Goal: Task Accomplishment & Management: Complete application form

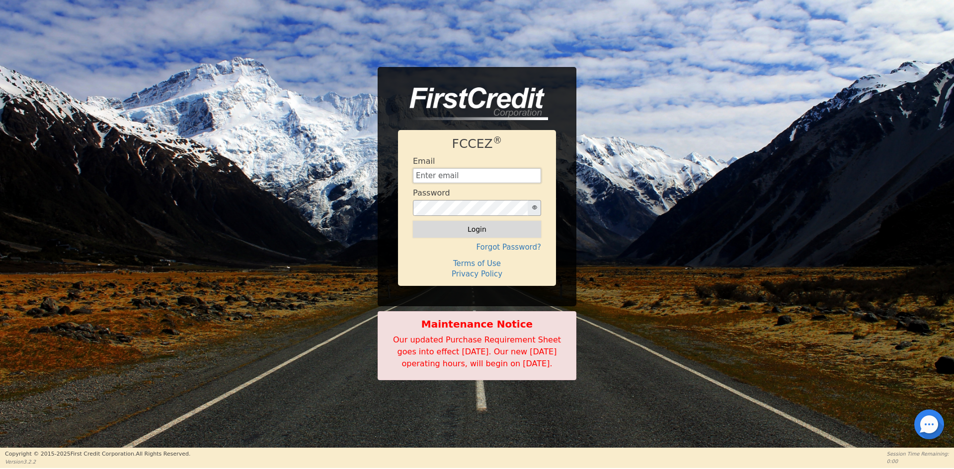
type input "[EMAIL_ADDRESS][DOMAIN_NAME]"
click at [473, 227] on button "Login" at bounding box center [477, 229] width 128 height 17
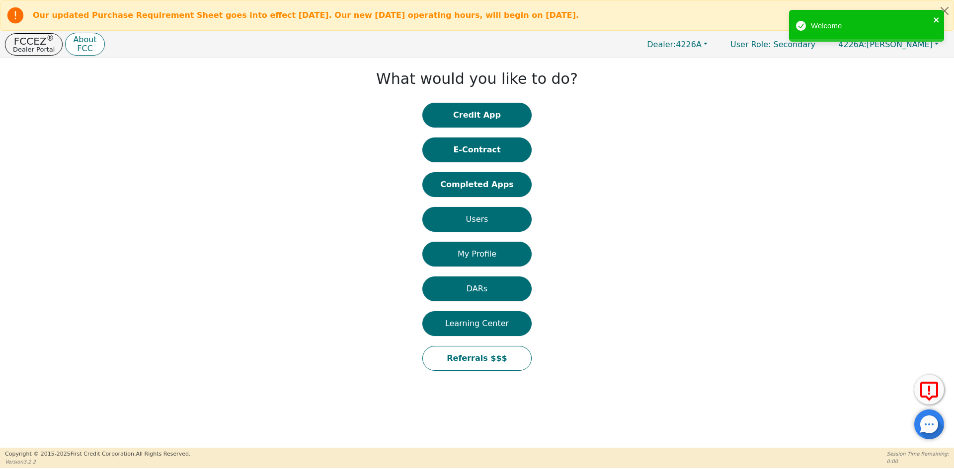
click at [936, 19] on icon "close" at bounding box center [935, 19] width 5 height 5
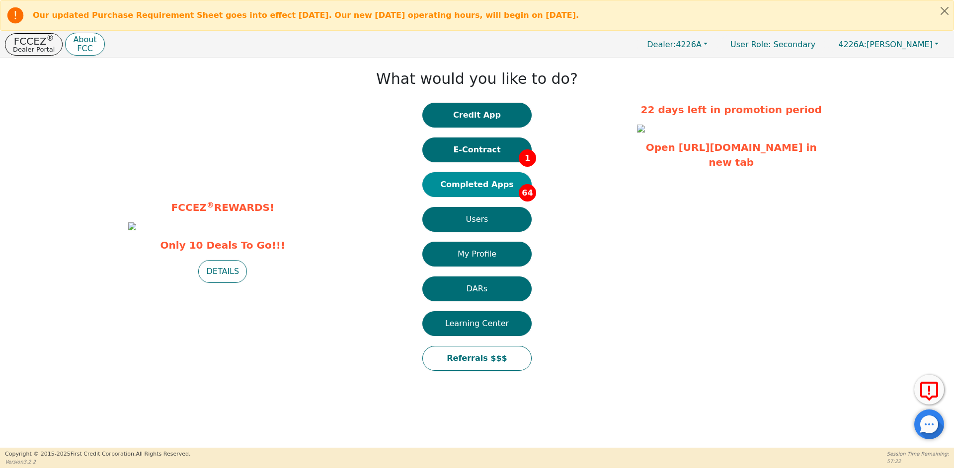
click at [477, 190] on button "Completed Apps 64" at bounding box center [476, 184] width 109 height 25
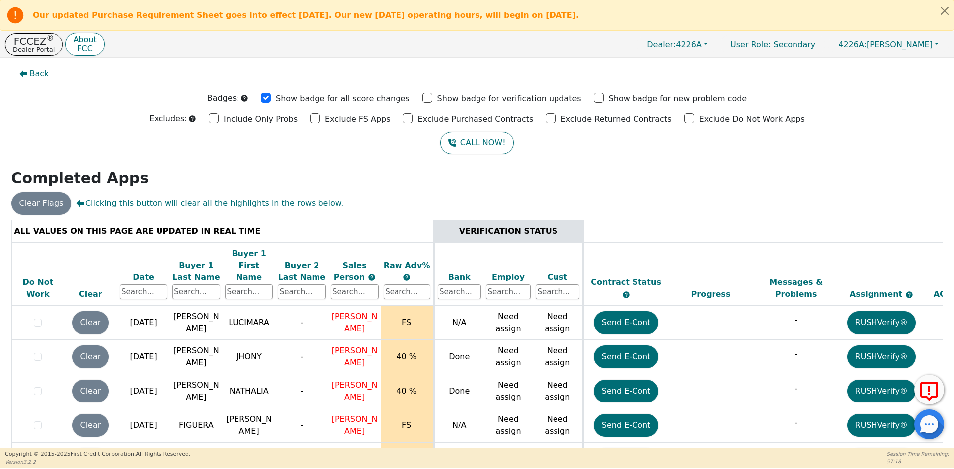
drag, startPoint x: 35, startPoint y: 16, endPoint x: 641, endPoint y: 20, distance: 606.1
click at [641, 20] on div "Our updated Purchase Requirement Sheet goes into effect [DATE]. Our new [DATE] …" at bounding box center [467, 15] width 925 height 20
copy b "Our updated Purchase Requirement Sheet goes into effect [DATE]. Our new [DATE] …"
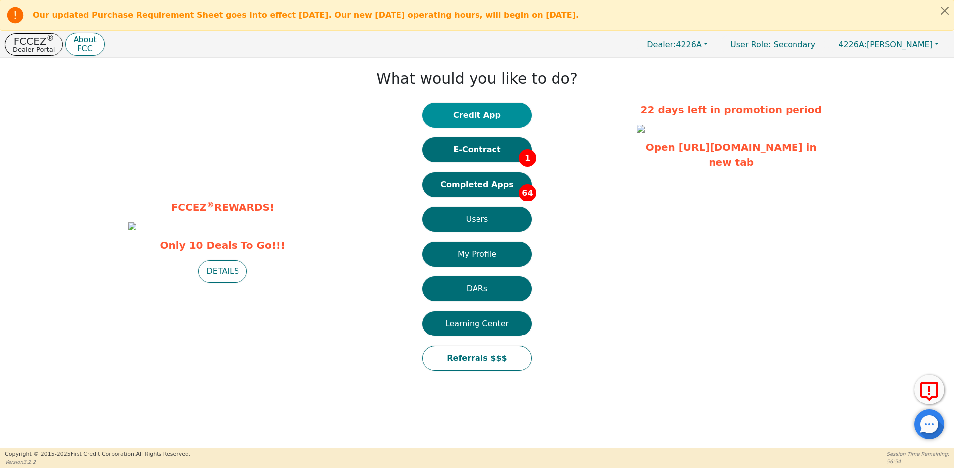
click at [480, 113] on button "Credit App" at bounding box center [476, 115] width 109 height 25
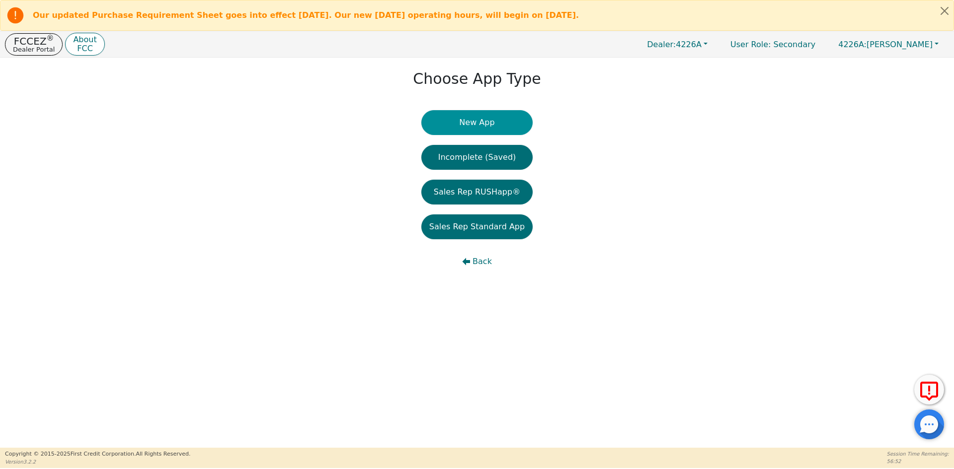
click at [470, 121] on button "New App" at bounding box center [476, 122] width 111 height 25
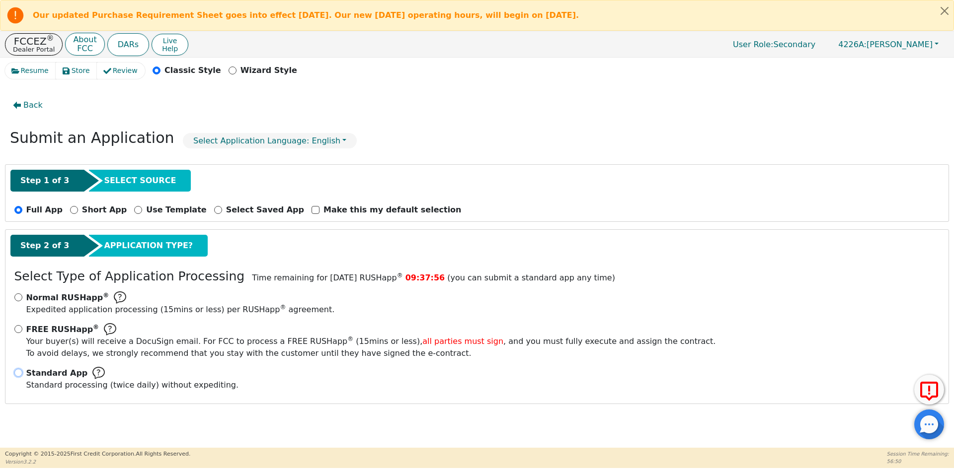
click at [17, 373] on input "Standard App Standard processing (twice daily) without expediting." at bounding box center [18, 373] width 8 height 8
radio input "true"
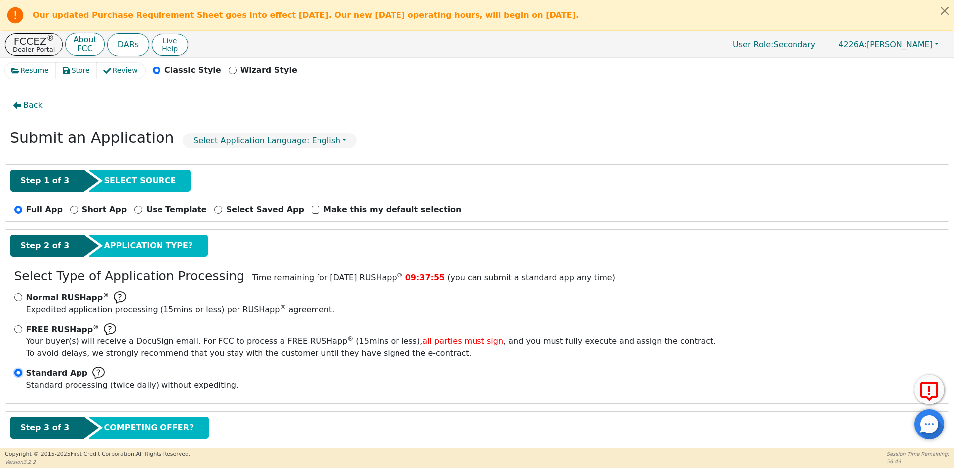
scroll to position [59, 0]
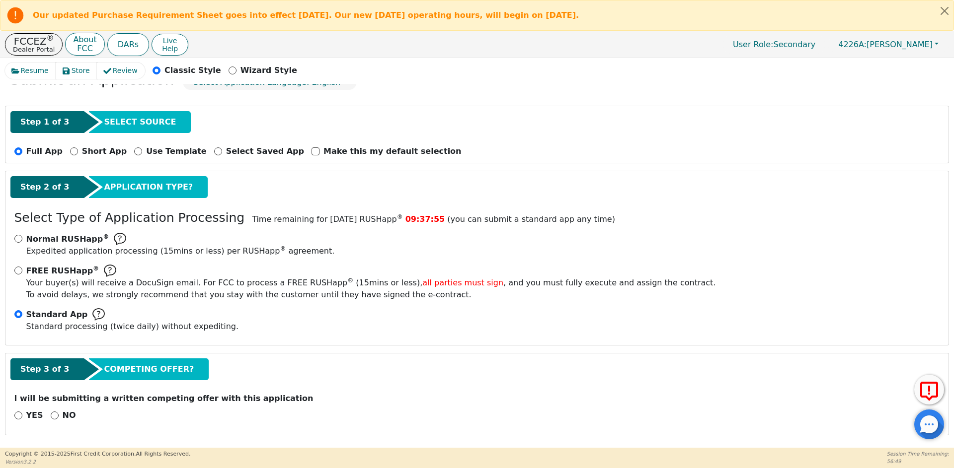
click at [58, 414] on div "NO" at bounding box center [63, 416] width 25 height 12
click at [51, 415] on input "NO" at bounding box center [55, 416] width 8 height 8
radio input "true"
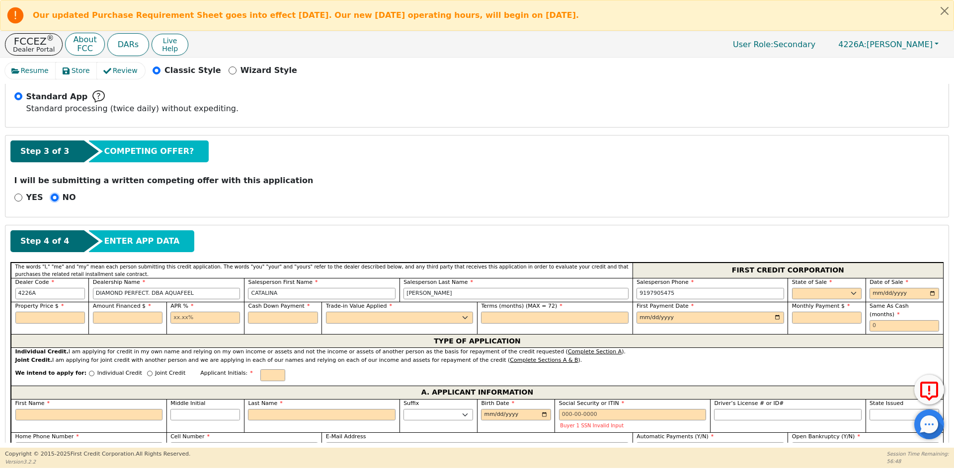
scroll to position [307, 0]
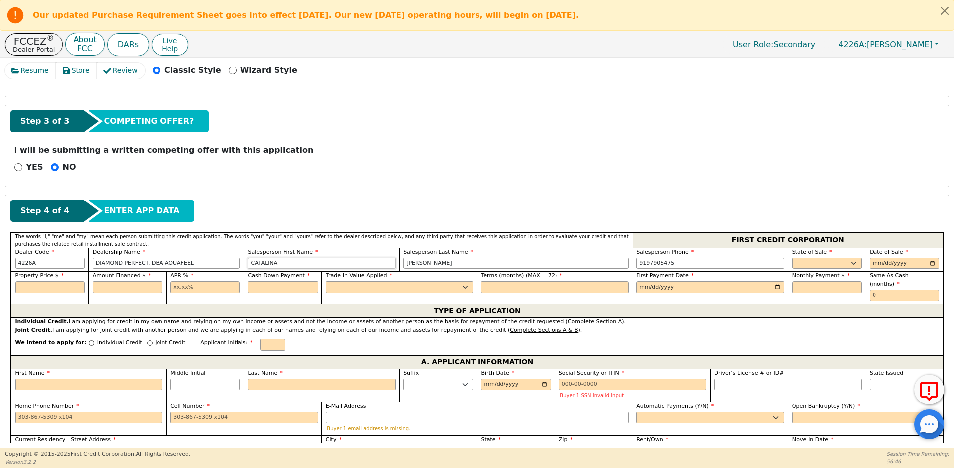
drag, startPoint x: 295, startPoint y: 260, endPoint x: 211, endPoint y: 263, distance: 84.5
click at [211, 263] on div "Dealer Code 4226A Dealership Name DIAMOND PERFECT. DBA AQUAFEEL Salesperson Fir…" at bounding box center [477, 260] width 932 height 24
type input "[PERSON_NAME]"
type input "[PHONE_NUMBER]"
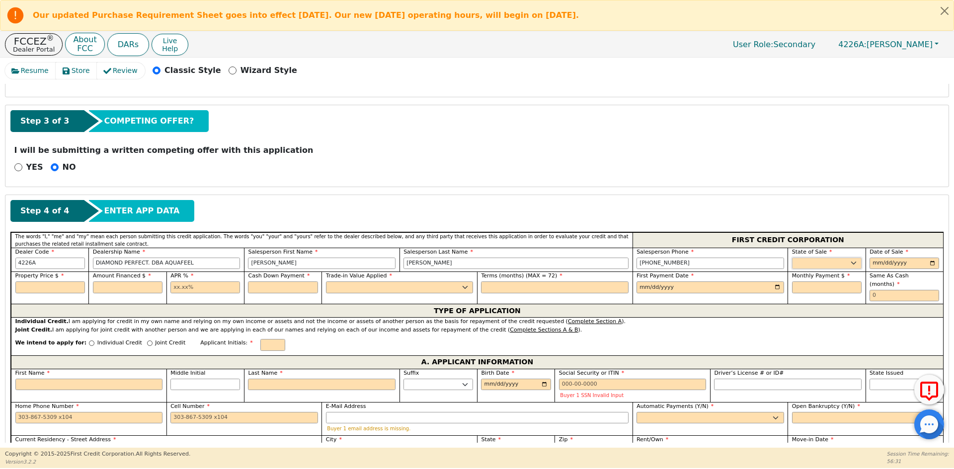
click at [829, 263] on select "AK AL AR AZ CA CO CT DC DE FL [GEOGRAPHIC_DATA] HI IA ID IL IN KS [GEOGRAPHIC_D…" at bounding box center [827, 264] width 70 height 12
select select "MA"
click at [829, 263] on select "AK AL AR AZ CA CO CT DC DE FL [GEOGRAPHIC_DATA] HI IA ID IL IN KS [GEOGRAPHIC_D…" at bounding box center [827, 264] width 70 height 12
click at [931, 264] on input "date" at bounding box center [904, 264] width 70 height 12
type input "[DATE]"
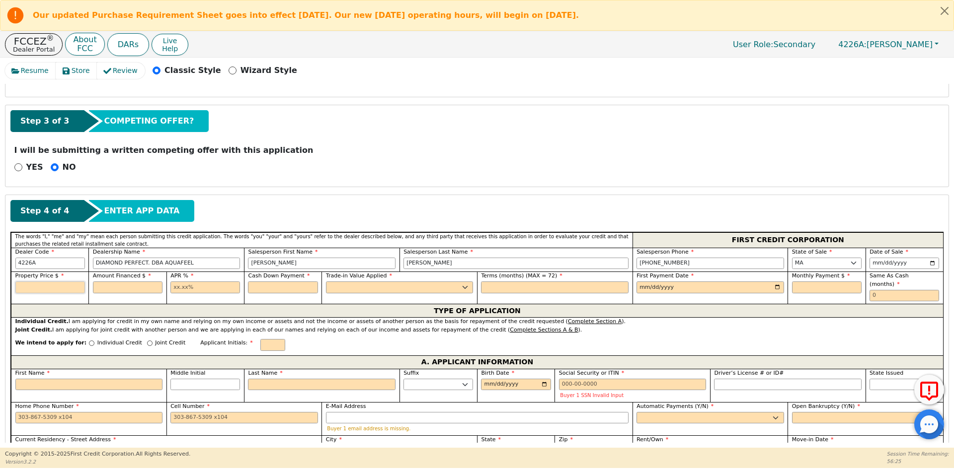
click at [47, 291] on input "text" at bounding box center [50, 288] width 70 height 12
type input "2990.00"
click at [154, 288] on input "text" at bounding box center [128, 288] width 70 height 12
type input "2990.00"
click at [204, 284] on input "text" at bounding box center [205, 288] width 70 height 12
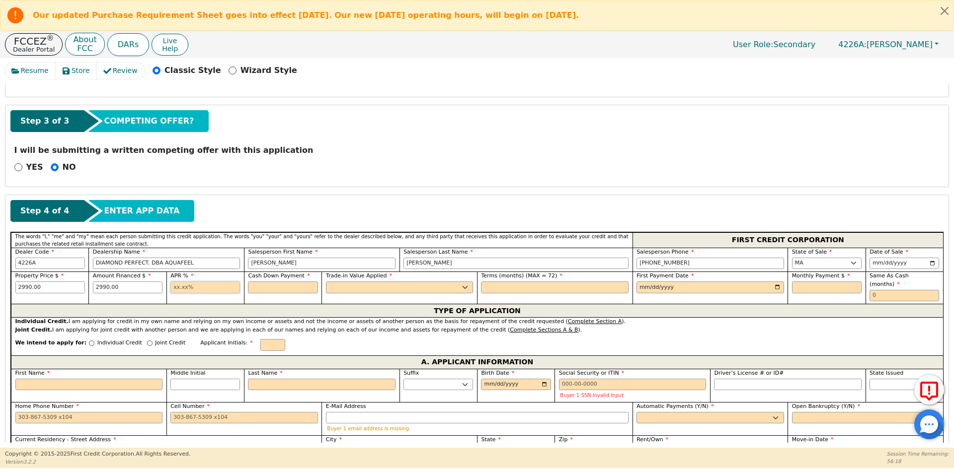
type input "10.99"
click at [273, 289] on input "text" at bounding box center [283, 288] width 70 height 12
type input "0.00"
click at [362, 288] on select "Yes No" at bounding box center [400, 288] width 148 height 12
select select "n"
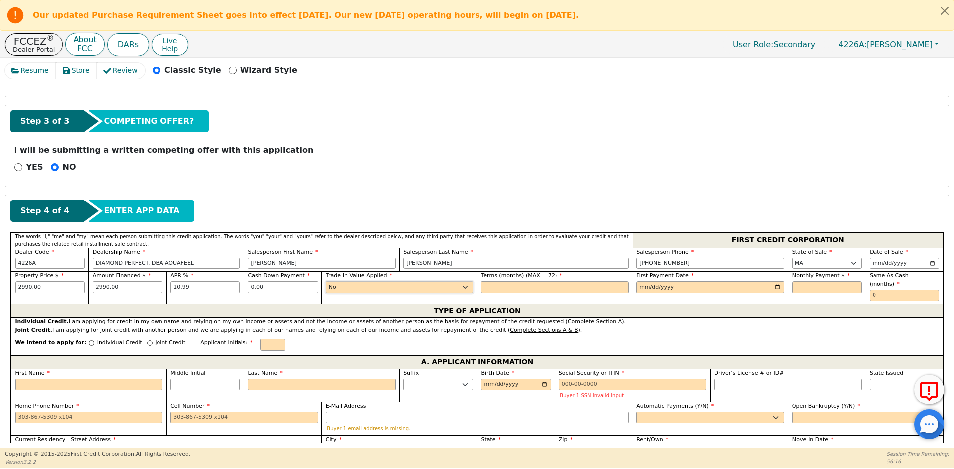
click at [326, 282] on select "Yes No" at bounding box center [400, 288] width 148 height 12
click at [511, 282] on input "text" at bounding box center [555, 288] width 148 height 12
type input "72"
click at [773, 287] on input "date" at bounding box center [710, 288] width 148 height 12
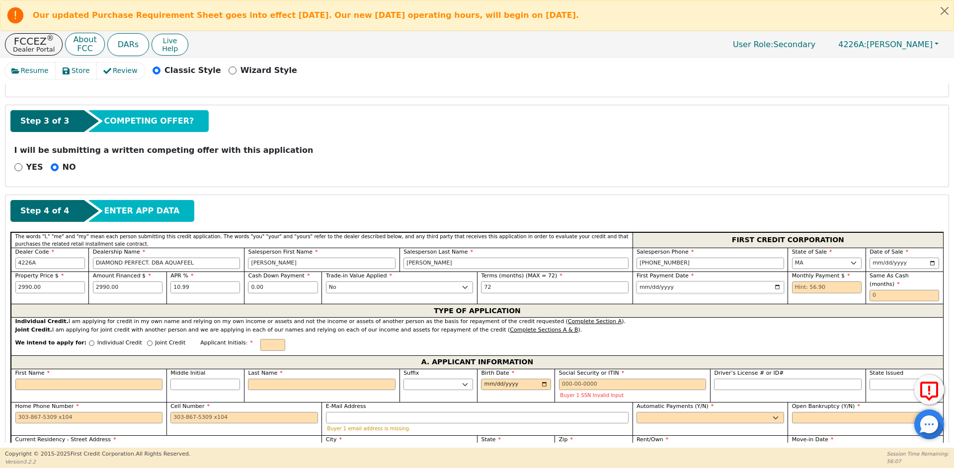
type input "[DATE]"
click at [829, 289] on input "text" at bounding box center [827, 288] width 70 height 12
type input "56.90"
click at [882, 290] on input "text" at bounding box center [904, 296] width 70 height 12
type input "0"
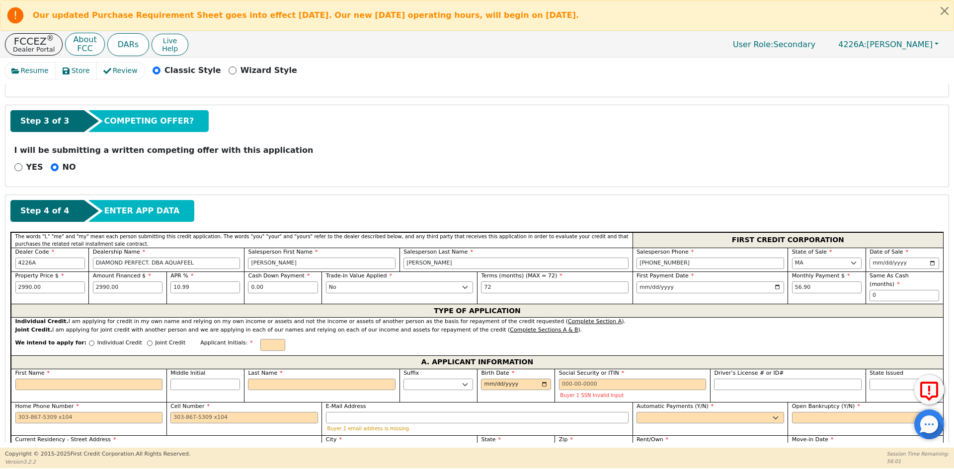
click at [97, 339] on p "Individual Credit" at bounding box center [119, 343] width 45 height 8
click at [89, 341] on input "Individual Credit" at bounding box center [91, 343] width 5 height 5
radio input "true"
click at [260, 340] on input "text" at bounding box center [272, 345] width 25 height 12
click at [64, 379] on input "First Name" at bounding box center [89, 385] width 148 height 12
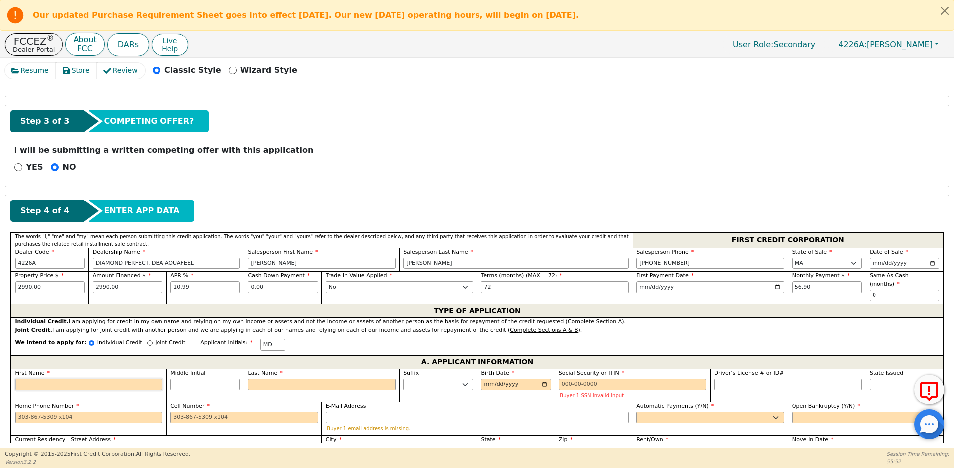
type input "M"
type input "MA"
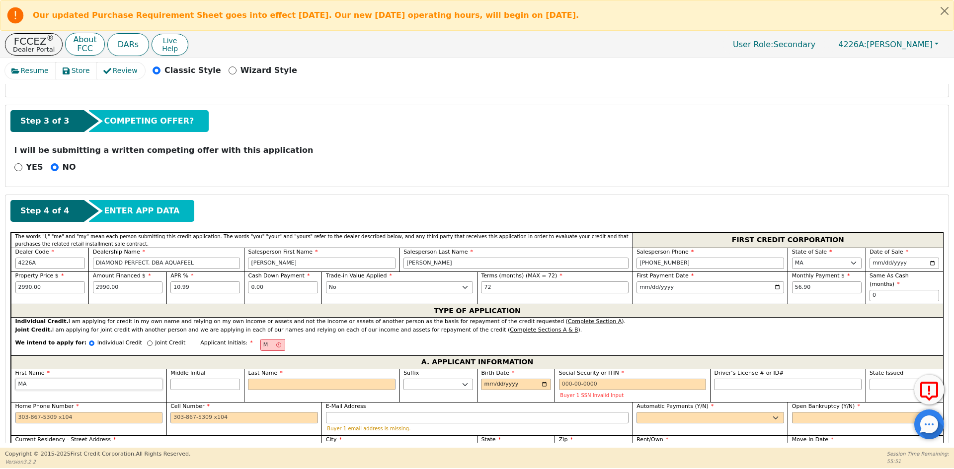
type input "MAR"
type input "MARC"
type input "[PERSON_NAME]"
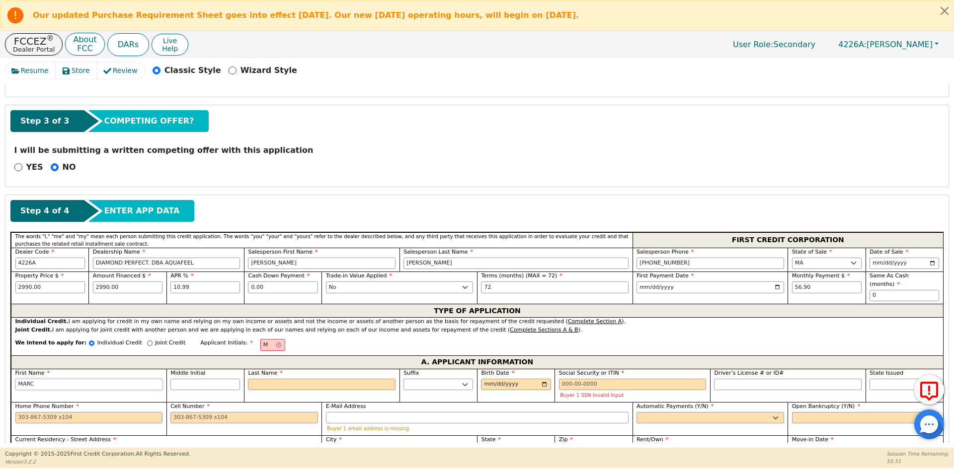
type input "[PERSON_NAME]"
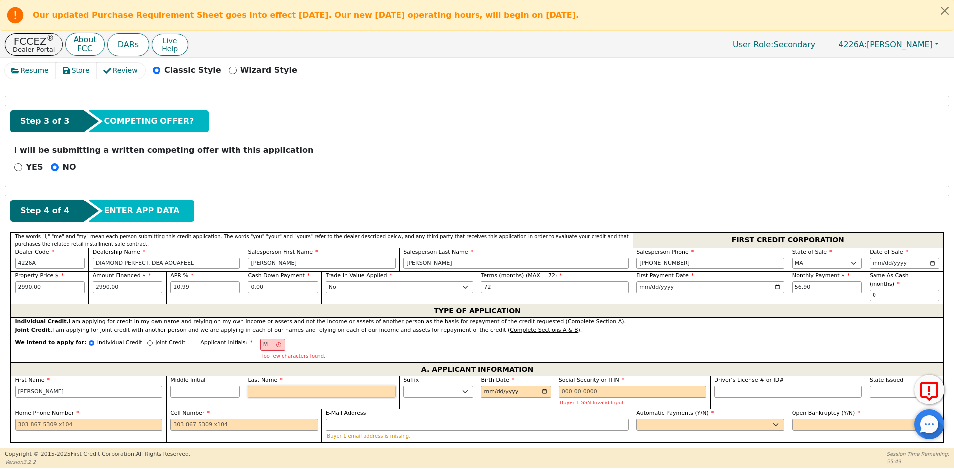
type input "MD"
type input "D"
type input "[PERSON_NAME]"
type input "DE"
type input "[PERSON_NAME] DE"
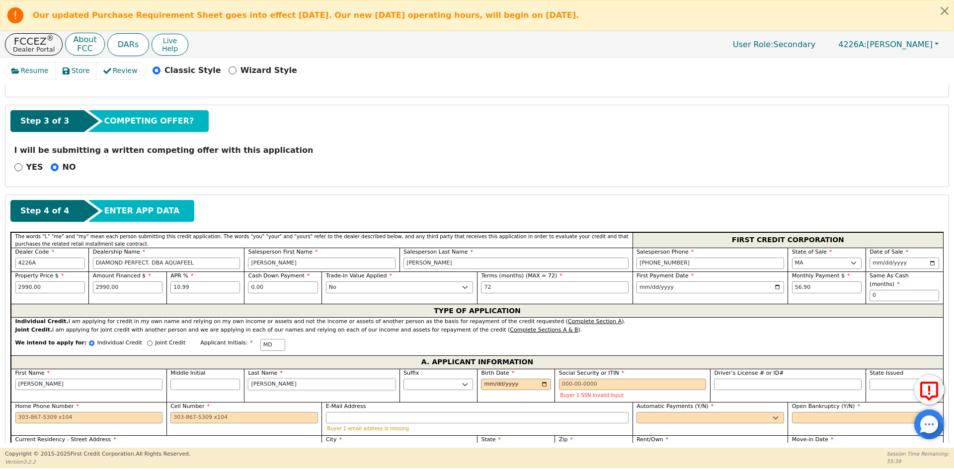
type input "[PERSON_NAME]"
click at [485, 379] on input "Birth Date" at bounding box center [516, 385] width 70 height 12
type input "[DATE]"
click at [610, 379] on input "Social Security or ITIN" at bounding box center [633, 385] width 148 height 12
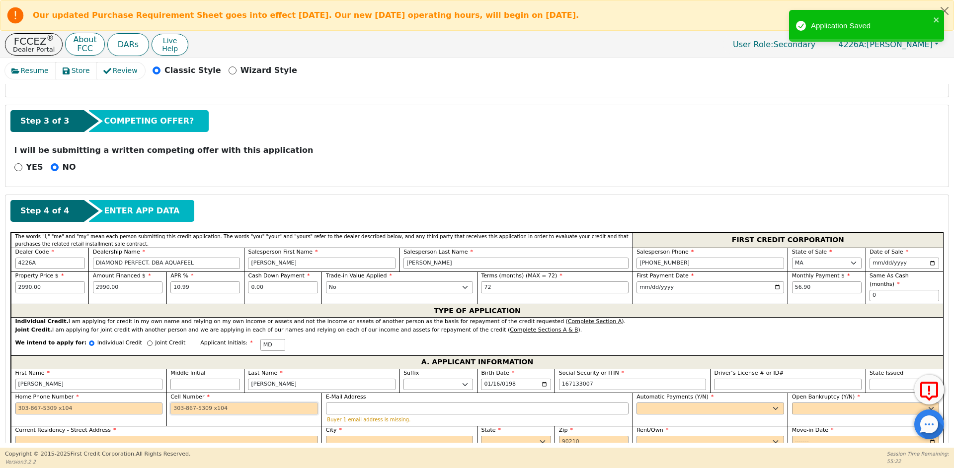
type input "***-**-3007"
click at [194, 403] on input "Cell Number" at bounding box center [244, 409] width 148 height 12
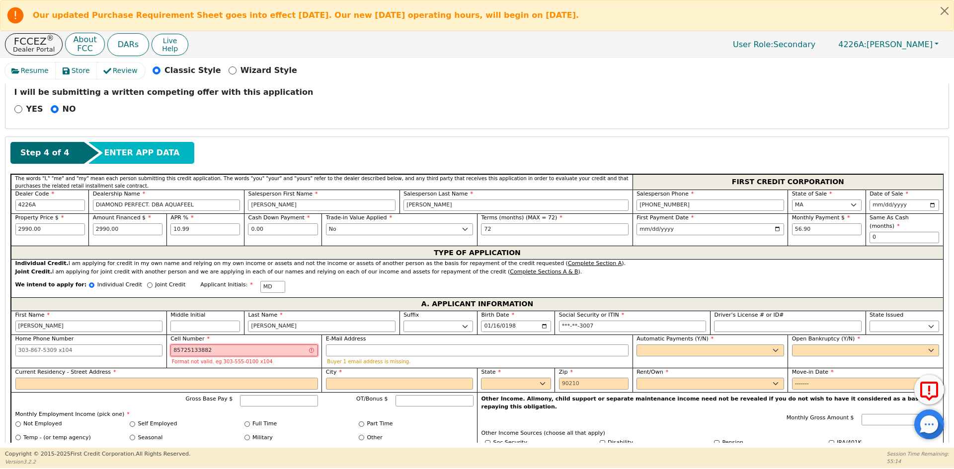
scroll to position [456, 0]
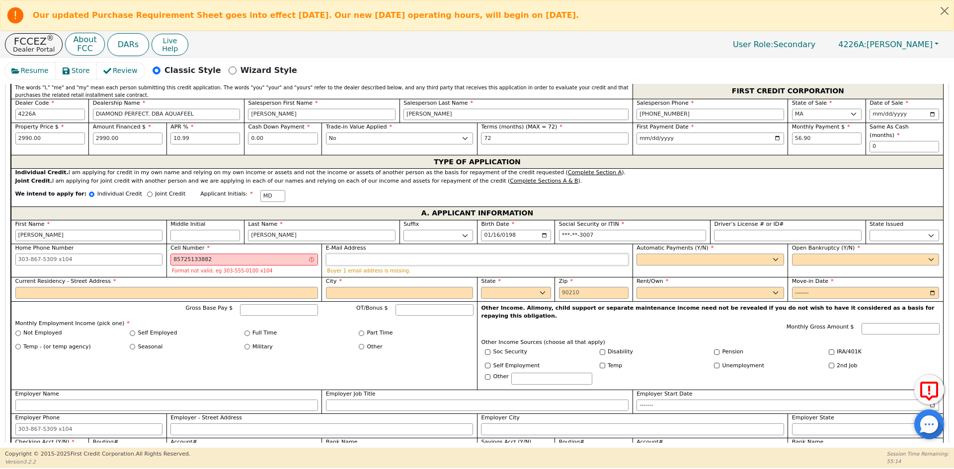
type input "[PHONE_NUMBER] 2"
click at [380, 254] on input "E-Mail Address" at bounding box center [477, 260] width 303 height 12
click at [648, 254] on select "Yes No" at bounding box center [710, 260] width 148 height 12
select select "y"
click at [636, 254] on select "Yes No" at bounding box center [710, 260] width 148 height 12
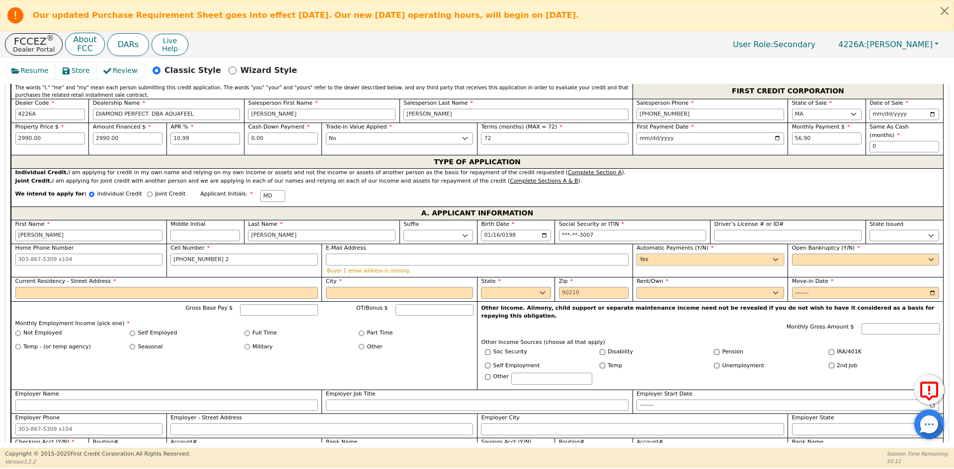
type input "[PERSON_NAME] DE"
click at [805, 254] on select "Yes No" at bounding box center [866, 260] width 148 height 12
select select "n"
click at [792, 254] on select "Yes No" at bounding box center [866, 260] width 148 height 12
click at [141, 287] on input "Current Residency - Street Address" at bounding box center [166, 293] width 303 height 12
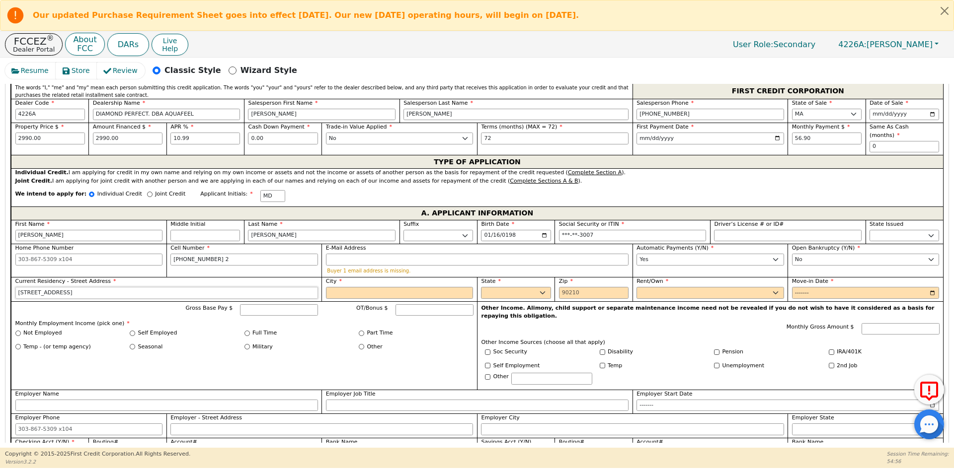
type input "[STREET_ADDRESS]"
type input "WINTHROP"
select select "MA"
type input "02152"
click at [684, 287] on select "Rent Own" at bounding box center [710, 293] width 148 height 12
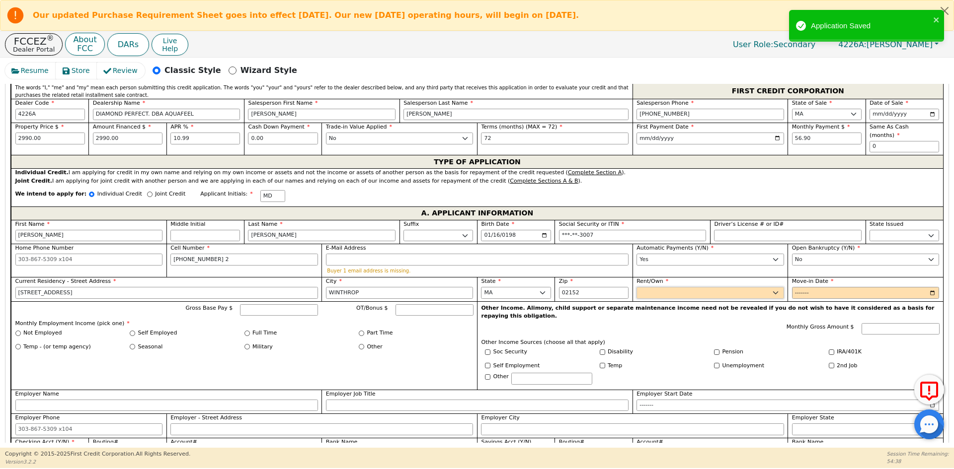
select select "Rent"
click at [636, 287] on select "Rent Own" at bounding box center [710, 293] width 148 height 12
click at [805, 287] on input "Move-in Date" at bounding box center [866, 293] width 148 height 12
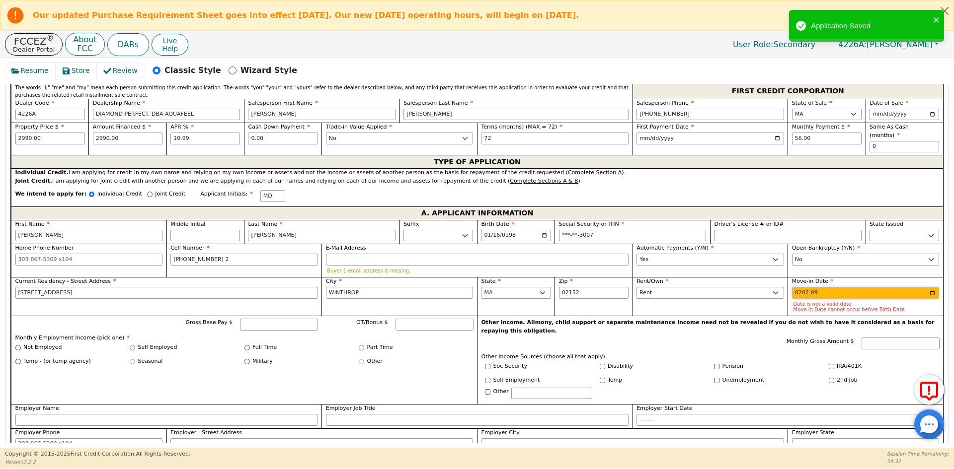
type input "2023-09"
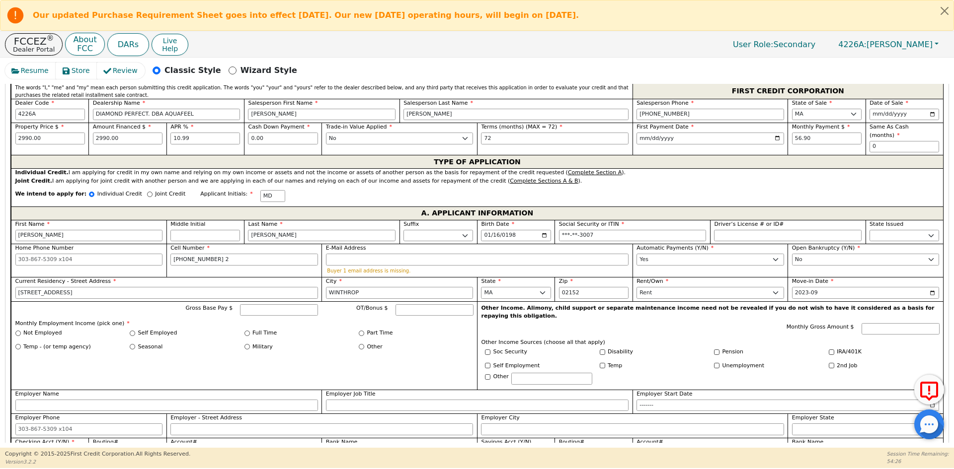
click at [249, 329] on div "Full Time" at bounding box center [301, 333] width 115 height 8
click at [160, 329] on label "Self Employed" at bounding box center [157, 333] width 39 height 8
click at [135, 331] on input "Self Employed" at bounding box center [132, 333] width 5 height 5
radio input "true"
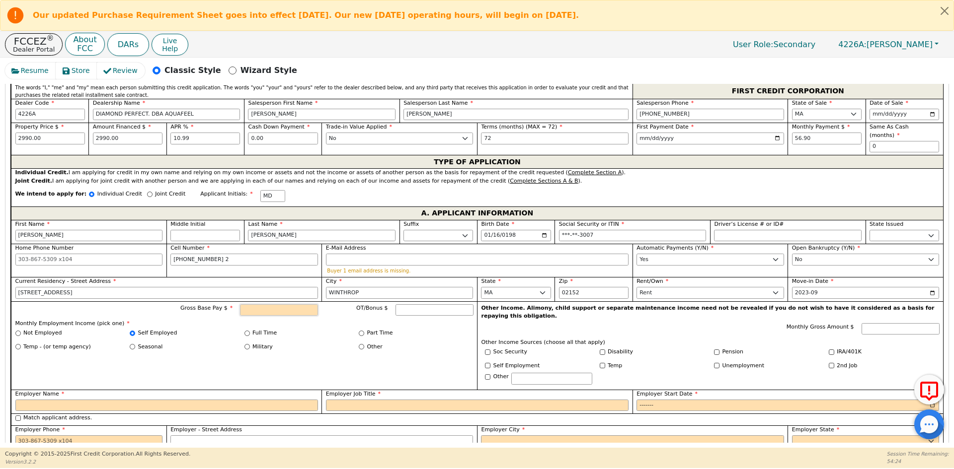
click at [271, 308] on input "Gross Base Pay $" at bounding box center [279, 311] width 78 height 12
type input "5000.00"
click at [106, 400] on input "Employer Name" at bounding box center [166, 406] width 303 height 12
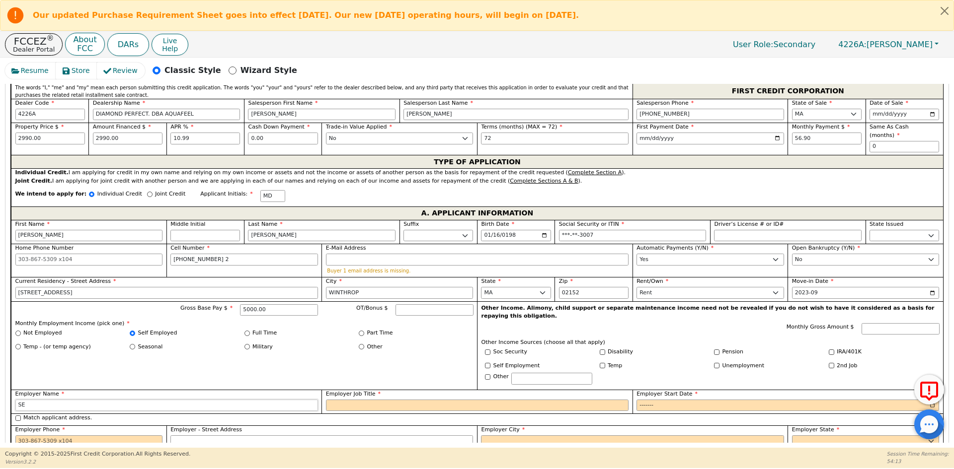
type input "S"
type input "DAY CARE"
click at [337, 400] on input "SELFEMPLOYED" at bounding box center [477, 406] width 303 height 12
click at [339, 400] on input "SELFEMPLOYED" at bounding box center [477, 406] width 303 height 12
type input "SELF EMPLOYED"
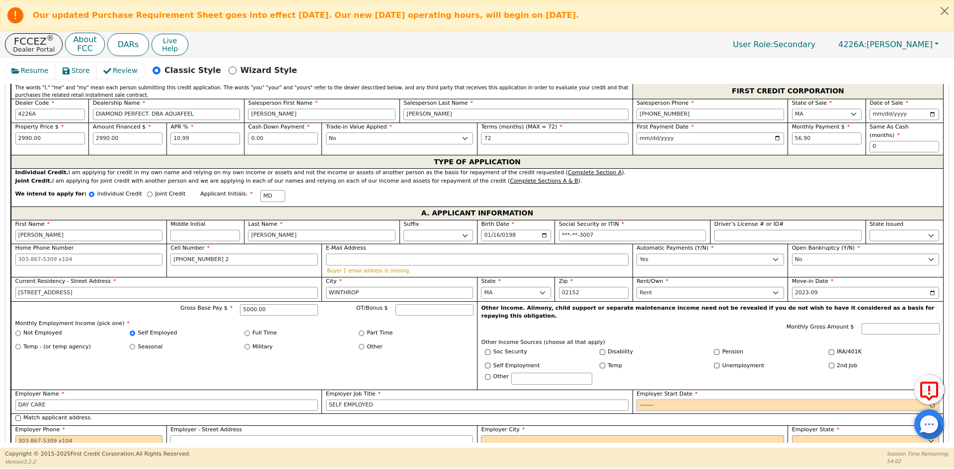
click at [650, 400] on input "Employer Start Date" at bounding box center [787, 406] width 303 height 12
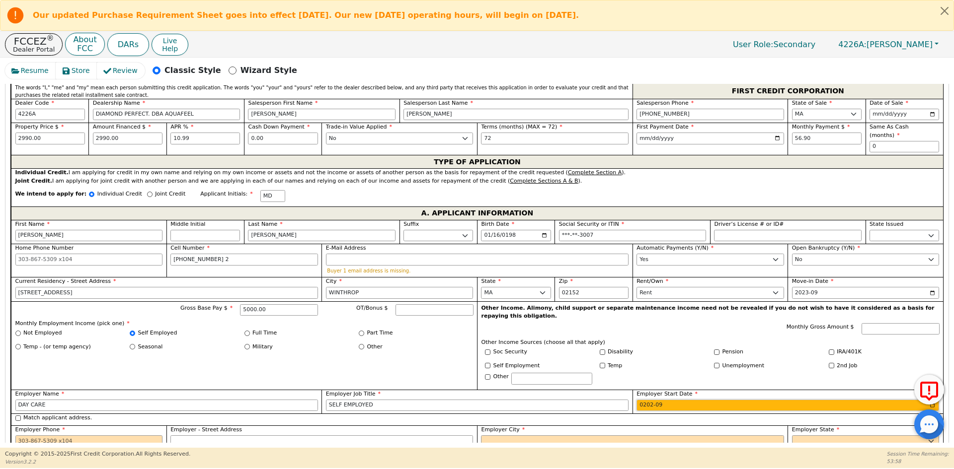
type input "2023-09"
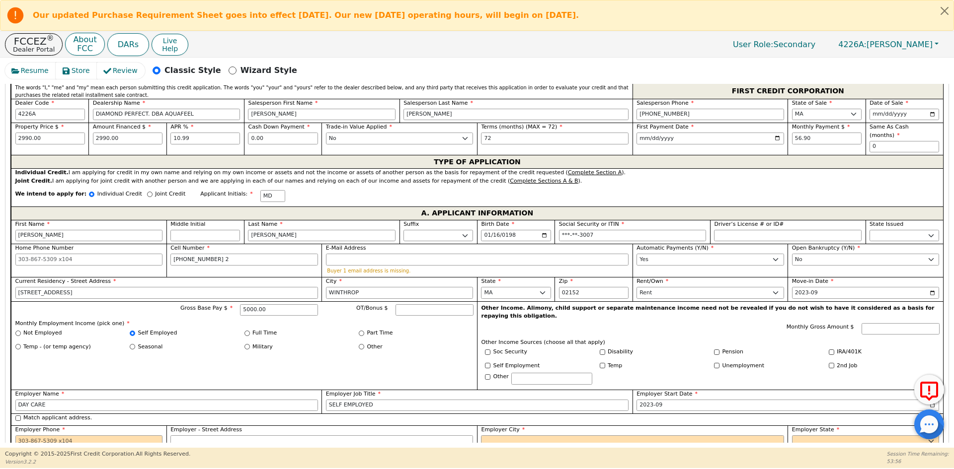
click at [75, 414] on label "Match applicant address." at bounding box center [57, 418] width 69 height 8
click at [21, 416] on input "Match applicant address." at bounding box center [17, 418] width 5 height 5
checkbox input "true"
type input "[STREET_ADDRESS]"
type input "WINTHROP"
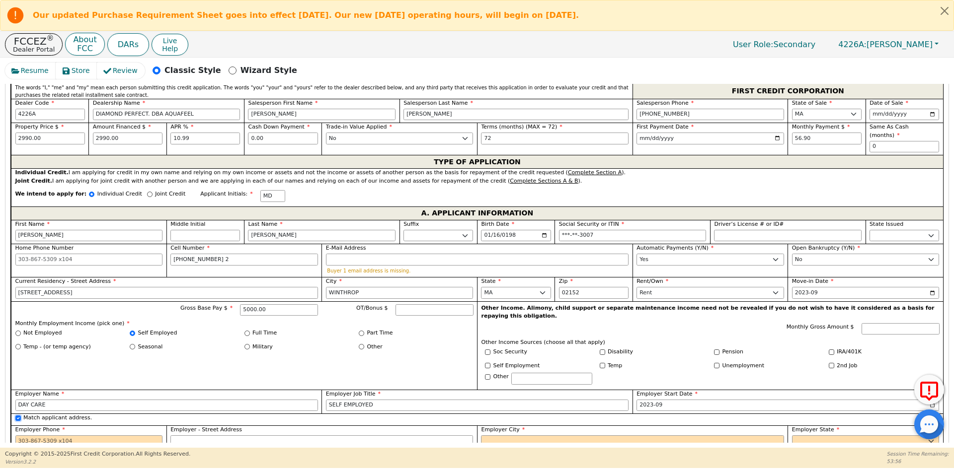
select select "MA"
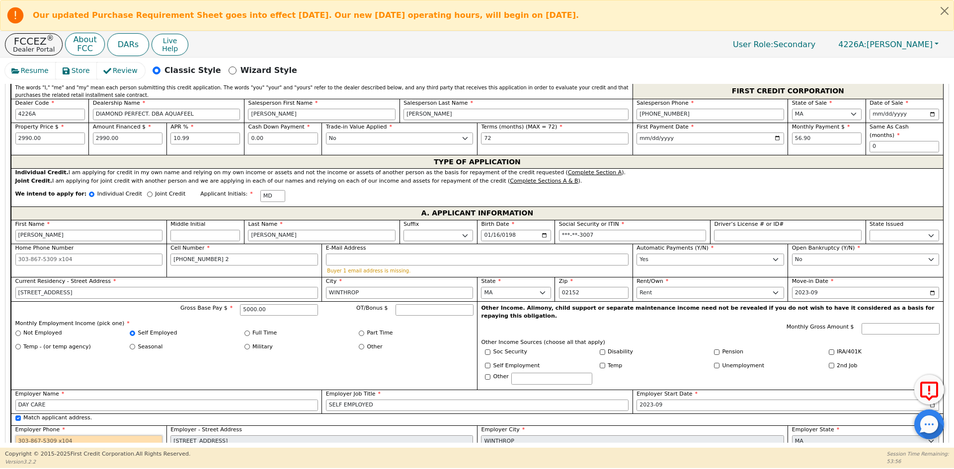
click at [52, 436] on input "Employer Phone" at bounding box center [89, 442] width 148 height 12
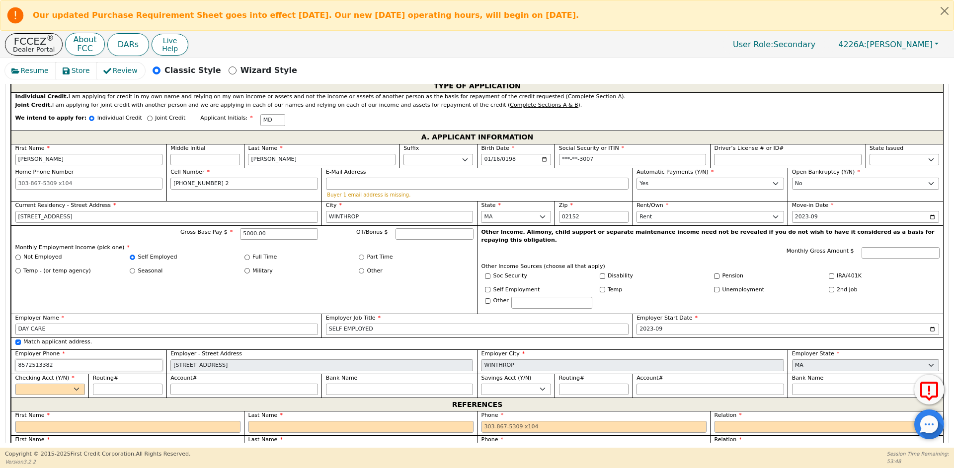
scroll to position [555, 0]
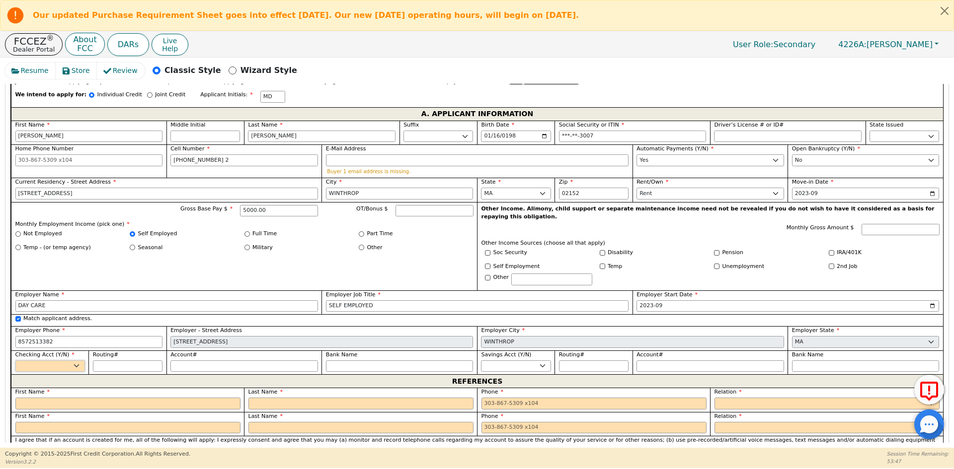
type input "[PHONE_NUMBER]"
click at [59, 361] on select "Yes No" at bounding box center [50, 367] width 70 height 12
select select "y"
click at [15, 361] on select "Yes No" at bounding box center [50, 367] width 70 height 12
click at [125, 361] on input "Routing#" at bounding box center [128, 367] width 70 height 12
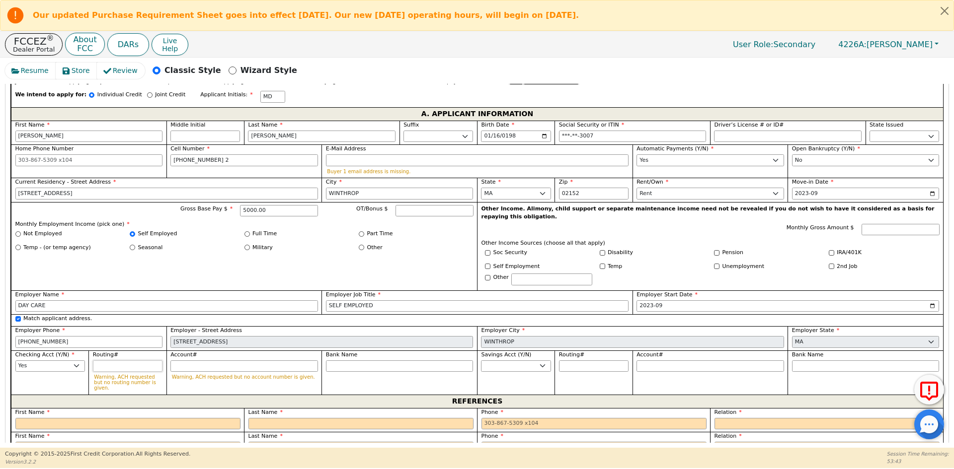
type input "0"
type input "*"
type input "01"
type input "**"
type input "011"
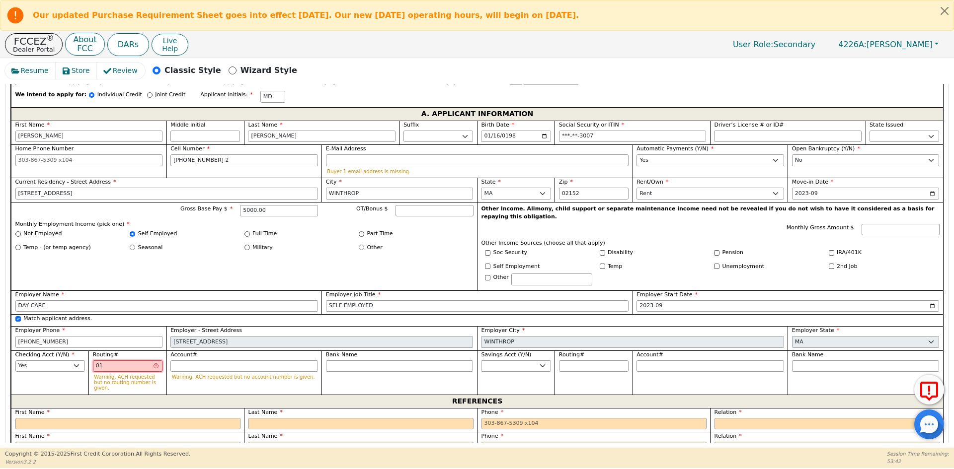
type input "***"
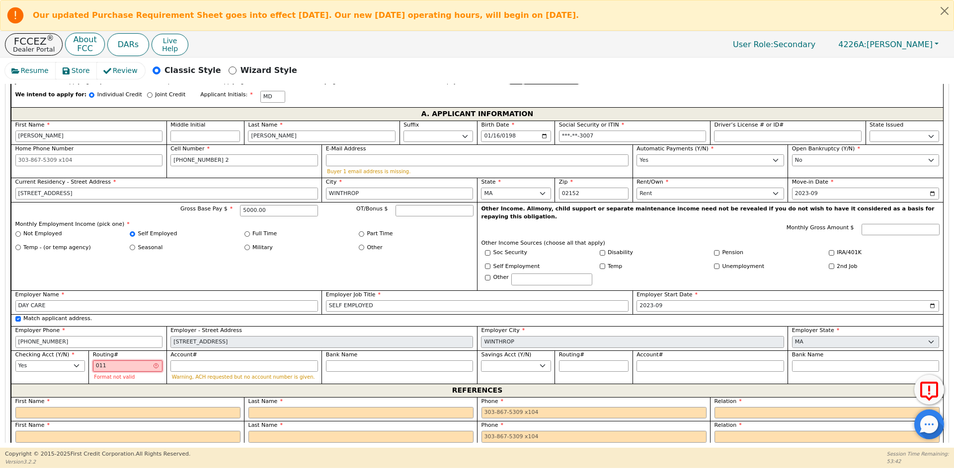
type input "0110"
type input "****"
type input "01100"
type input "*****"
type input "011000"
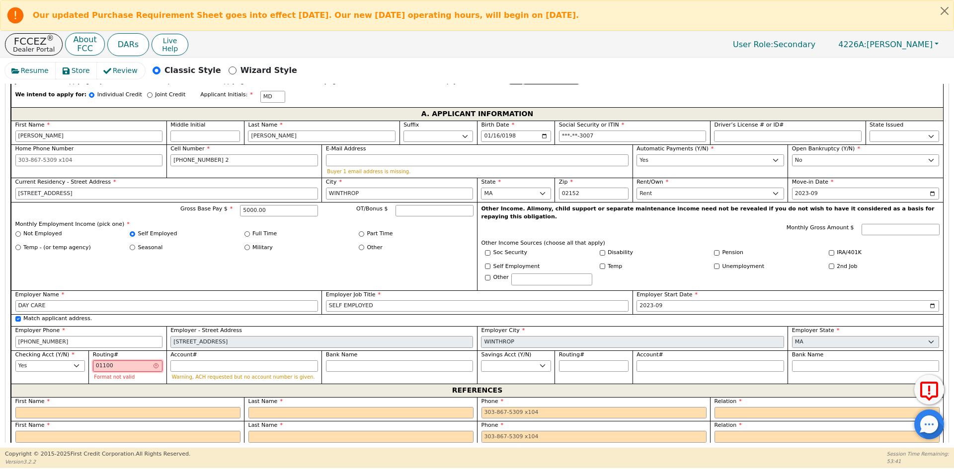
type input "******"
type input "0110001"
type input "*******"
type input "01100013"
type input "********"
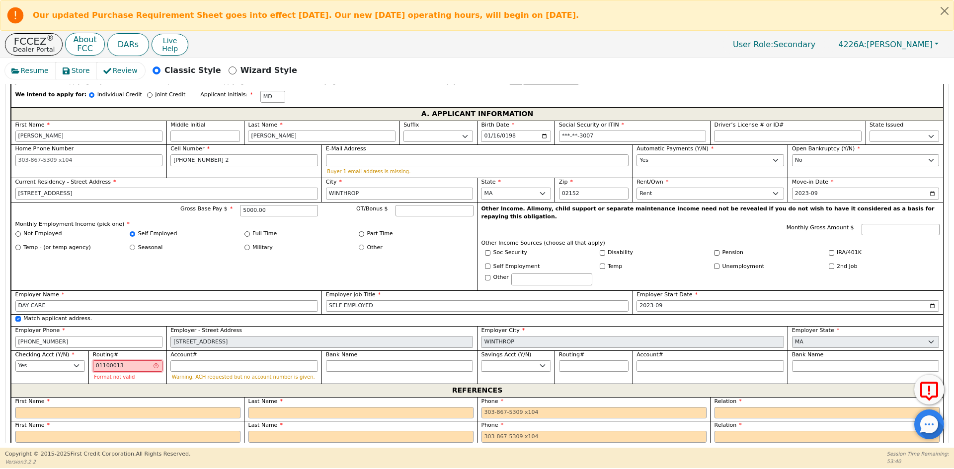
type input "011000138"
type input "*********"
click at [222, 361] on input "Account#" at bounding box center [244, 367] width 148 height 12
type input "4"
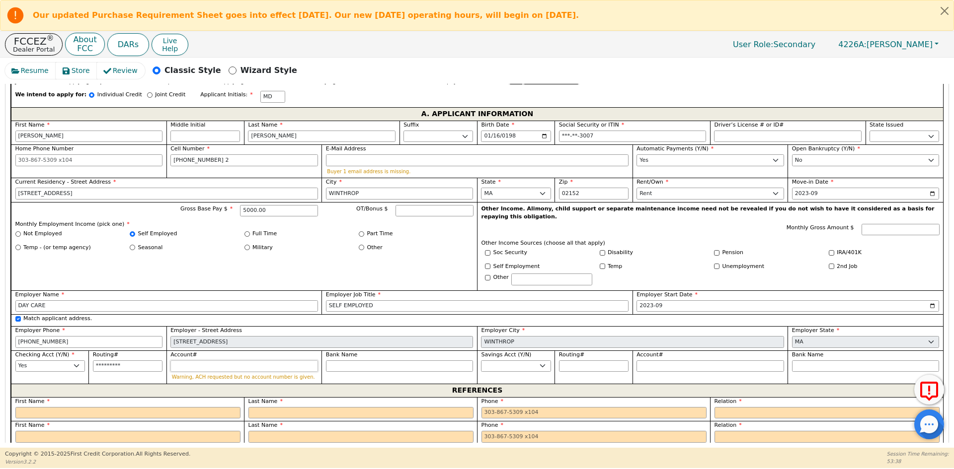
type input "*"
type input "46"
type input "**"
type input "466"
type input "***"
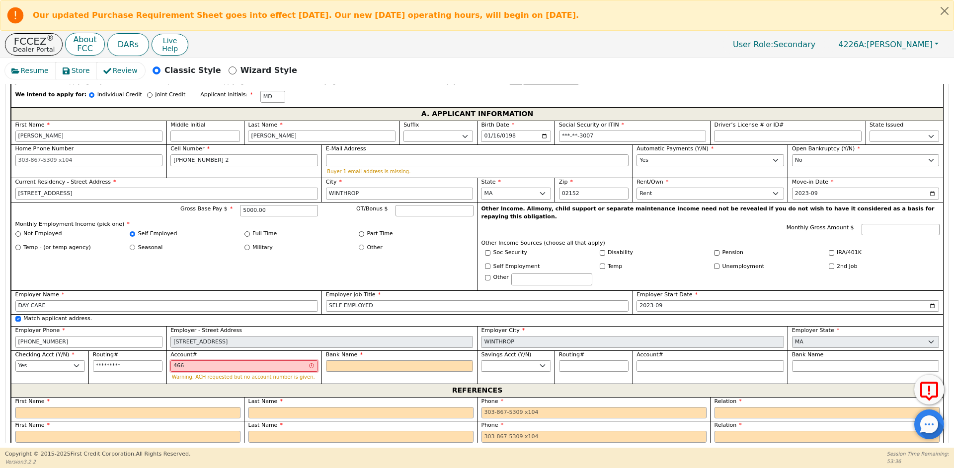
type input "4660"
type input "****"
type input "46601"
type input "*****"
type input "466017"
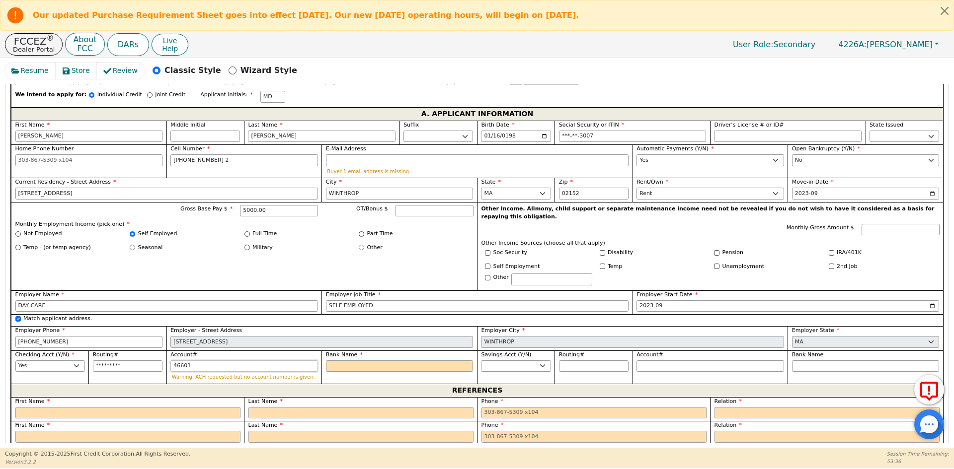
type input "******"
type input "4660172"
type input "*******"
type input "46601727"
type input "********"
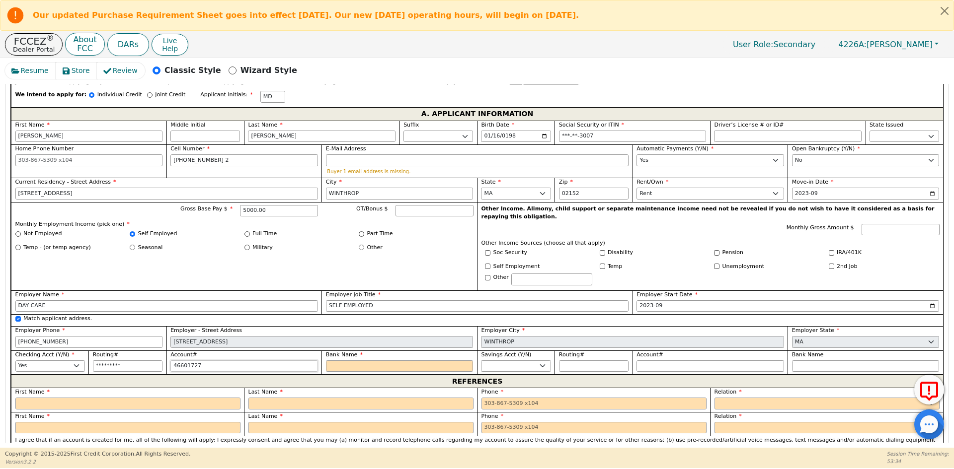
type input "466017272"
type input "*********"
type input "4660172729"
type input "**********"
type input "46601727290"
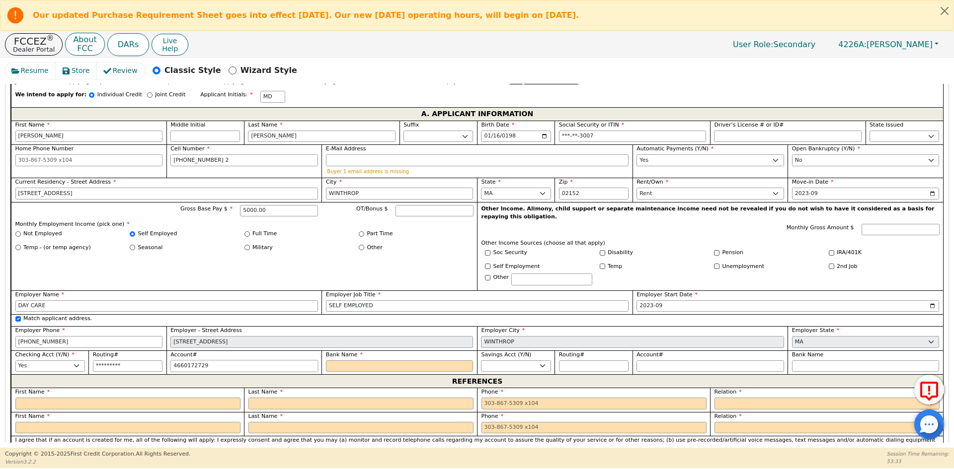
type input "**********"
type input "466017272902"
type input "**********"
click at [435, 361] on input "Bank Name" at bounding box center [400, 367] width 148 height 12
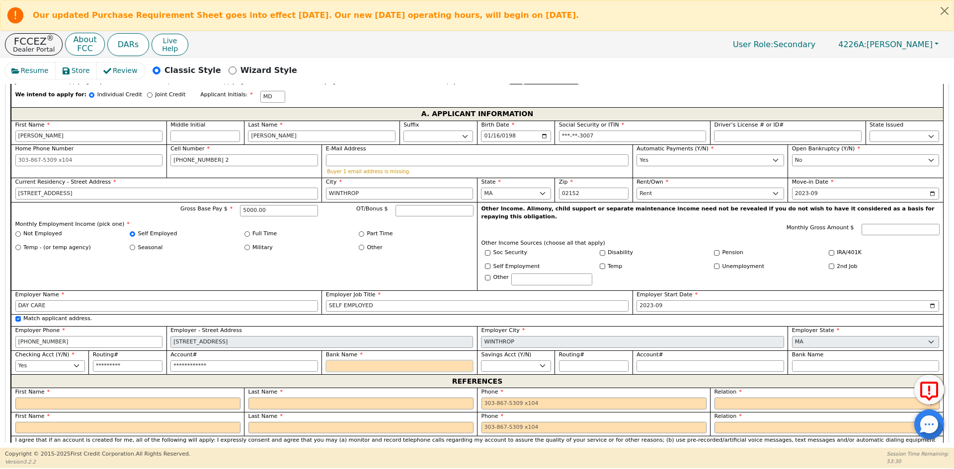
type input "B"
type input "BA"
type input "BAN"
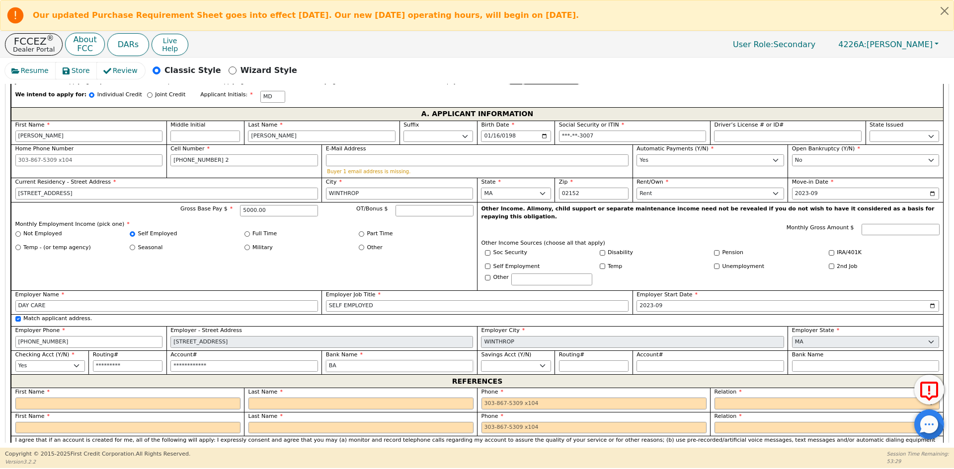
type input "BAN"
type input "BANK"
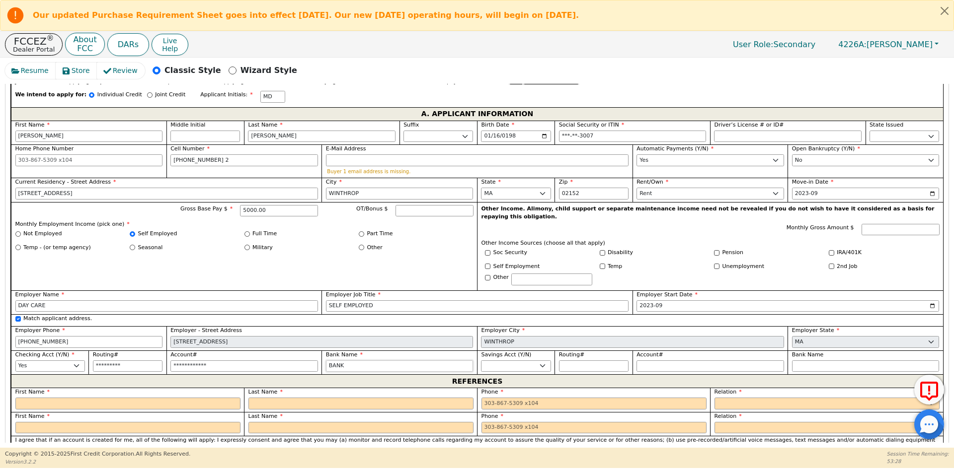
type input "BANK O"
type input "BANK OF"
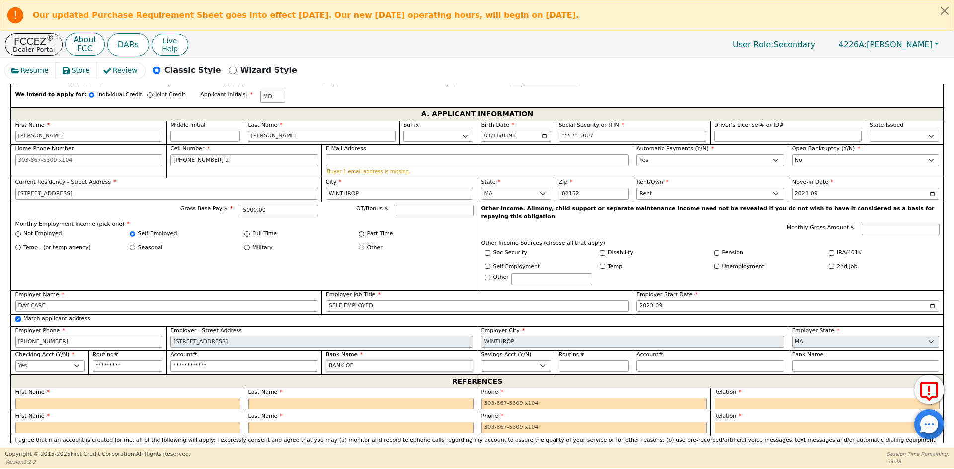
type input "BANK OF"
type input "BANK OF A"
type input "BANK OF AM"
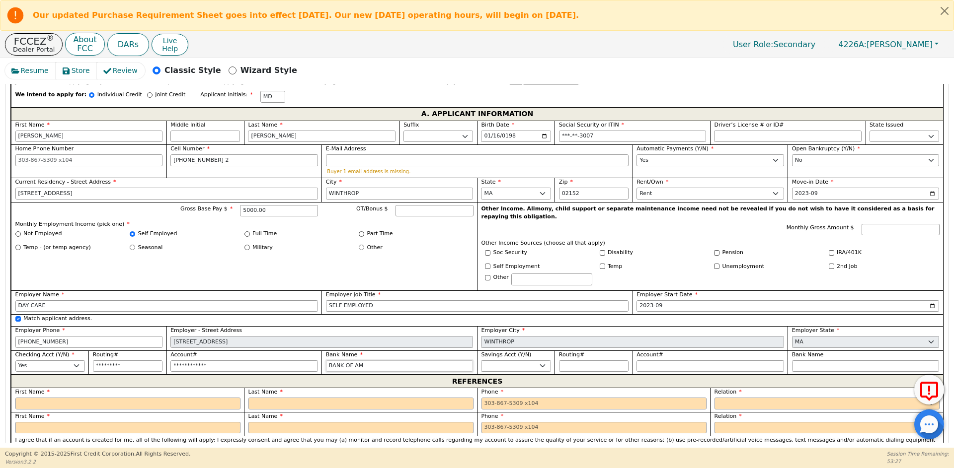
type input "BANK OF AME"
type input "BANK OF AMER"
type input "BANK OF AMERI"
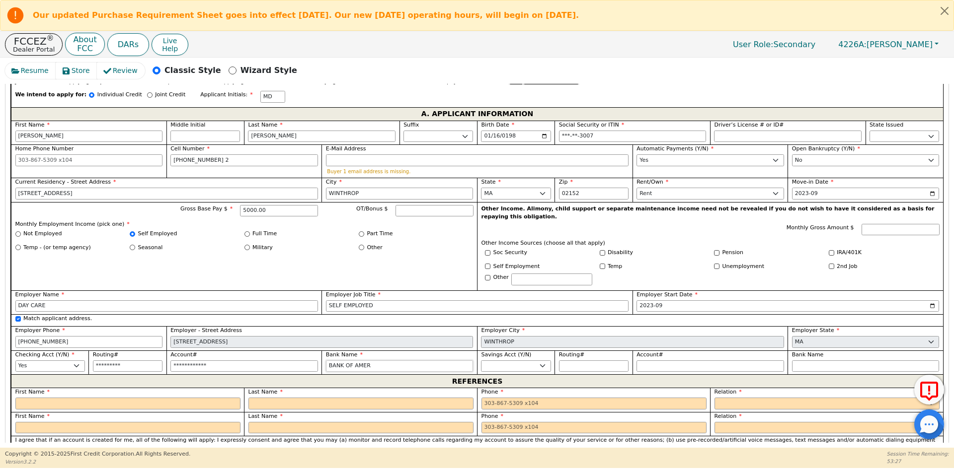
type input "BANK OF AMERI"
type input "BANK OF AMERIC"
type input "BANK OF AMERICA"
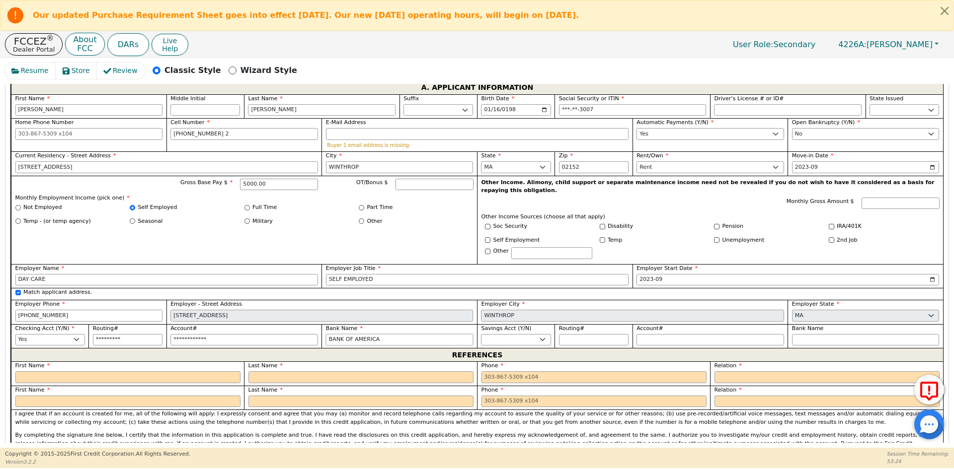
scroll to position [605, 0]
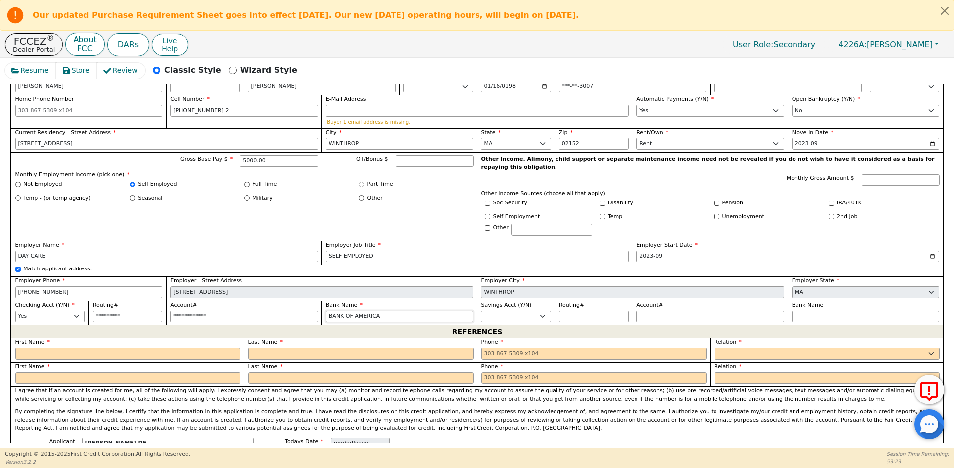
type input "BANK OF AMERICA"
click at [42, 348] on input "text" at bounding box center [127, 354] width 225 height 12
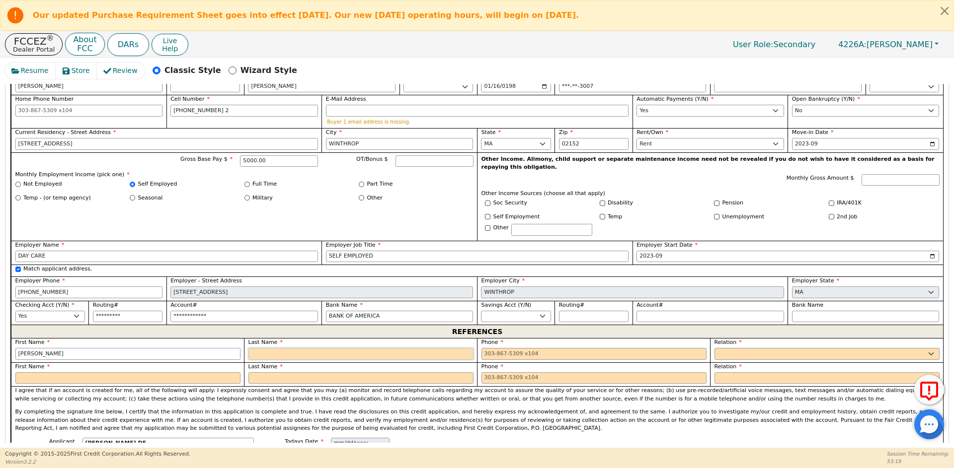
type input "[PERSON_NAME]"
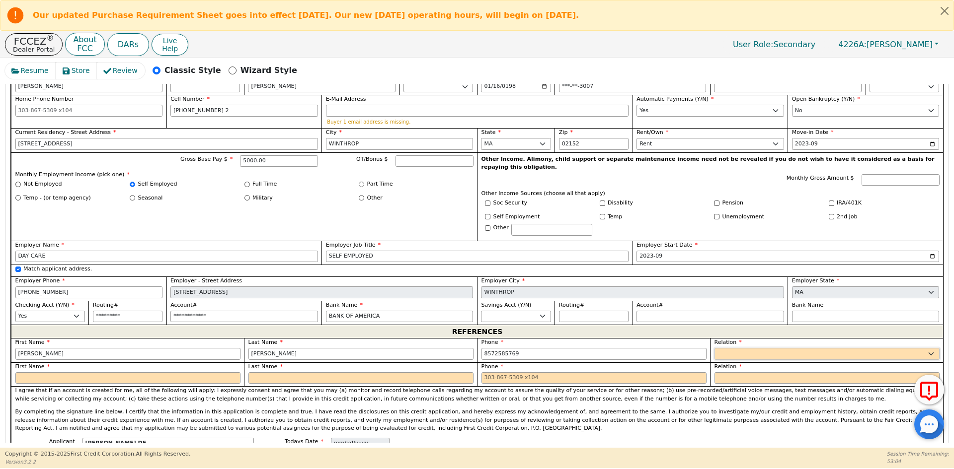
type input "[PHONE_NUMBER]"
click at [747, 348] on select "FATHER MOTHER SISTER BROTHER DAUGHTER SON CO-WORKER NEIGHBOR FRIEND COUSIN G-MO…" at bounding box center [826, 354] width 225 height 12
select select "OTHER"
click at [747, 348] on select "FATHER MOTHER SISTER BROTHER DAUGHTER SON CO-WORKER NEIGHBOR FRIEND COUSIN G-MO…" at bounding box center [826, 354] width 225 height 12
click at [807, 348] on input "text" at bounding box center [866, 354] width 148 height 12
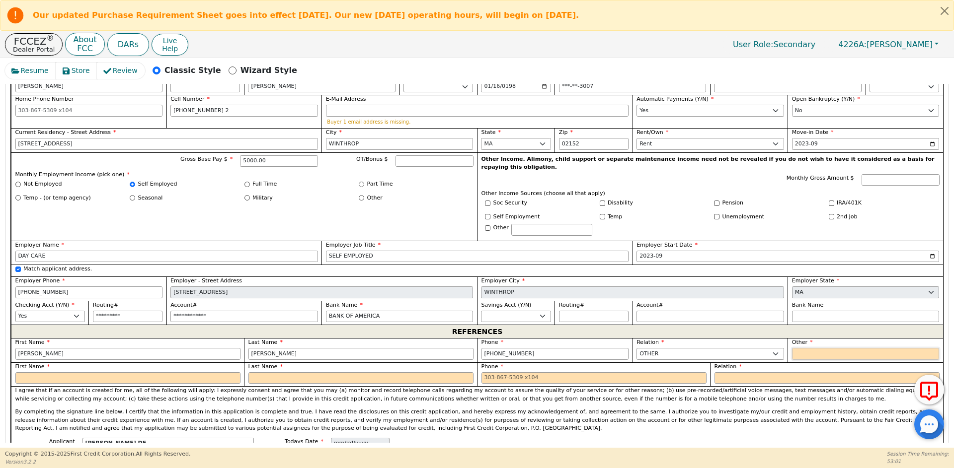
type input "FAMILY"
click at [817, 373] on select "FATHER MOTHER SISTER BROTHER DAUGHTER SON CO-WORKER NEIGHBOR FRIEND COUSIN G-MO…" at bounding box center [826, 379] width 225 height 12
select select "OTHER"
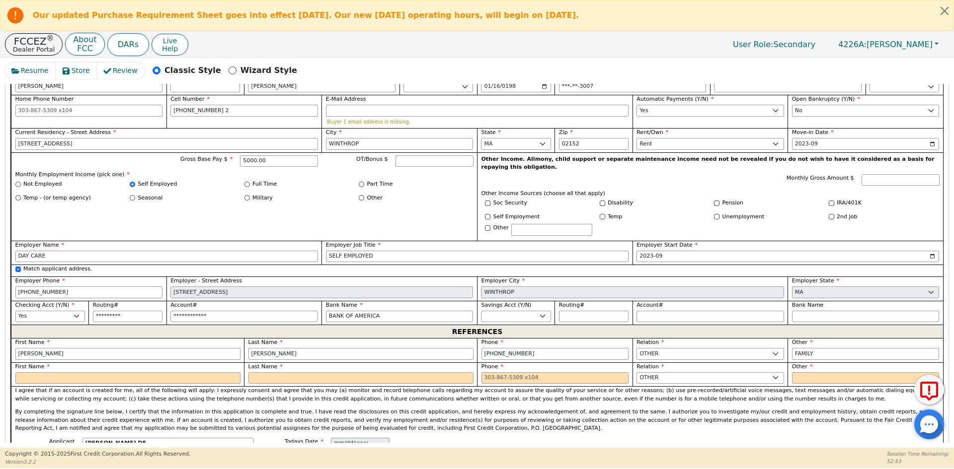
click at [832, 373] on input "text" at bounding box center [866, 379] width 148 height 12
type input "CO WORKER"
click at [61, 373] on input "text" at bounding box center [127, 379] width 225 height 12
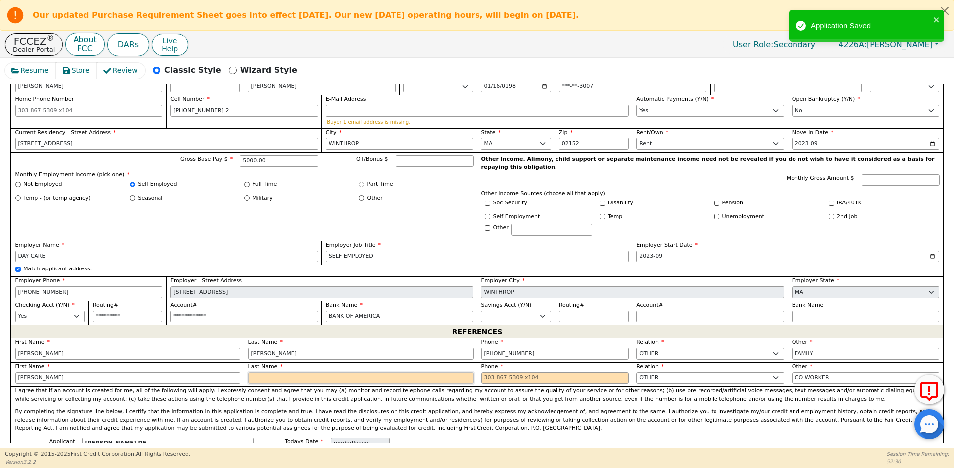
type input "[PERSON_NAME]"
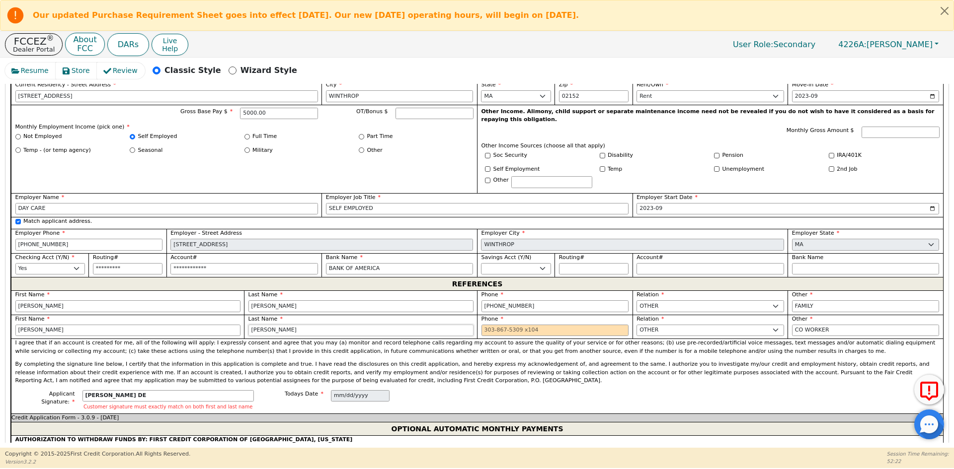
scroll to position [754, 0]
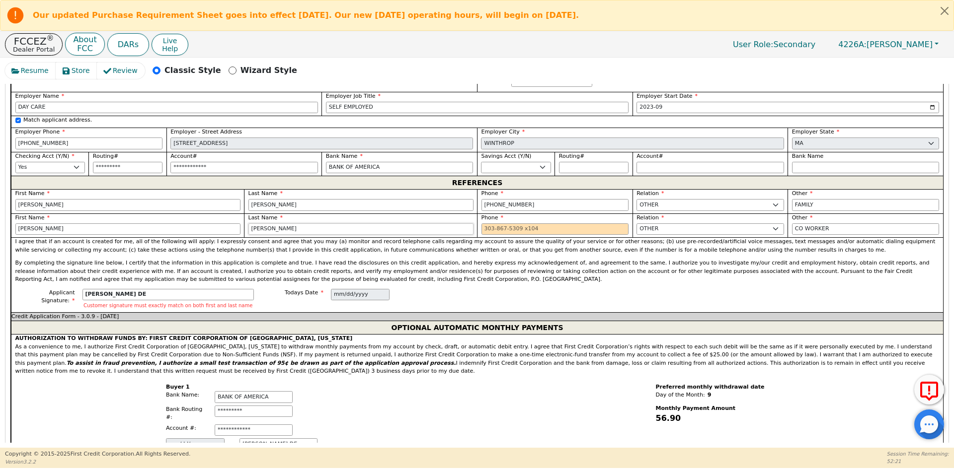
type input "[PERSON_NAME]"
click at [497, 224] on input "tel" at bounding box center [555, 230] width 148 height 12
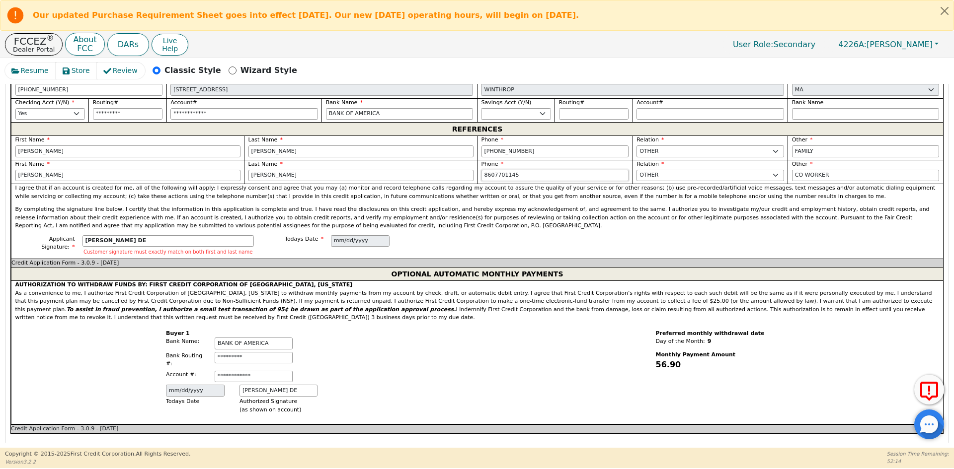
scroll to position [903, 0]
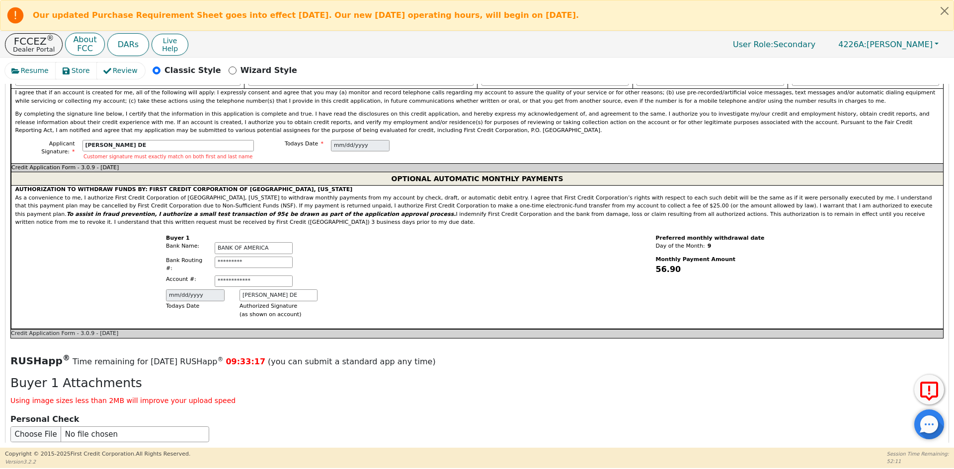
type input "[PHONE_NUMBER]"
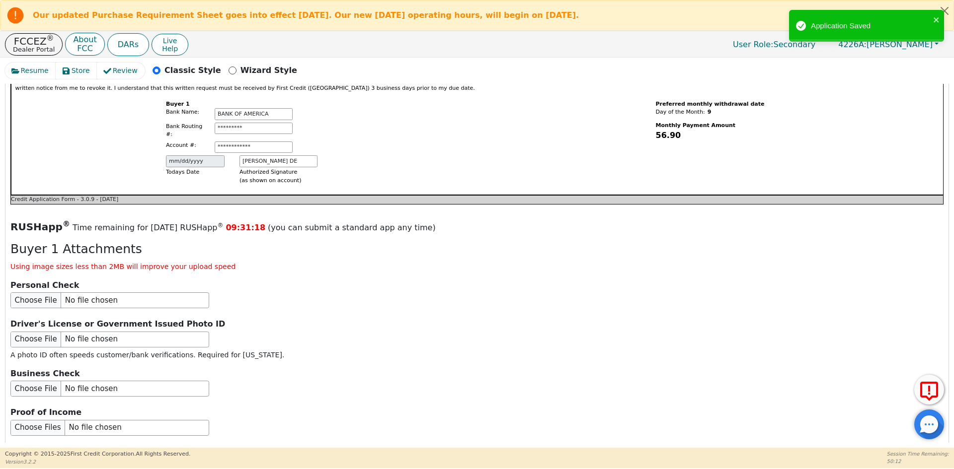
scroll to position [1052, 0]
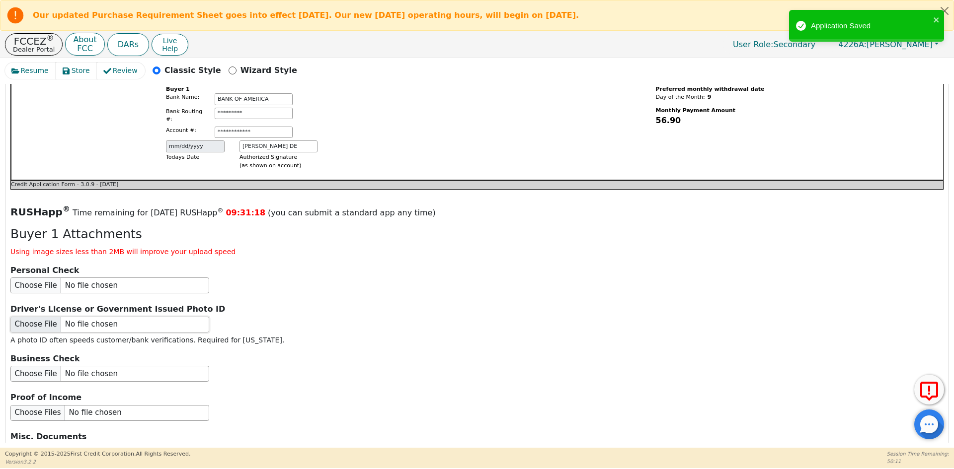
click at [57, 317] on input "file" at bounding box center [109, 325] width 199 height 16
type input "C:\fakepath\ID [PERSON_NAME].pdf"
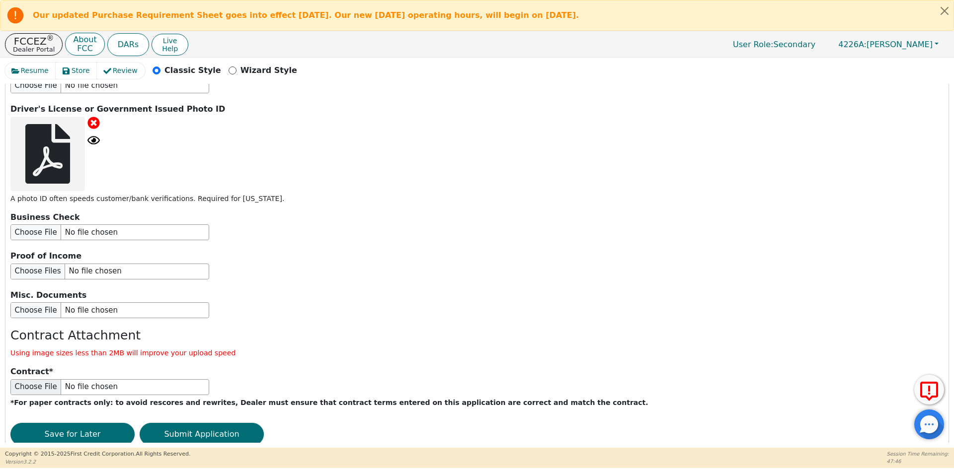
scroll to position [1262, 0]
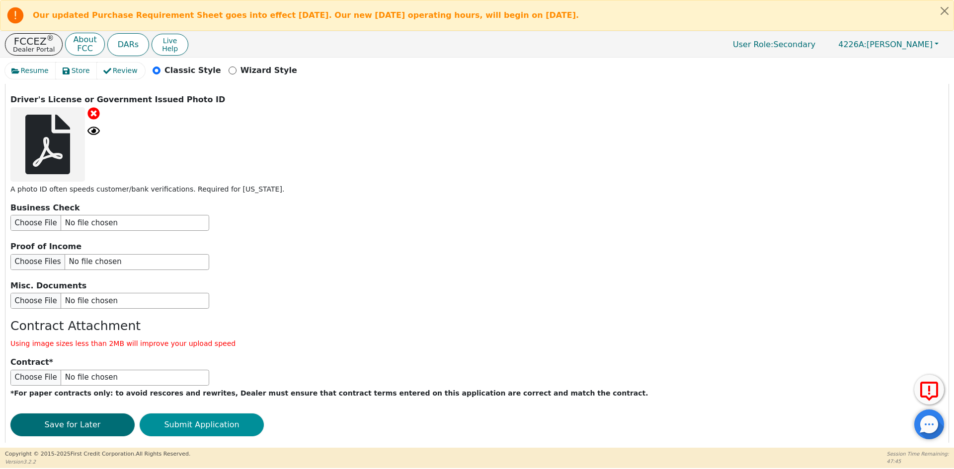
click at [202, 414] on button "Submit Application" at bounding box center [202, 425] width 124 height 23
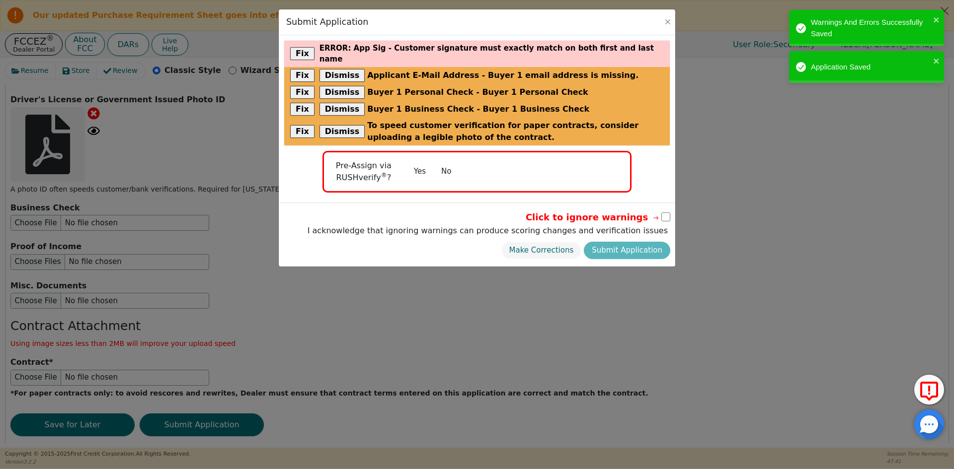
click at [445, 163] on button "No" at bounding box center [446, 171] width 26 height 17
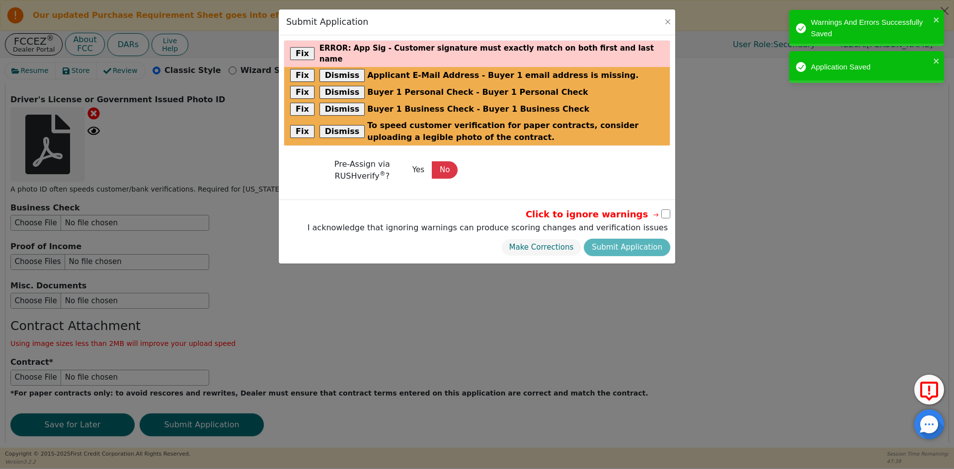
click at [659, 211] on icon at bounding box center [655, 215] width 9 height 9
click at [663, 210] on input "checkbox" at bounding box center [665, 214] width 9 height 9
checkbox input "true"
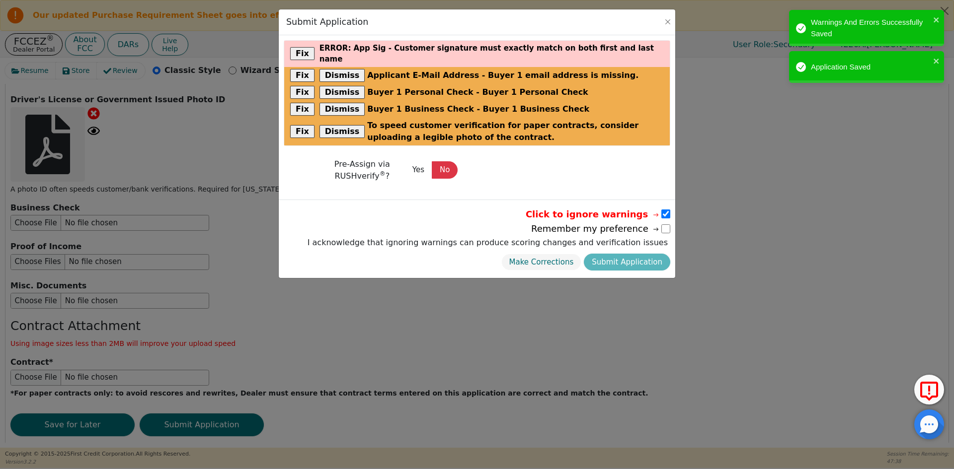
click at [646, 252] on div "Make Corrections Submit Application" at bounding box center [487, 262] width 365 height 22
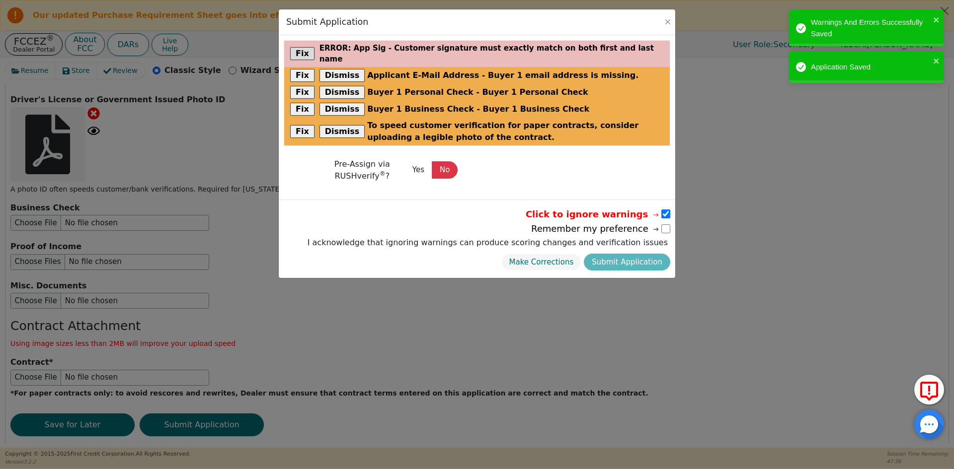
click at [509, 45] on p "error : App Sig - Customer signature must exactly match on both first and last …" at bounding box center [491, 54] width 344 height 22
drag, startPoint x: 332, startPoint y: 48, endPoint x: 325, endPoint y: 47, distance: 7.0
click at [332, 48] on span "error" at bounding box center [333, 48] width 29 height 11
click at [299, 50] on button "Fix" at bounding box center [302, 53] width 24 height 13
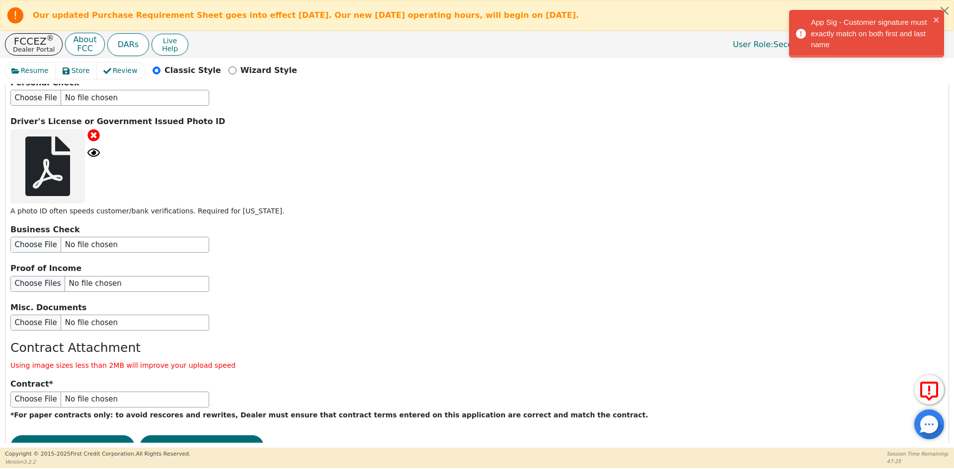
scroll to position [1254, 0]
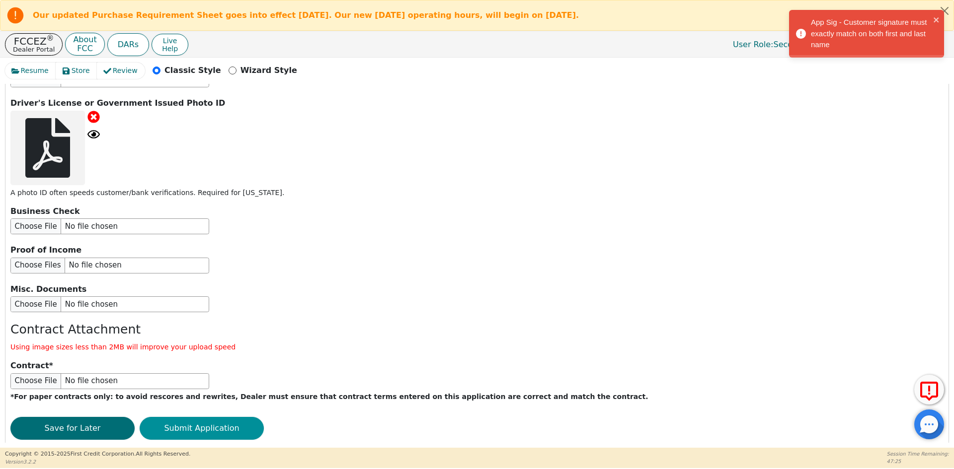
type input "[PERSON_NAME]"
click at [194, 417] on button "Submit Application" at bounding box center [202, 428] width 124 height 23
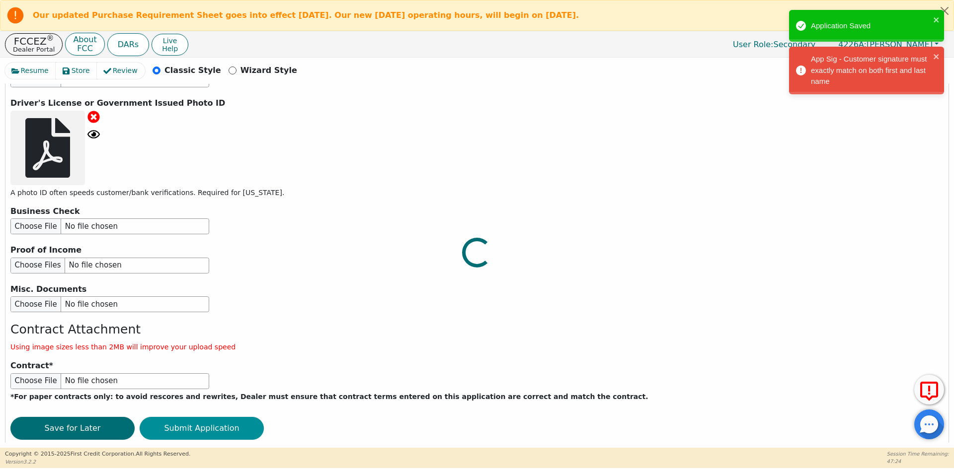
scroll to position [1253, 0]
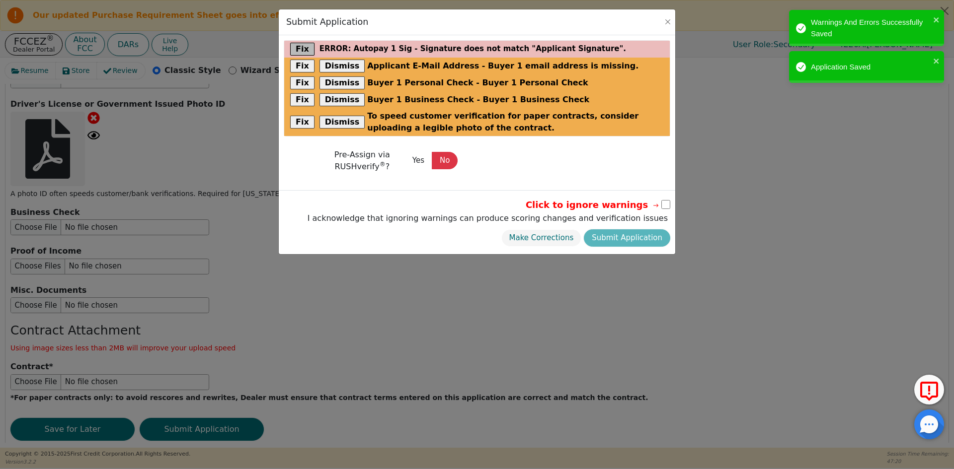
click at [295, 48] on button "Fix" at bounding box center [302, 49] width 24 height 13
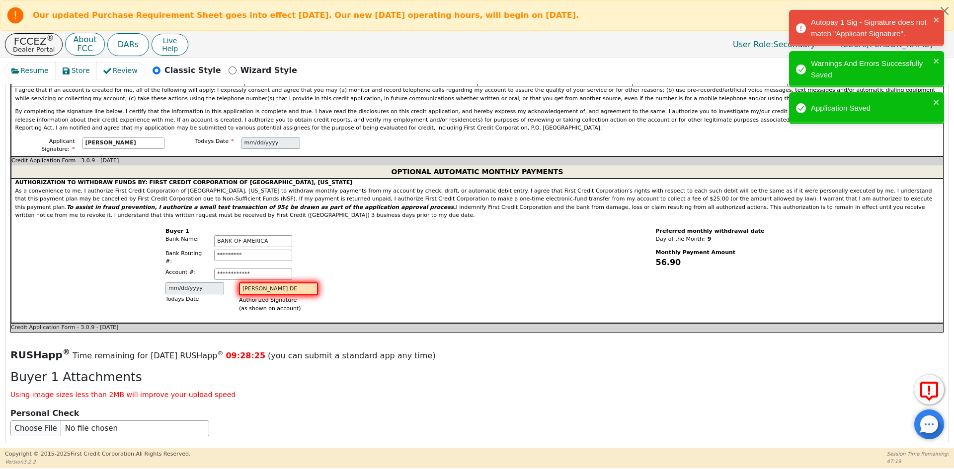
scroll to position [806, 0]
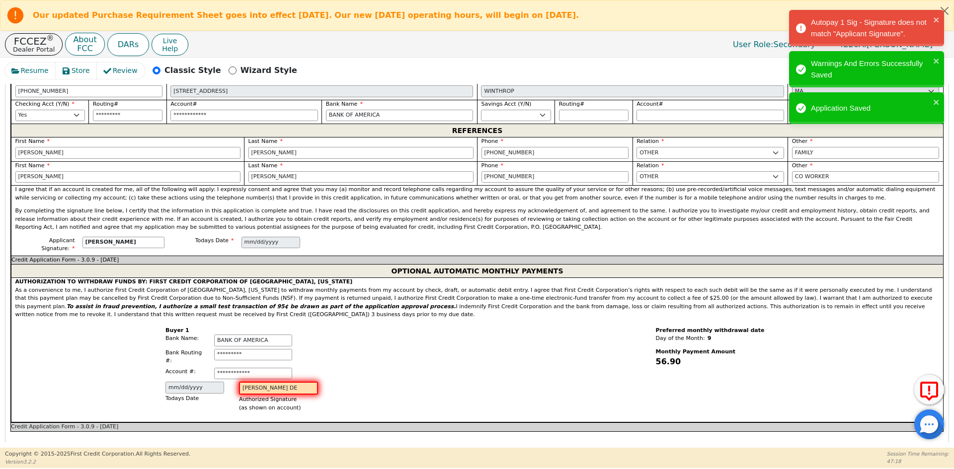
type input "[PERSON_NAME]"
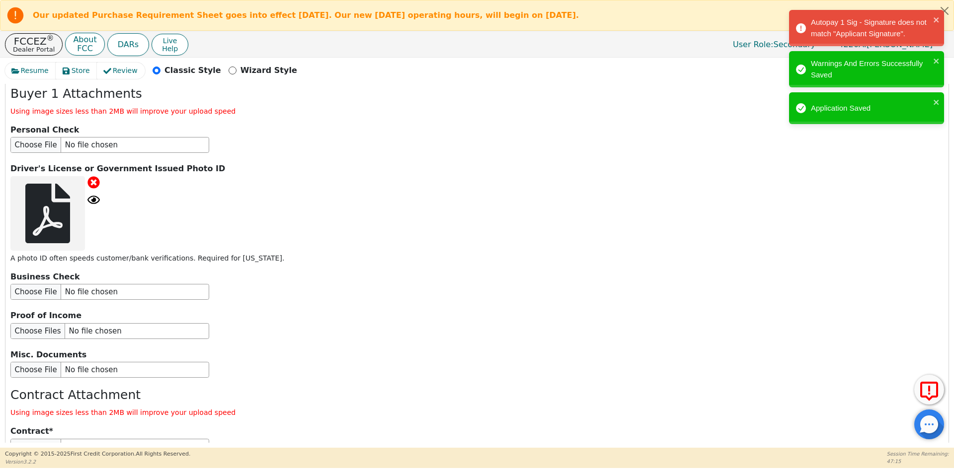
scroll to position [1274, 0]
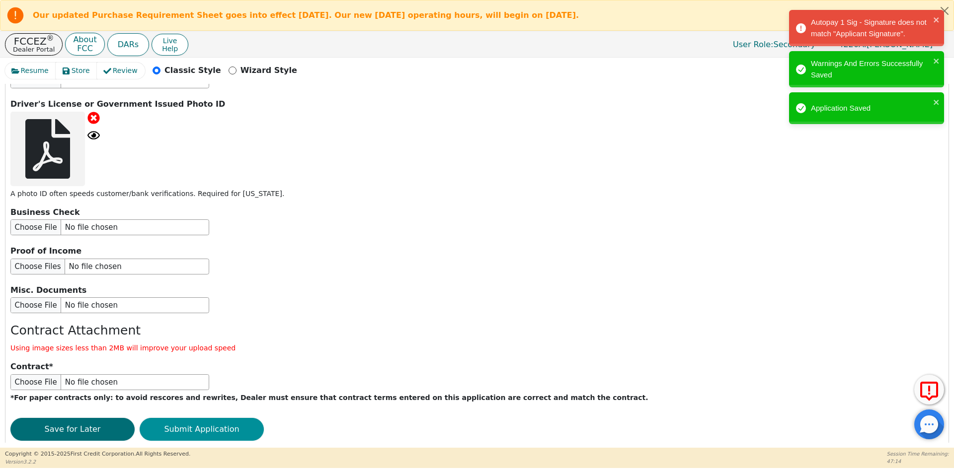
click at [183, 418] on button "Submit Application" at bounding box center [202, 429] width 124 height 23
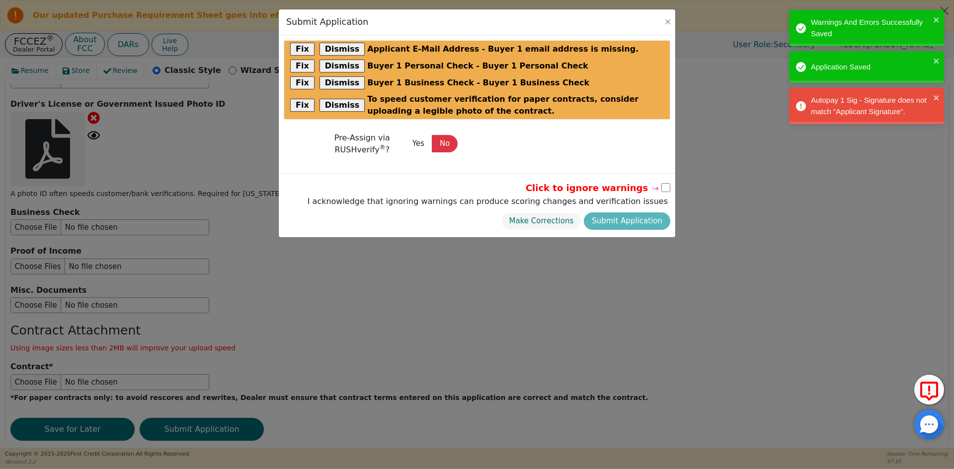
click at [671, 188] on div "Click to ignore warnings I acknowledge that ignoring warnings can produce scori…" at bounding box center [477, 205] width 396 height 64
click at [664, 186] on input "checkbox" at bounding box center [665, 187] width 9 height 9
checkbox input "true"
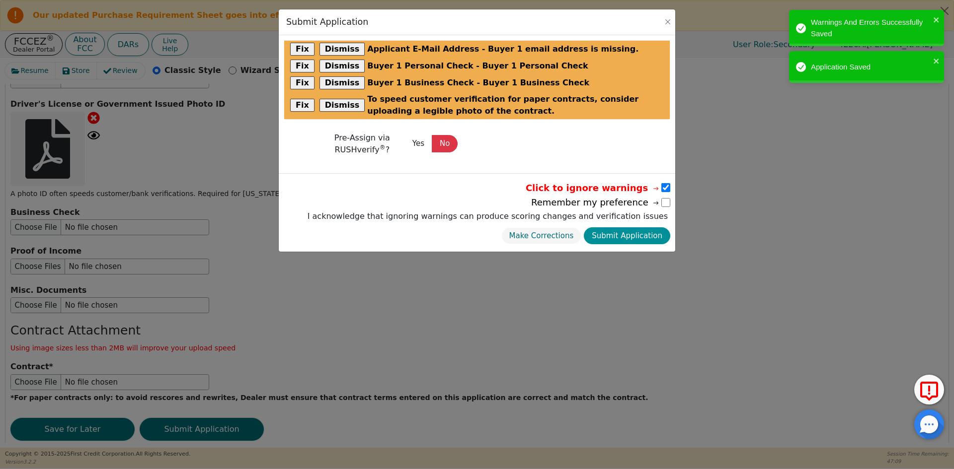
click at [653, 232] on button "Submit Application" at bounding box center [627, 236] width 86 height 17
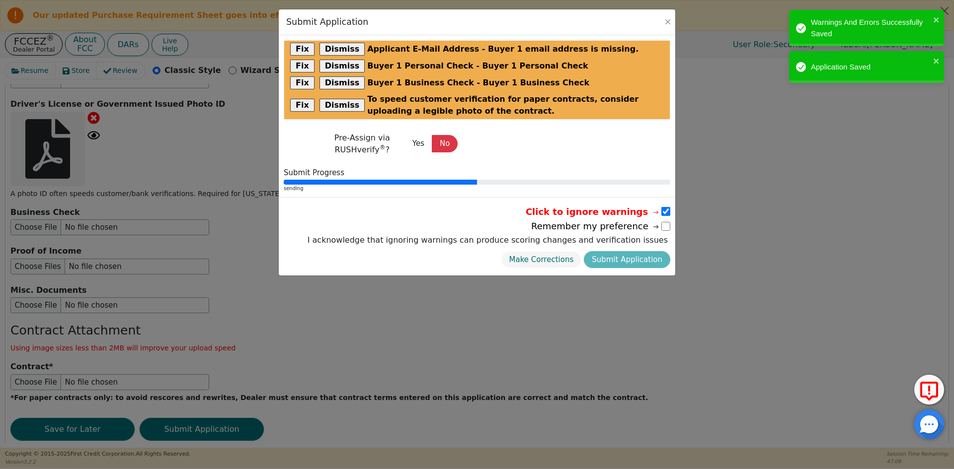
select select
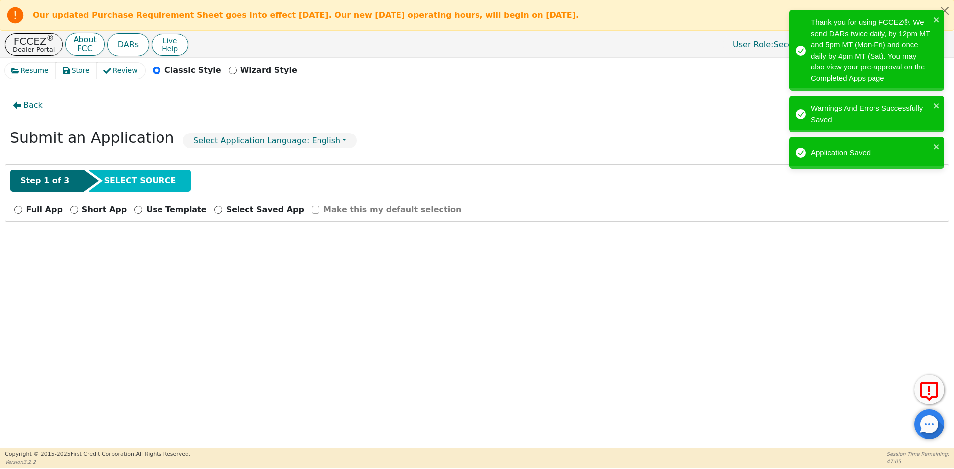
click at [24, 209] on div "Full App" at bounding box center [38, 210] width 48 height 12
click at [19, 210] on input "Full App" at bounding box center [18, 210] width 8 height 8
radio input "true"
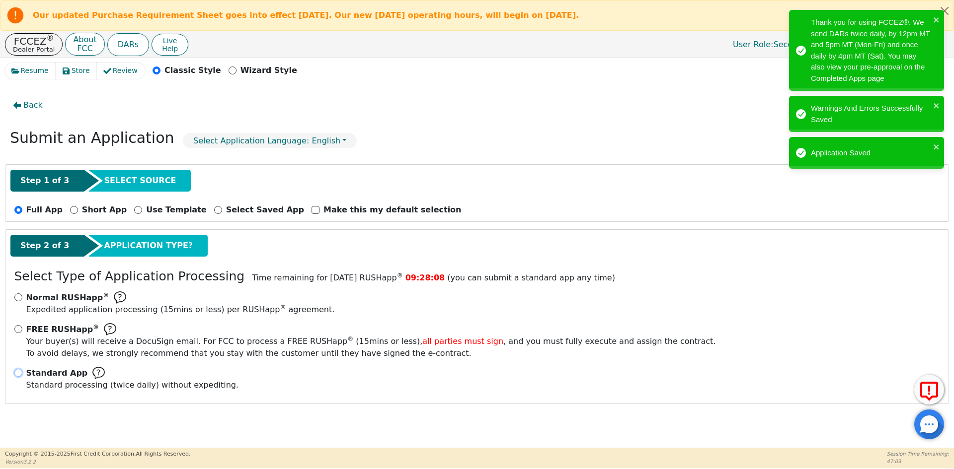
click at [19, 373] on input "Standard App Standard processing (twice daily) without expediting." at bounding box center [18, 373] width 8 height 8
radio input "true"
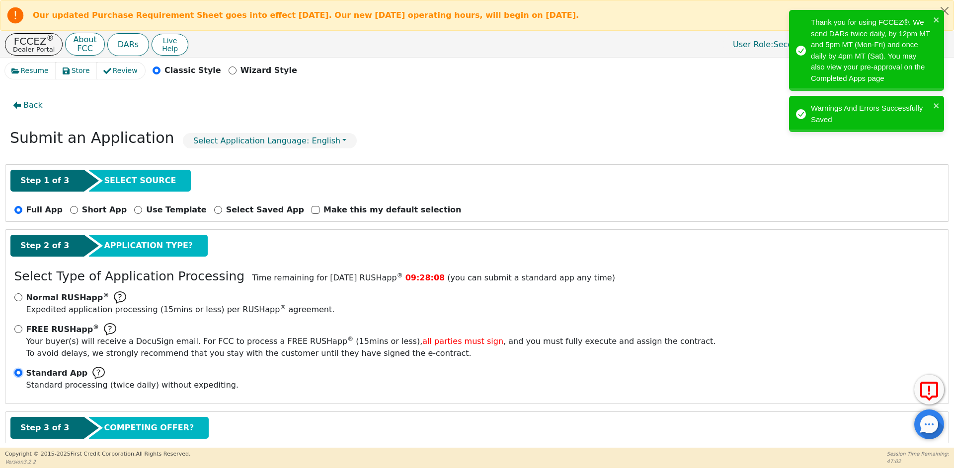
scroll to position [59, 0]
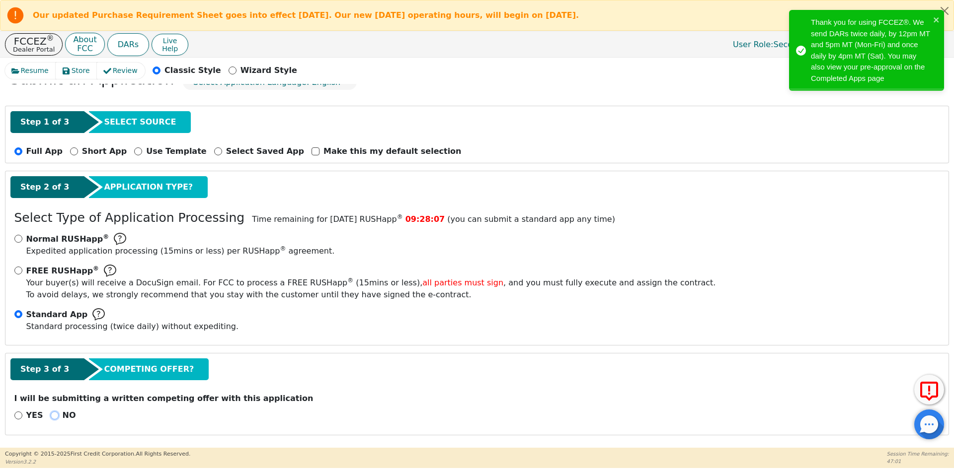
click at [53, 415] on input "NO" at bounding box center [55, 416] width 8 height 8
radio input "true"
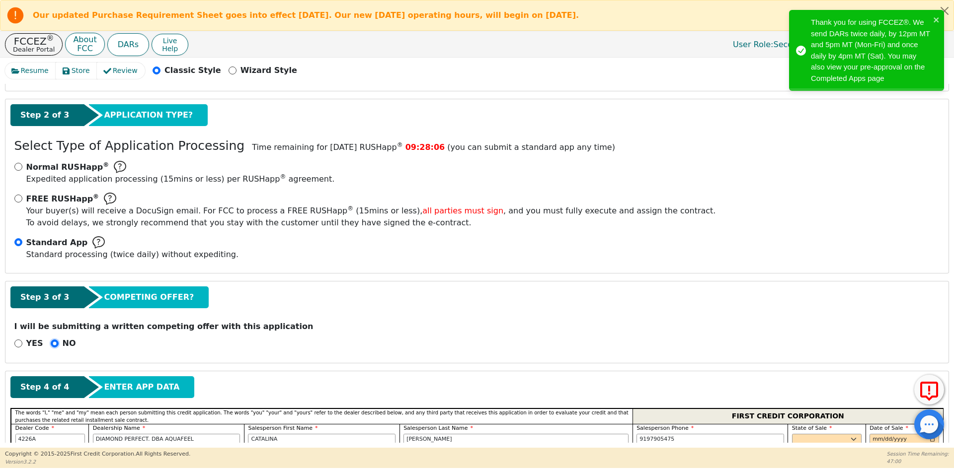
scroll to position [257, 0]
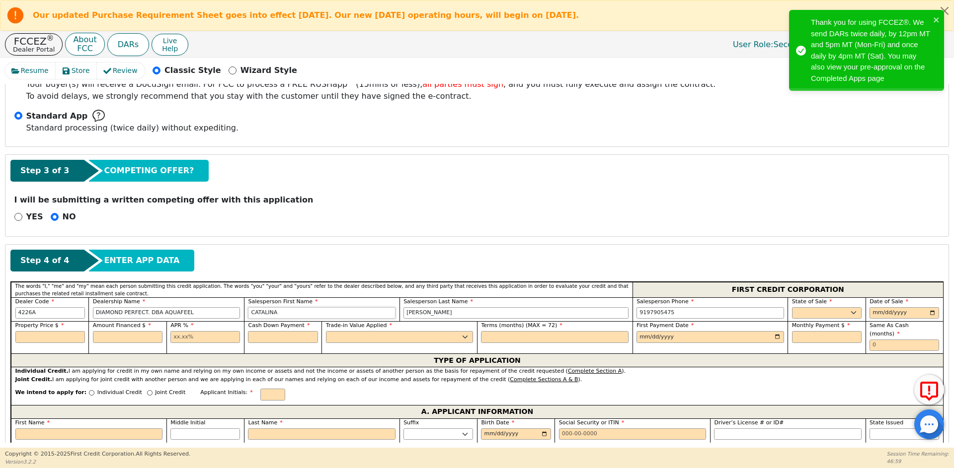
drag, startPoint x: 335, startPoint y: 312, endPoint x: 162, endPoint y: 317, distance: 172.9
click at [162, 317] on div "Dealer Code 4226A Dealership Name DIAMOND PERFECT. DBA AQUAFEEL Salesperson Fir…" at bounding box center [477, 310] width 932 height 24
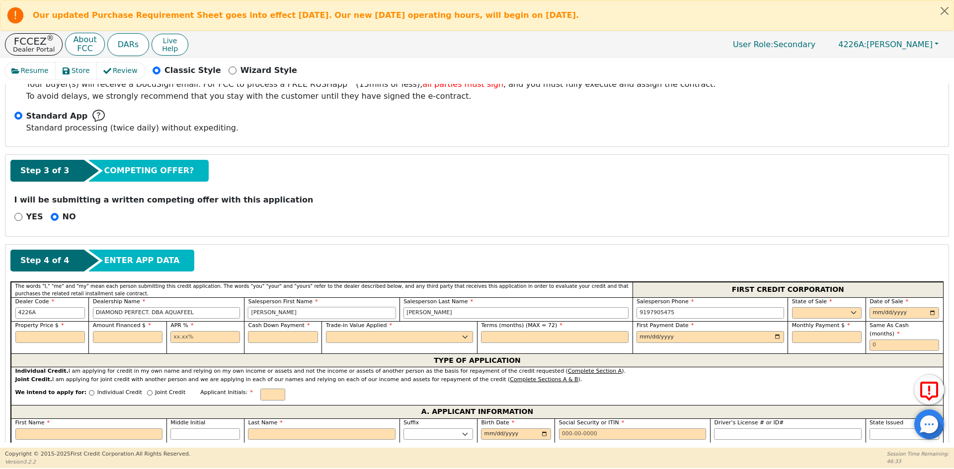
type input "[PERSON_NAME]"
drag, startPoint x: 500, startPoint y: 312, endPoint x: 395, endPoint y: 310, distance: 104.8
click at [395, 310] on div "Dealer Code 4226A Dealership Name DIAMOND PERFECT. DBA AQUAFEEL Salesperson Fir…" at bounding box center [477, 310] width 932 height 24
type input "[PERSON_NAME]"
type input "[PHONE_NUMBER]"
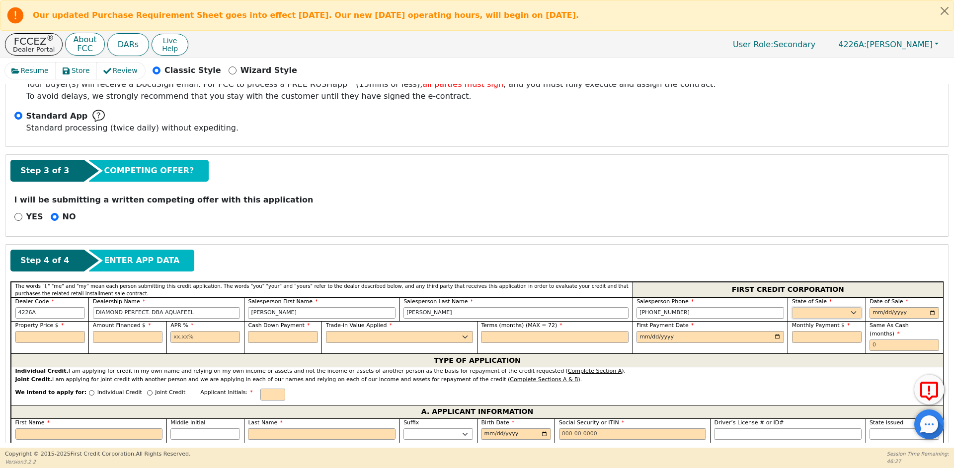
click at [817, 309] on select "AK AL AR AZ CA CO CT DC DE FL [GEOGRAPHIC_DATA] HI IA ID IL IN KS [GEOGRAPHIC_D…" at bounding box center [827, 314] width 70 height 12
select select "VA"
click at [817, 309] on select "AK AL AR AZ CA CO CT DC DE FL [GEOGRAPHIC_DATA] HI IA ID IL IN KS [GEOGRAPHIC_D…" at bounding box center [827, 314] width 70 height 12
click at [929, 313] on input "date" at bounding box center [904, 314] width 70 height 12
type input "[DATE]"
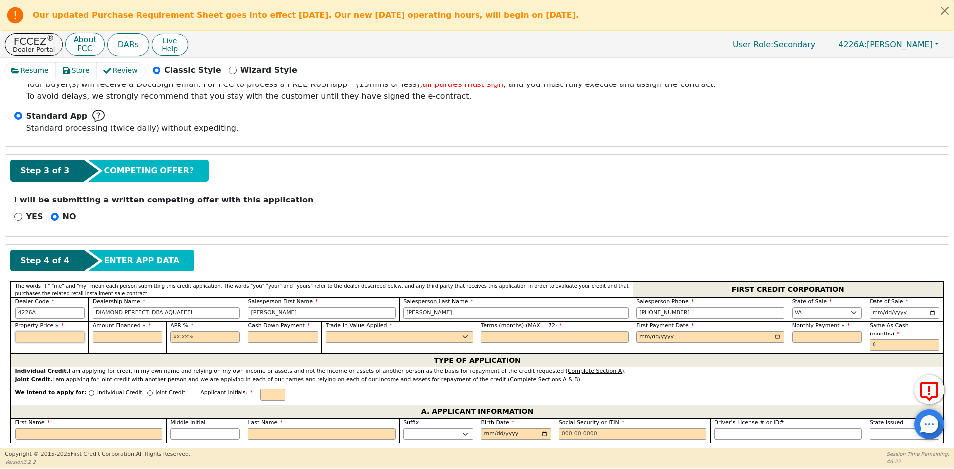
click at [26, 335] on input "text" at bounding box center [50, 337] width 70 height 12
type input "7990.00"
click at [101, 333] on input "text" at bounding box center [128, 337] width 70 height 12
type input "7990.00"
click at [183, 335] on input "text" at bounding box center [205, 337] width 70 height 12
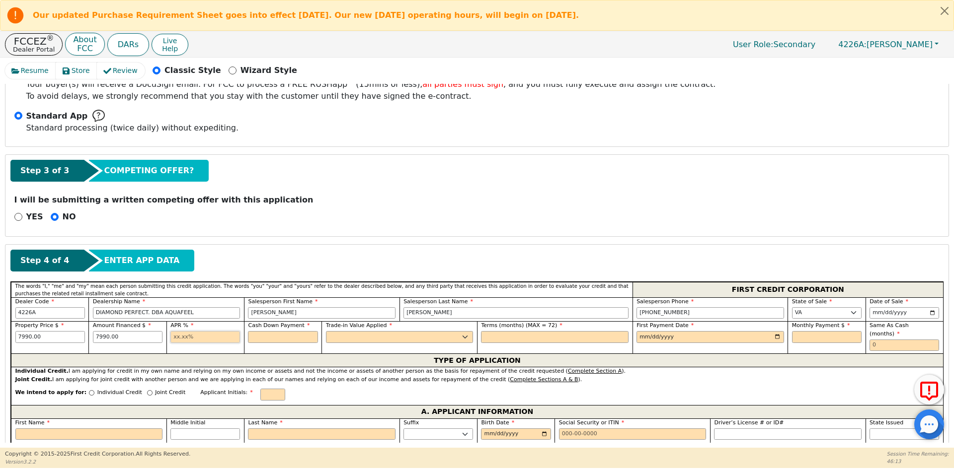
type input "10.99"
click at [256, 337] on input "text" at bounding box center [283, 337] width 70 height 12
type input "0.00"
click at [365, 336] on select "Yes No" at bounding box center [400, 337] width 148 height 12
select select "n"
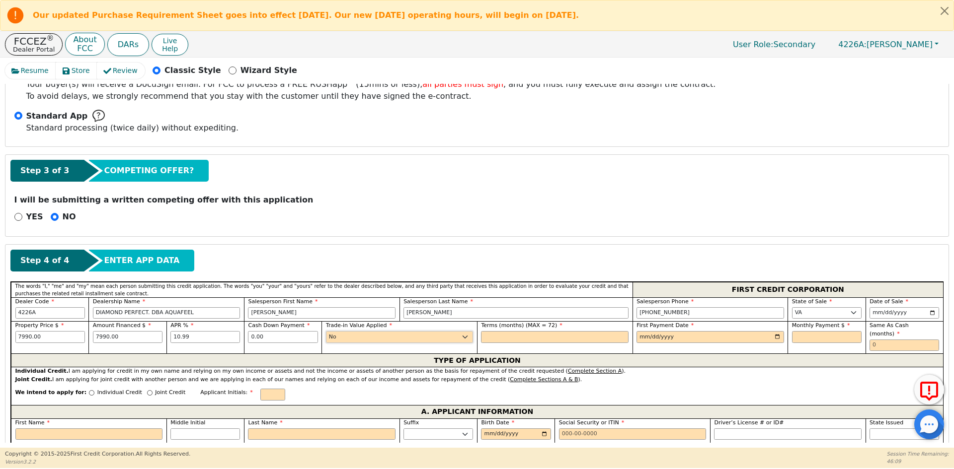
click at [326, 331] on select "Yes No" at bounding box center [400, 337] width 148 height 12
click at [570, 334] on input "text" at bounding box center [555, 337] width 148 height 12
type input "72"
click at [775, 336] on input "date" at bounding box center [710, 337] width 148 height 12
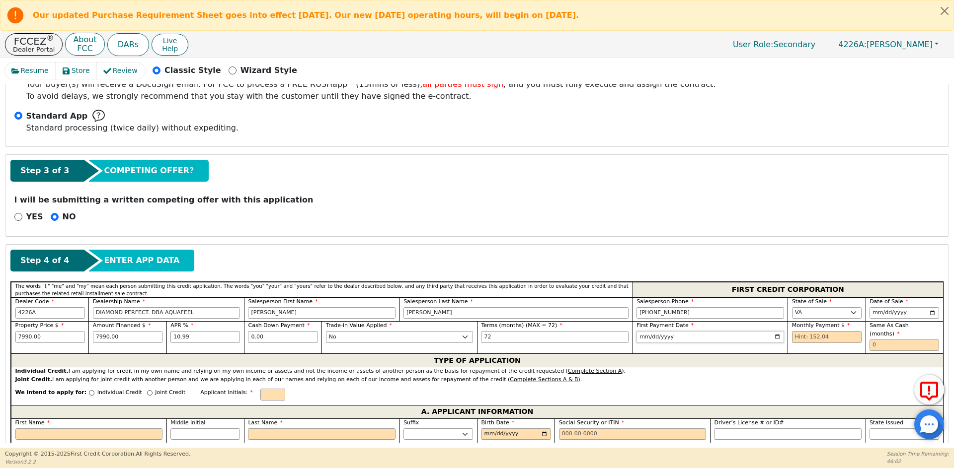
type input "[DATE]"
click at [816, 337] on input "text" at bounding box center [827, 337] width 70 height 12
type input "152.04"
click at [893, 340] on input "text" at bounding box center [904, 346] width 70 height 12
type input "0"
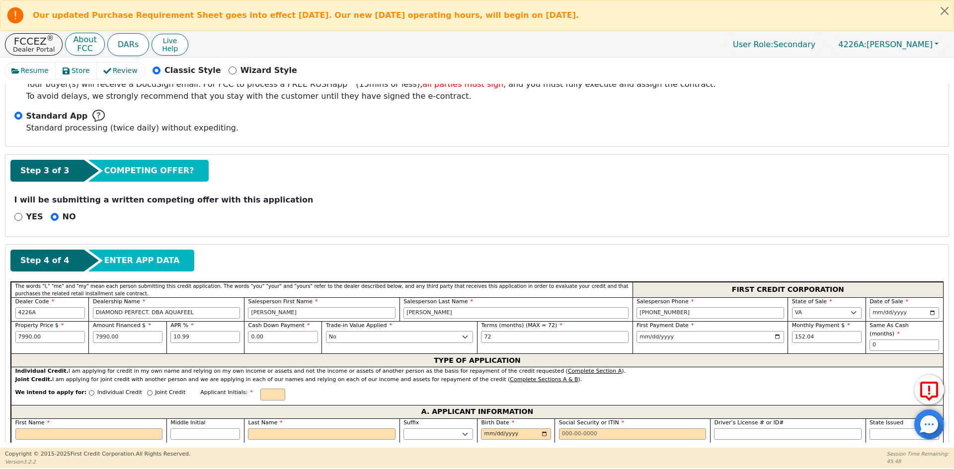
click at [89, 389] on div "Individual Credit" at bounding box center [115, 395] width 53 height 13
click at [77, 384] on div "We intend to apply for: Individual Credit Joint Credit Applicant Initials:" at bounding box center [477, 394] width 932 height 21
click at [89, 389] on div "Individual Credit" at bounding box center [115, 395] width 53 height 13
click at [89, 390] on input "Individual Credit" at bounding box center [91, 392] width 5 height 5
radio input "true"
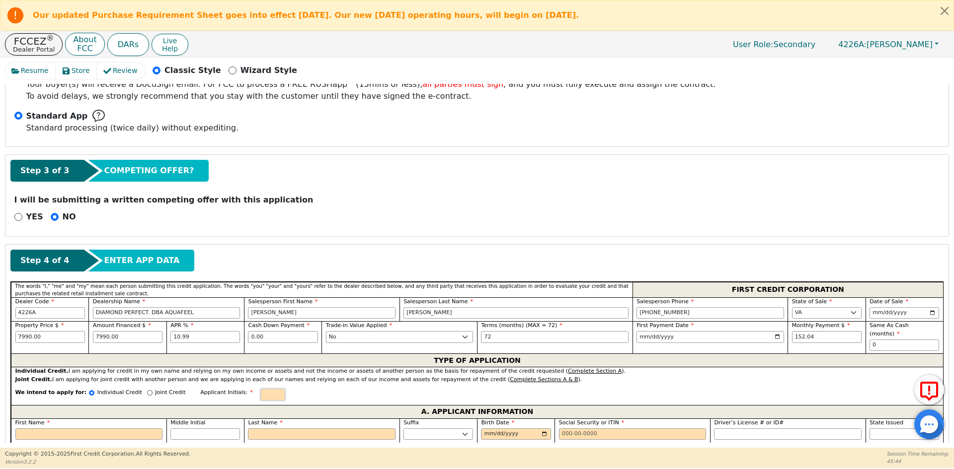
click at [260, 389] on input "text" at bounding box center [272, 395] width 25 height 12
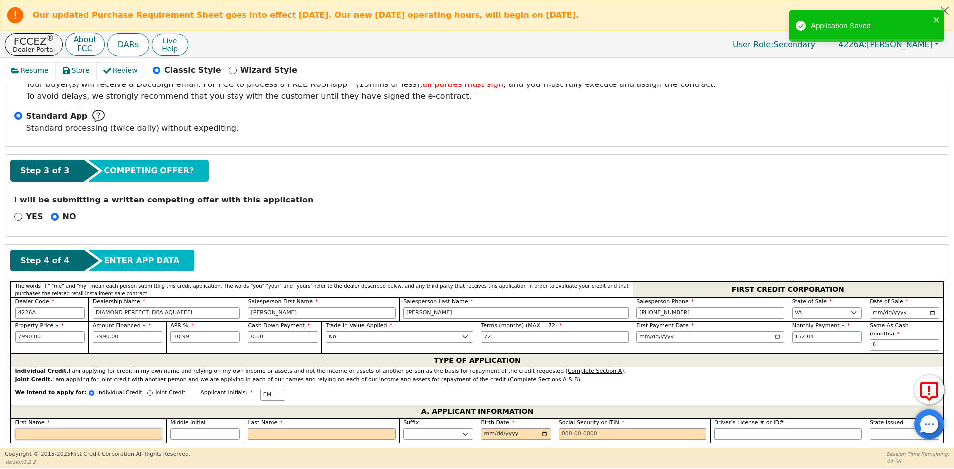
click at [93, 429] on input "First Name" at bounding box center [89, 435] width 148 height 12
type input "E"
type input "ED"
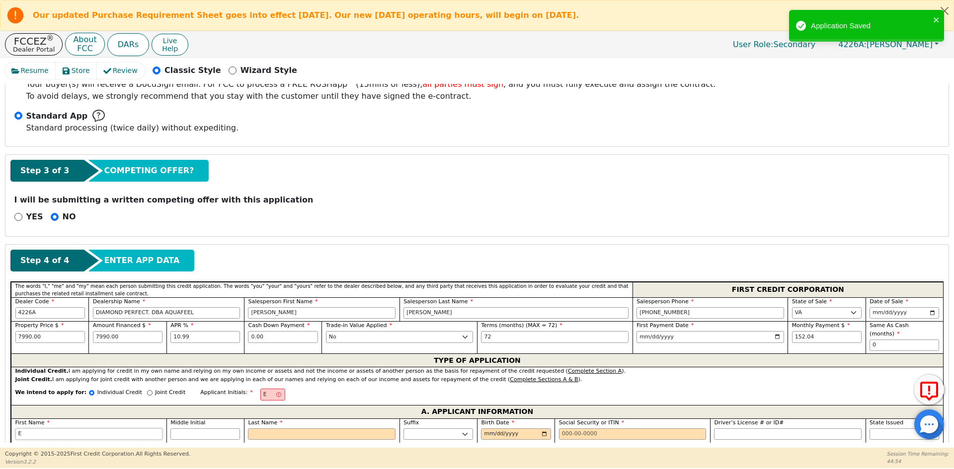
type input "ED"
type input "EDU"
type input "EDUA"
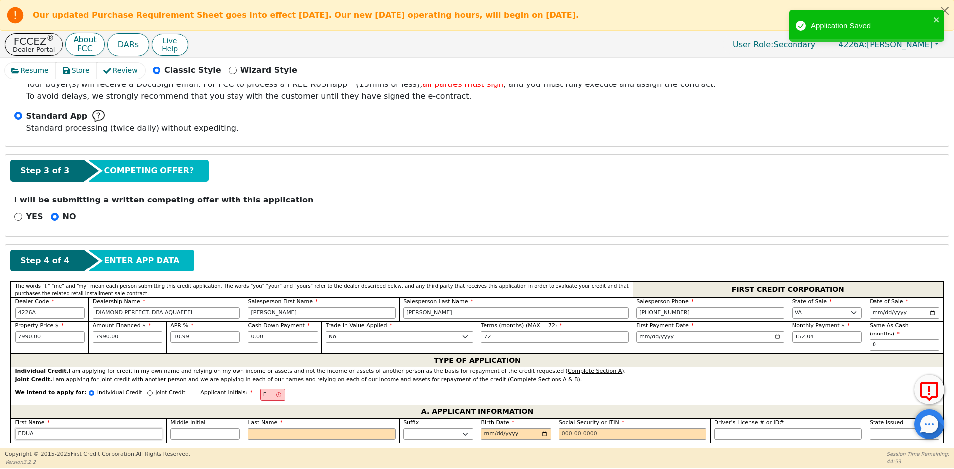
type input "[PERSON_NAME]"
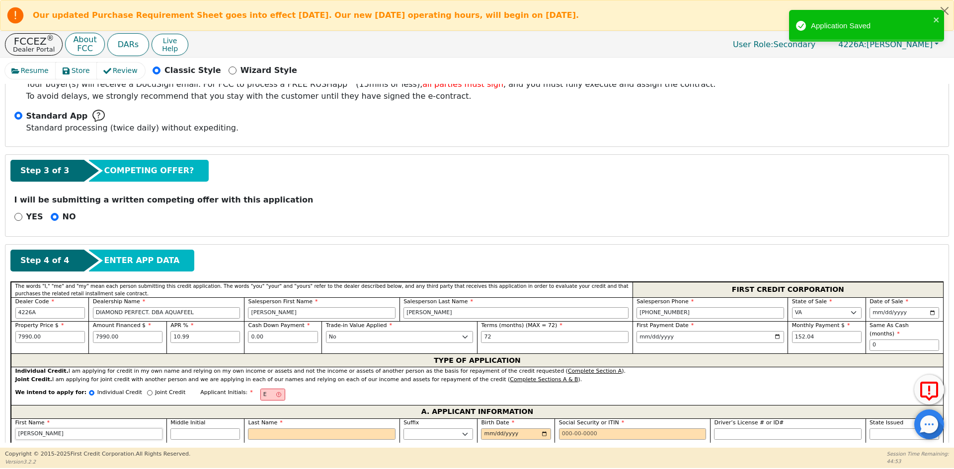
type input "[PERSON_NAME]"
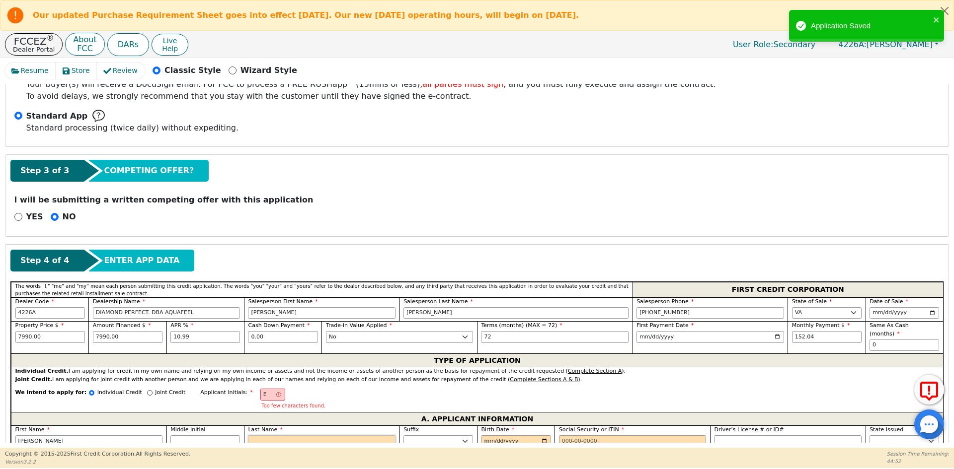
type input "EM"
type input "M"
type input "[PERSON_NAME]"
type input "ME"
type input "[PERSON_NAME]"
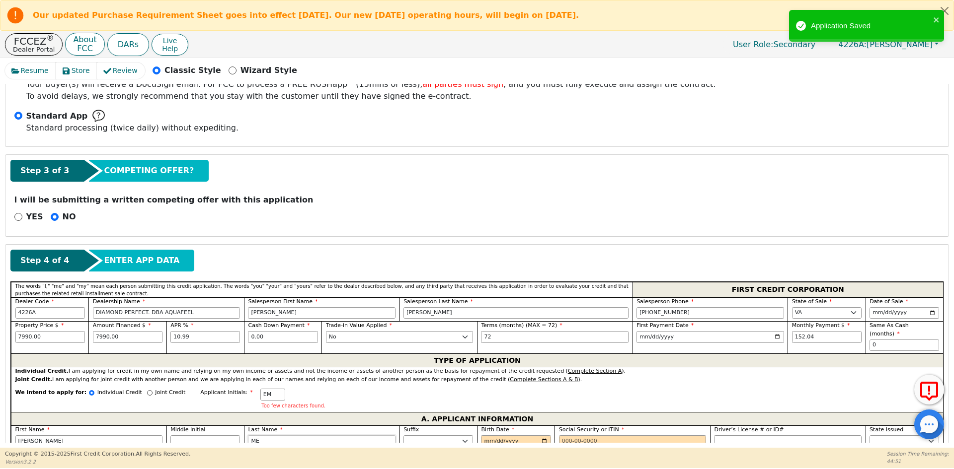
type input "MEJ"
type input "[PERSON_NAME]"
type input "MEJI"
type input "[PERSON_NAME]"
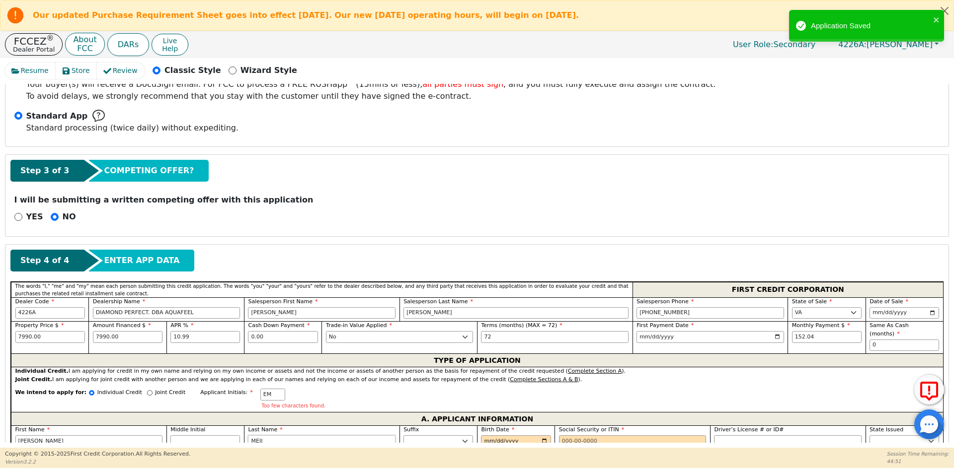
type input "[PERSON_NAME]"
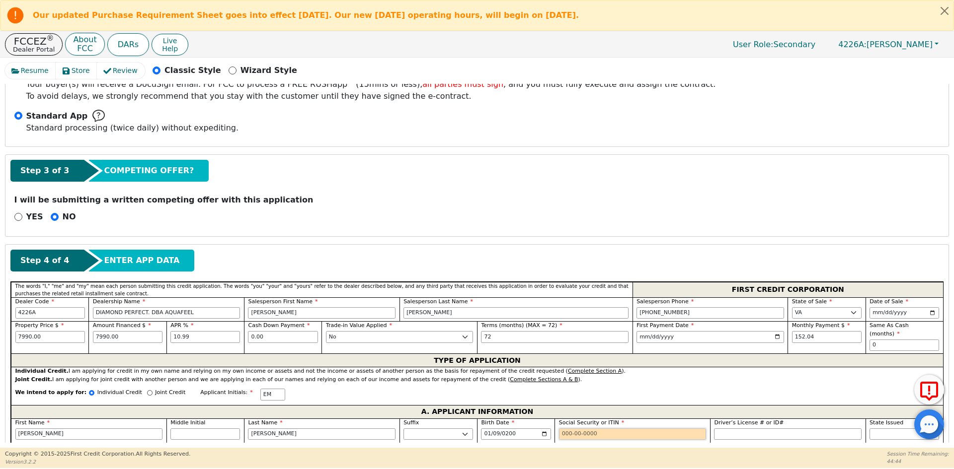
click at [573, 429] on input "Social Security or ITIN" at bounding box center [633, 435] width 148 height 12
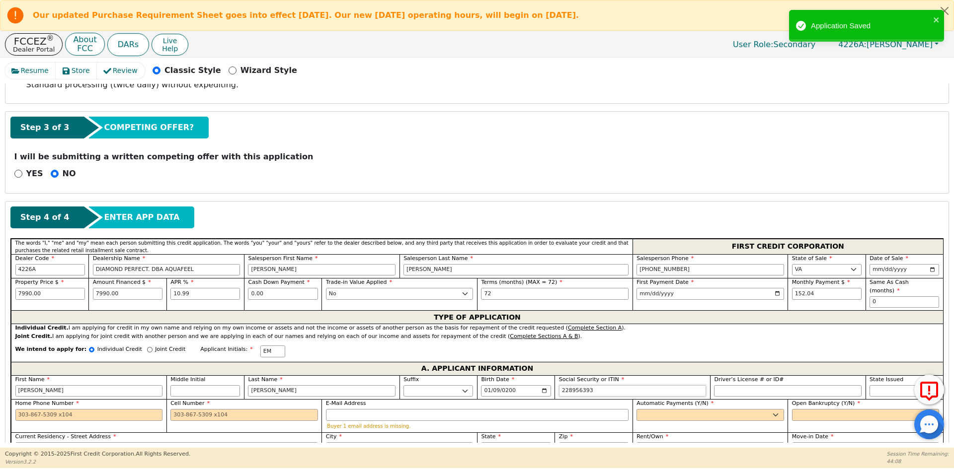
scroll to position [357, 0]
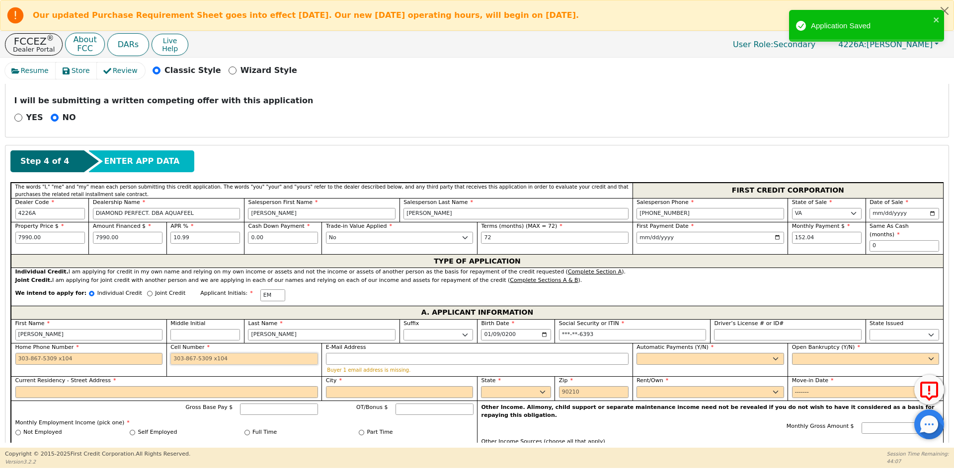
click at [197, 353] on input "Cell Number" at bounding box center [244, 359] width 148 height 12
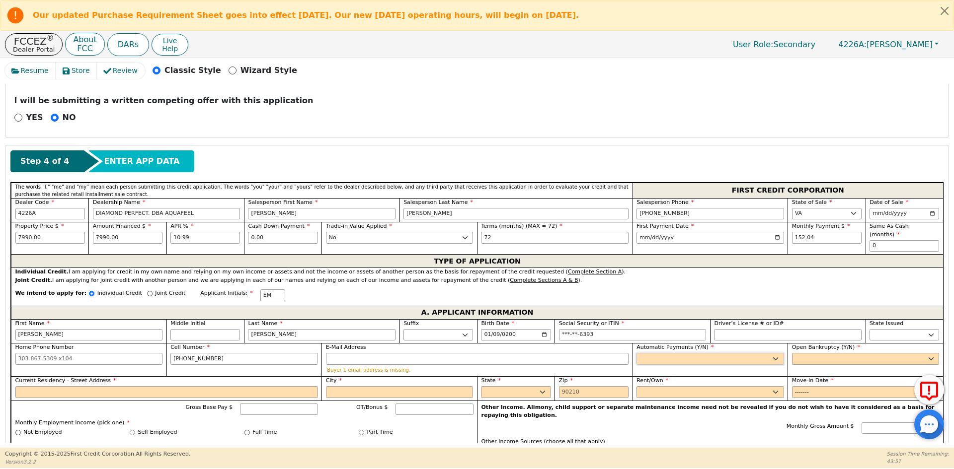
drag, startPoint x: 647, startPoint y: 351, endPoint x: 642, endPoint y: 355, distance: 6.7
click at [647, 353] on select "Yes No" at bounding box center [710, 359] width 148 height 12
click at [636, 353] on select "Yes No" at bounding box center [710, 359] width 148 height 12
click at [797, 353] on select "Yes No" at bounding box center [866, 359] width 148 height 12
click at [792, 353] on select "Yes No" at bounding box center [866, 359] width 148 height 12
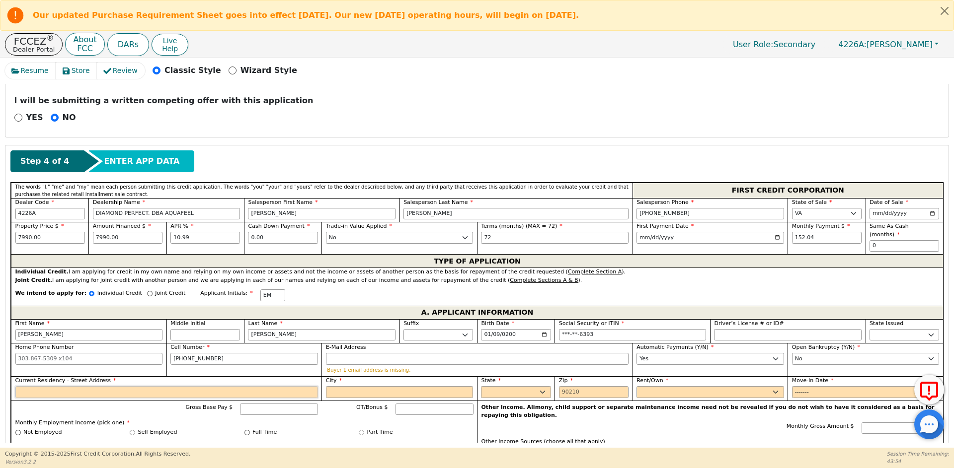
click at [192, 386] on input "Current Residency - Street Address" at bounding box center [166, 392] width 303 height 12
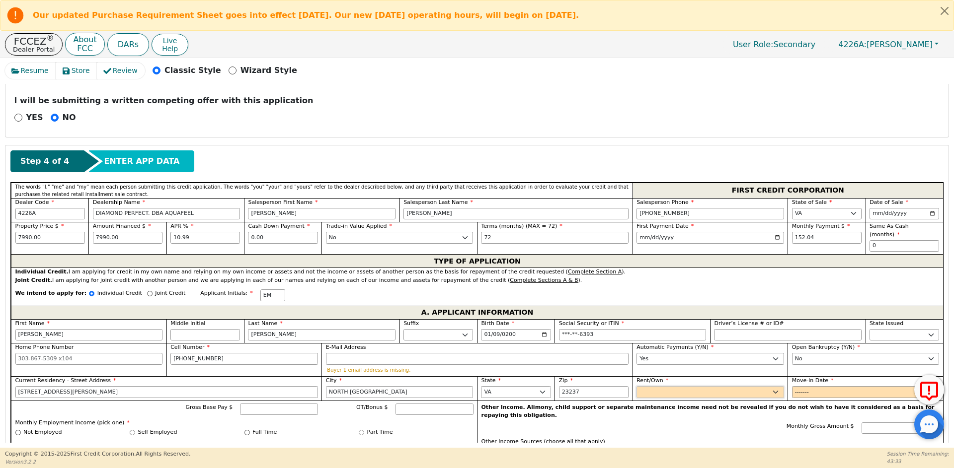
click at [697, 386] on select "Rent Own" at bounding box center [710, 392] width 148 height 12
click at [636, 386] on select "Rent Own" at bounding box center [710, 392] width 148 height 12
click at [805, 386] on input "Move-in Date" at bounding box center [866, 392] width 148 height 12
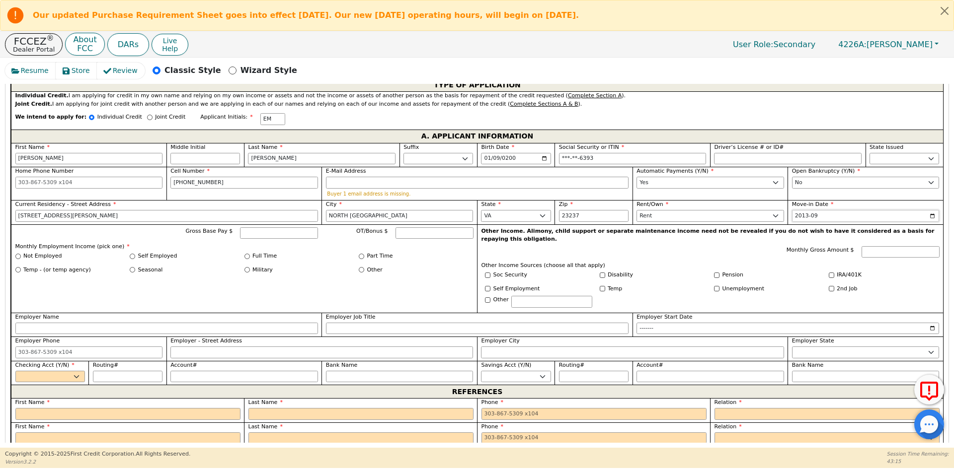
scroll to position [555, 0]
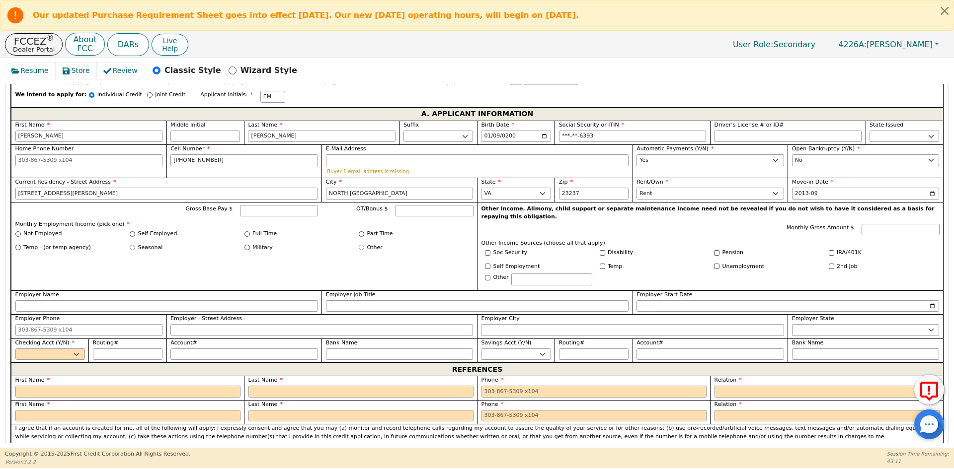
click at [254, 230] on label "Full Time" at bounding box center [264, 234] width 24 height 8
click at [250, 231] on input "Full Time" at bounding box center [246, 233] width 5 height 5
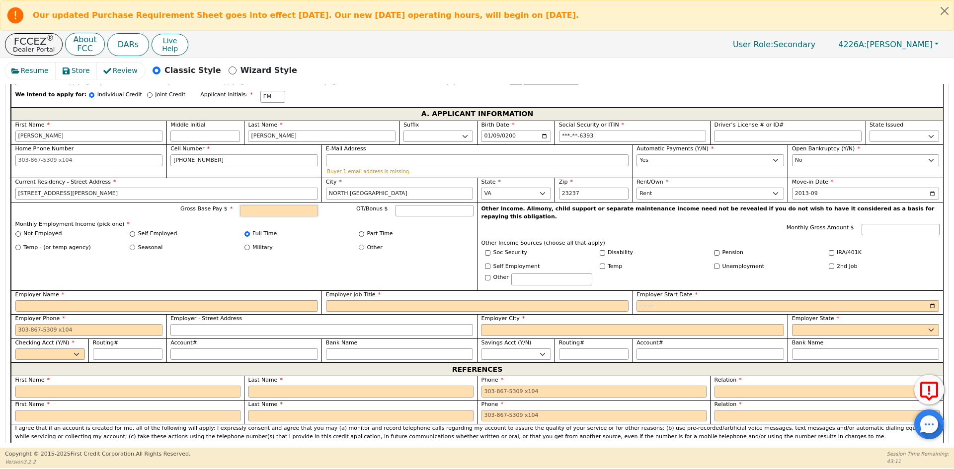
click at [276, 206] on input "Gross Base Pay $" at bounding box center [279, 211] width 78 height 12
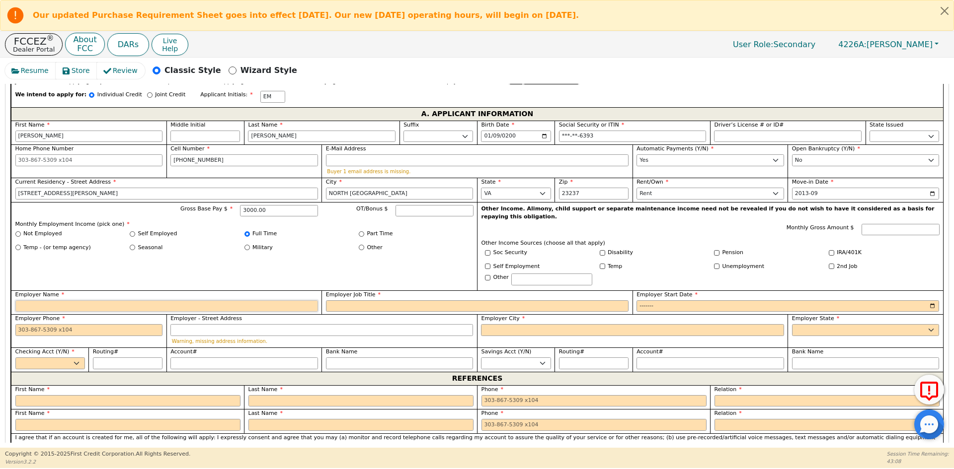
click at [182, 301] on input "Employer Name" at bounding box center [166, 307] width 303 height 12
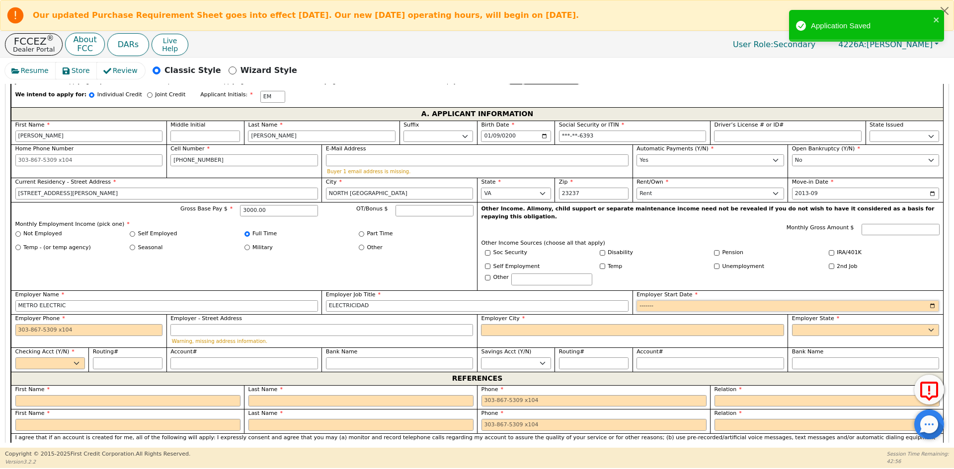
click at [658, 301] on input "Employer Start Date" at bounding box center [787, 307] width 303 height 12
click at [139, 324] on input "Employer Phone" at bounding box center [89, 330] width 148 height 12
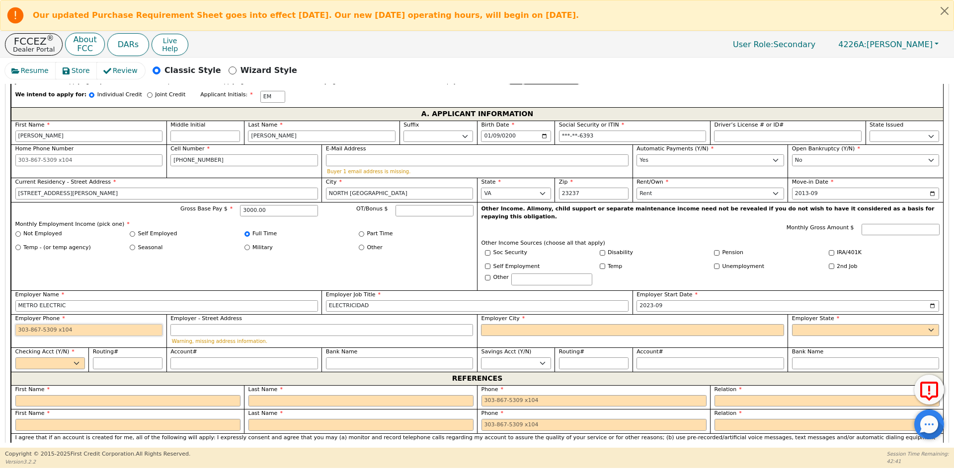
click at [141, 324] on input "Employer Phone" at bounding box center [89, 330] width 148 height 12
drag, startPoint x: 77, startPoint y: 291, endPoint x: 9, endPoint y: 289, distance: 67.1
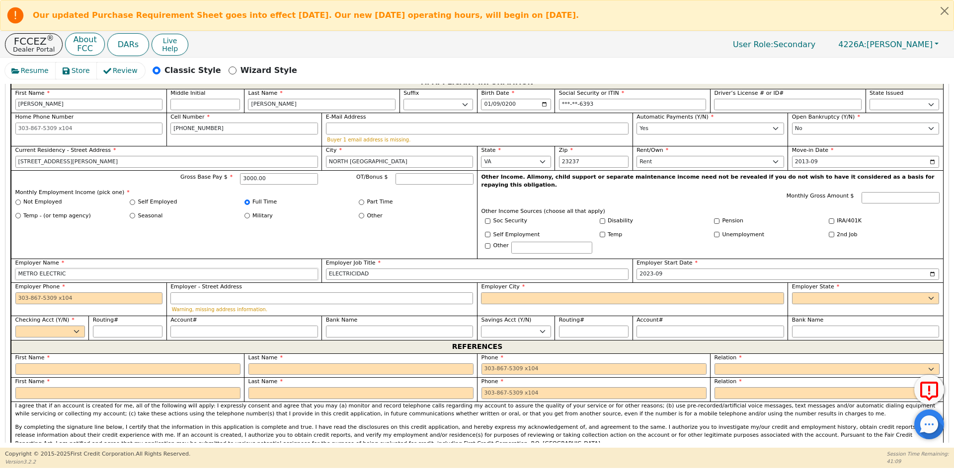
scroll to position [605, 0]
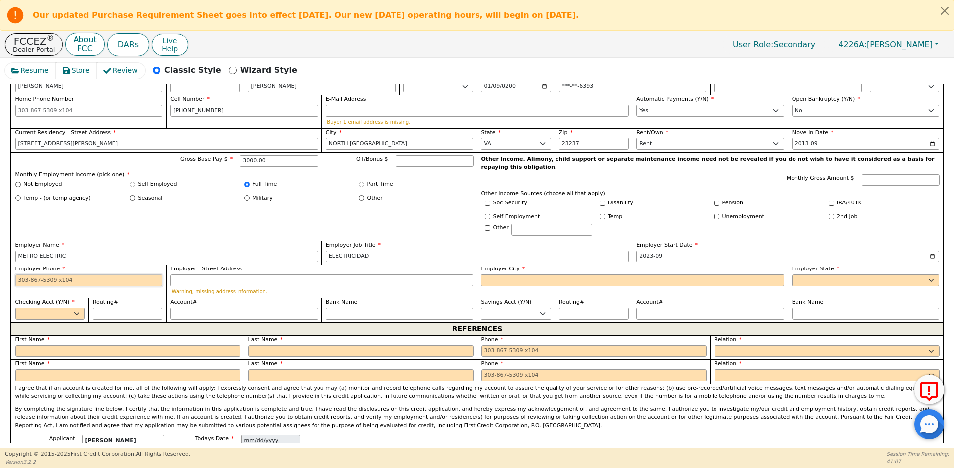
click at [115, 275] on input "Employer Phone" at bounding box center [89, 281] width 148 height 12
click at [590, 275] on input "Employer City" at bounding box center [632, 281] width 303 height 12
paste input "[GEOGRAPHIC_DATA]"
click at [47, 275] on input "Employer Phone" at bounding box center [89, 281] width 148 height 12
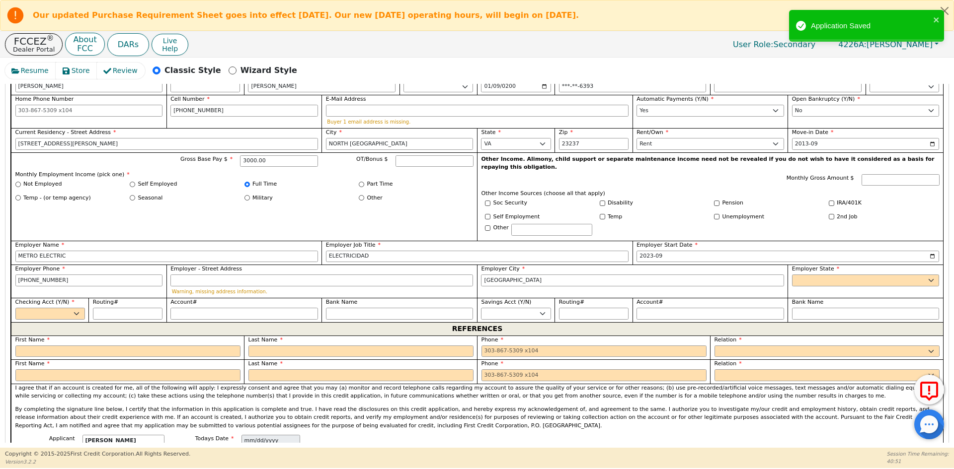
click at [807, 270] on div "Employer State [US_STATE] AL AR AZ CA CO CT DC DE [GEOGRAPHIC_DATA] [GEOGRAPHIC…" at bounding box center [864, 281] width 155 height 33
click at [812, 275] on select "AK AL AR AZ CA CO CT DC DE FL [GEOGRAPHIC_DATA] HI IA ID [GEOGRAPHIC_DATA] IN K…" at bounding box center [866, 281] width 148 height 12
click at [53, 308] on select "Yes No" at bounding box center [50, 314] width 70 height 12
click at [15, 308] on select "Yes No" at bounding box center [50, 314] width 70 height 12
click at [143, 308] on input "Routing#" at bounding box center [128, 314] width 70 height 12
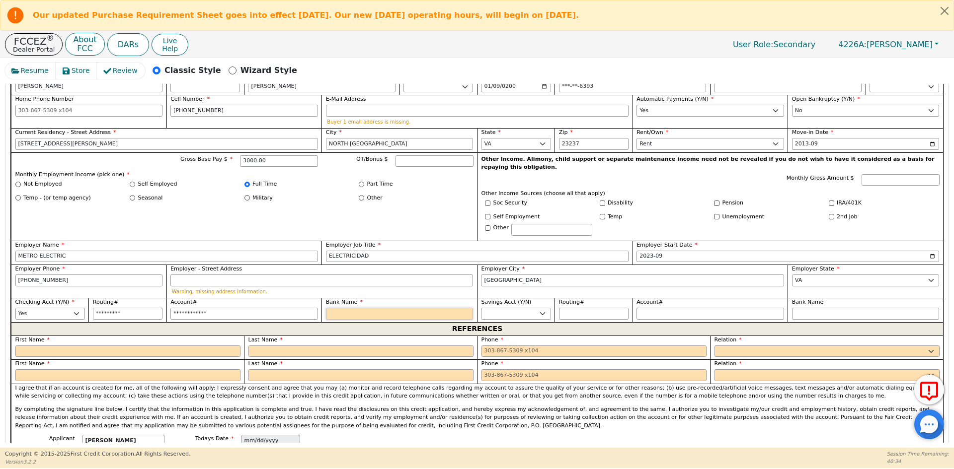
click at [336, 308] on input "Bank Name" at bounding box center [400, 314] width 148 height 12
click at [191, 346] on input "text" at bounding box center [127, 352] width 225 height 12
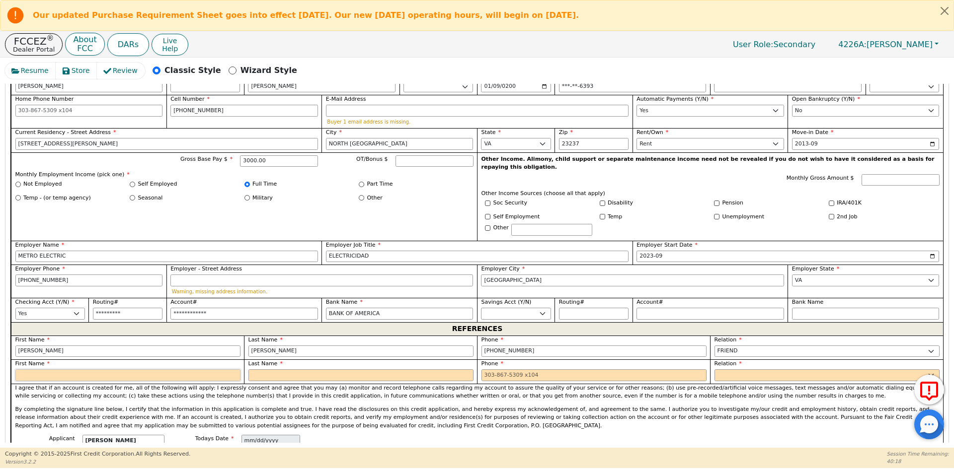
click at [63, 370] on input "text" at bounding box center [127, 376] width 225 height 12
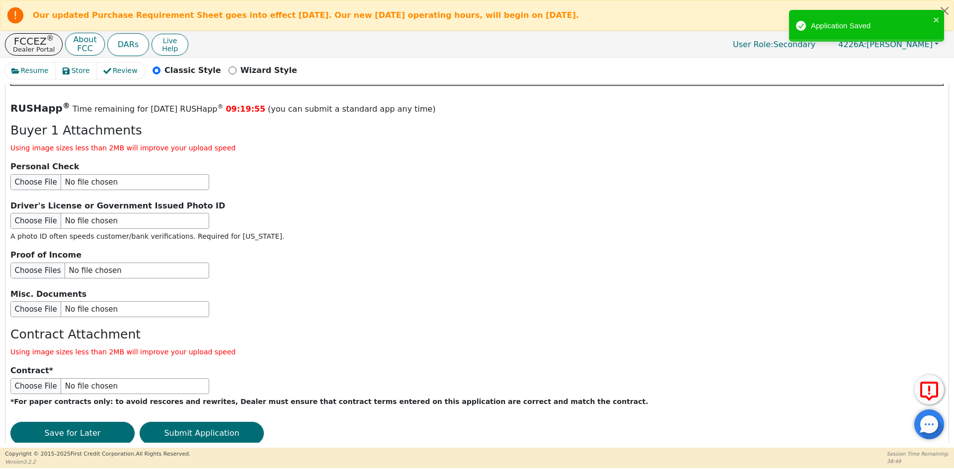
scroll to position [1152, 0]
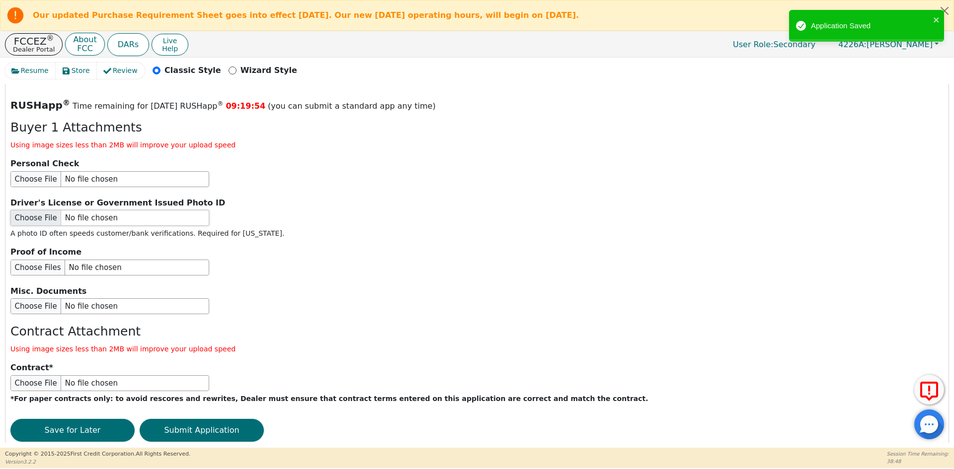
click at [73, 210] on input "file" at bounding box center [109, 218] width 199 height 16
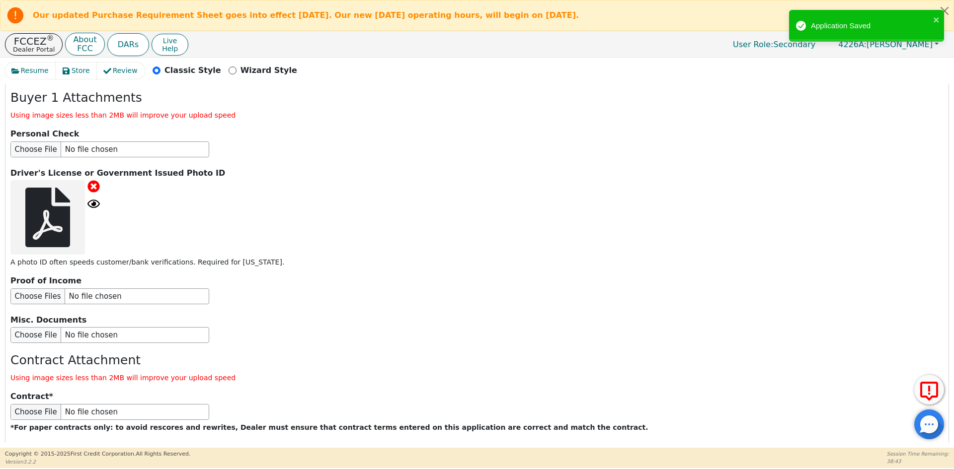
scroll to position [1211, 0]
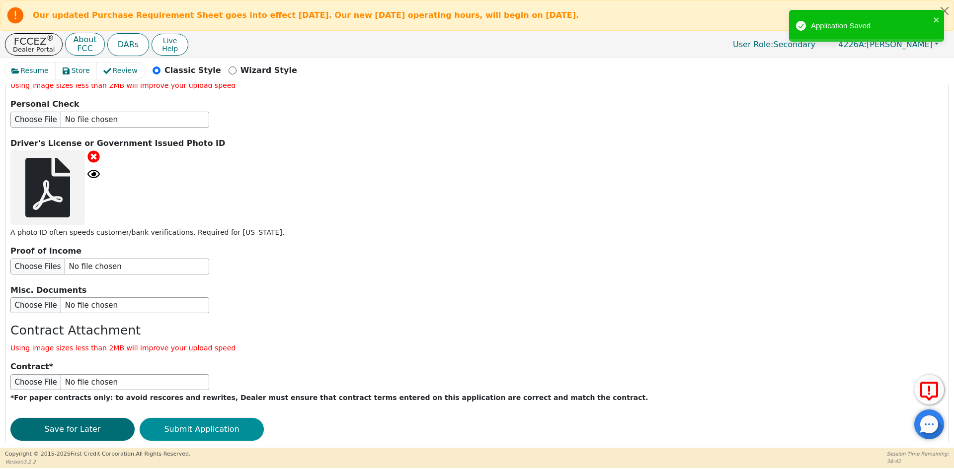
click at [186, 418] on button "Submit Application" at bounding box center [202, 429] width 124 height 23
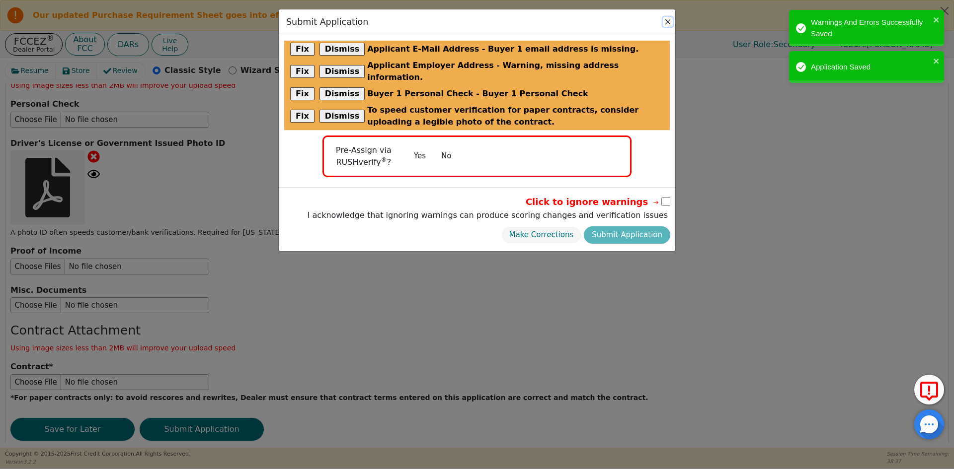
click at [666, 21] on button "Close" at bounding box center [668, 22] width 10 height 10
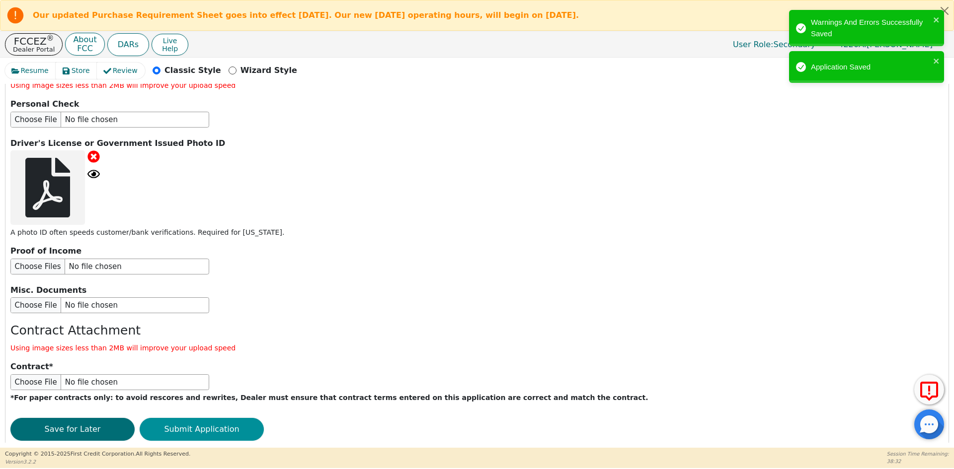
click at [167, 418] on button "Submit Application" at bounding box center [202, 429] width 124 height 23
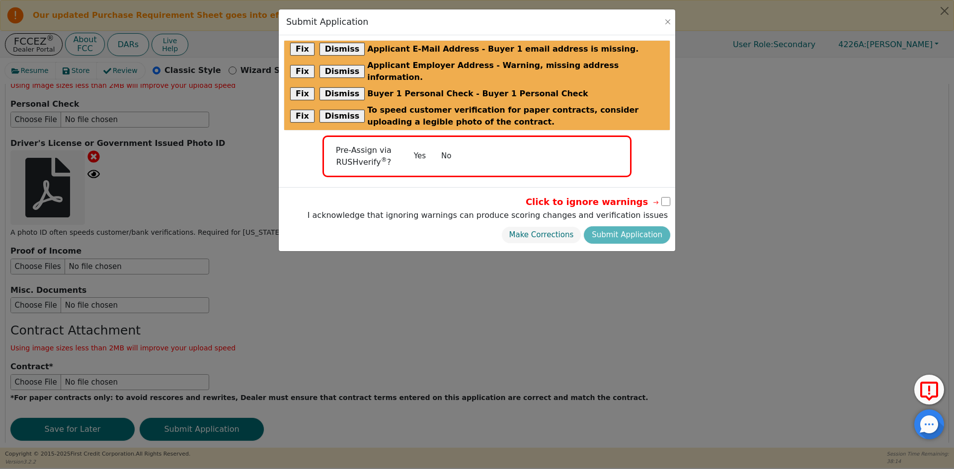
click at [445, 148] on button "No" at bounding box center [446, 156] width 26 height 17
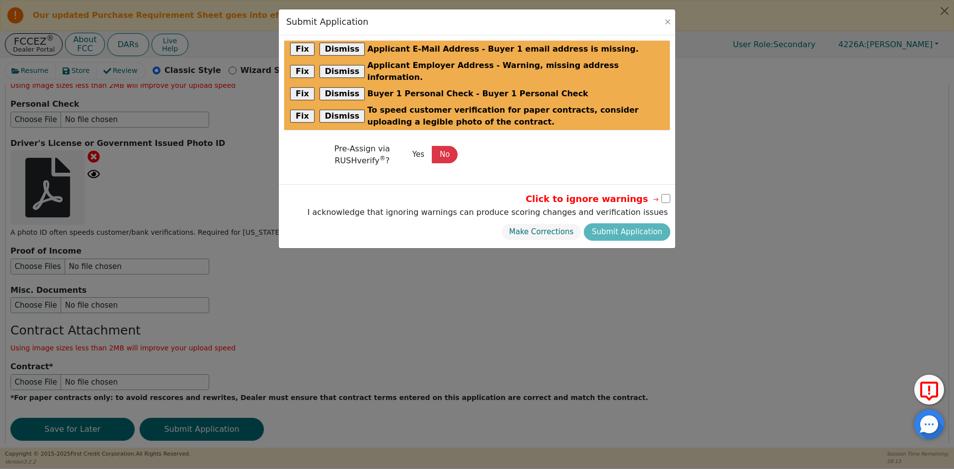
click at [666, 194] on input "checkbox" at bounding box center [665, 198] width 9 height 9
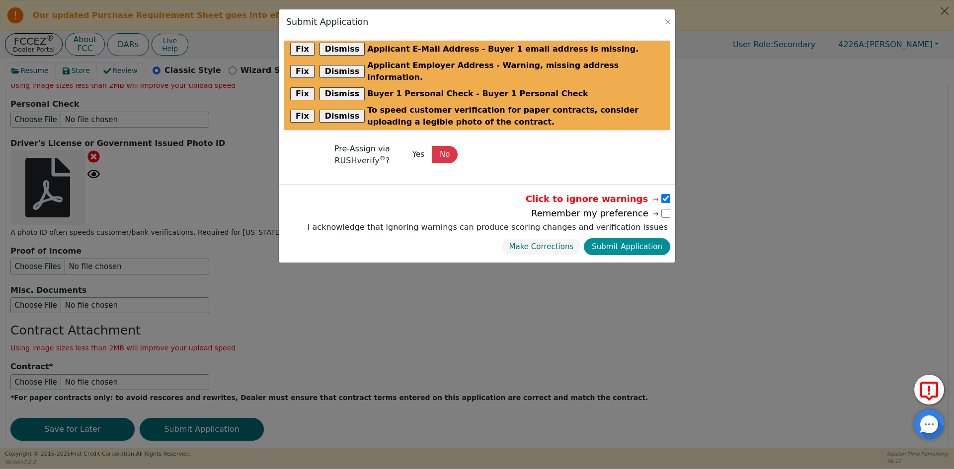
click at [637, 238] on button "Submit Application" at bounding box center [627, 246] width 86 height 17
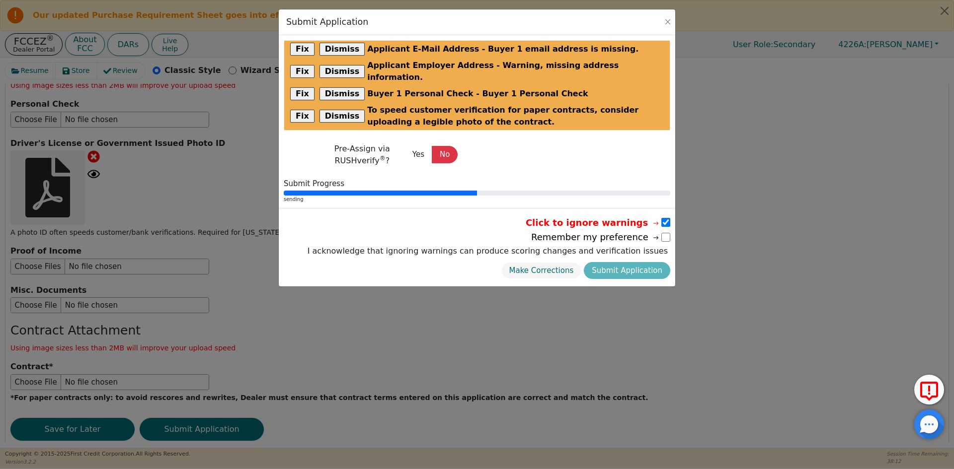
scroll to position [0, 0]
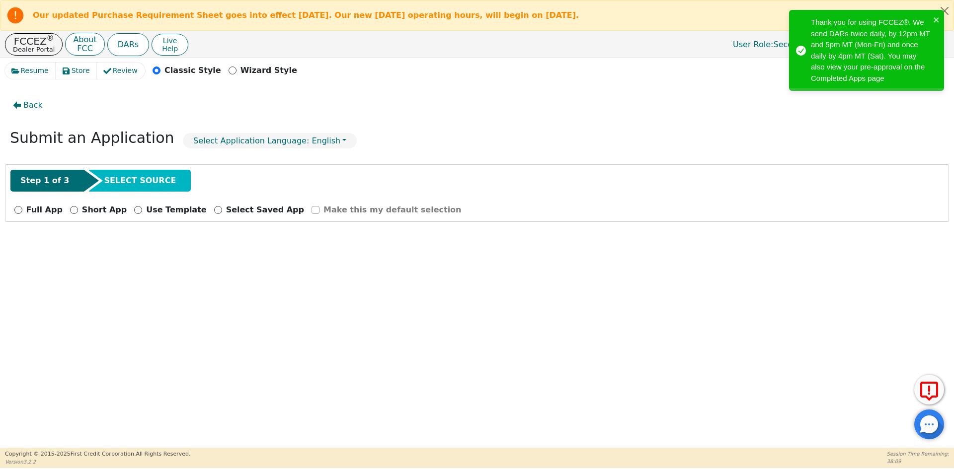
click at [30, 209] on p "Full App" at bounding box center [44, 210] width 36 height 12
click at [22, 209] on input "Full App" at bounding box center [18, 210] width 8 height 8
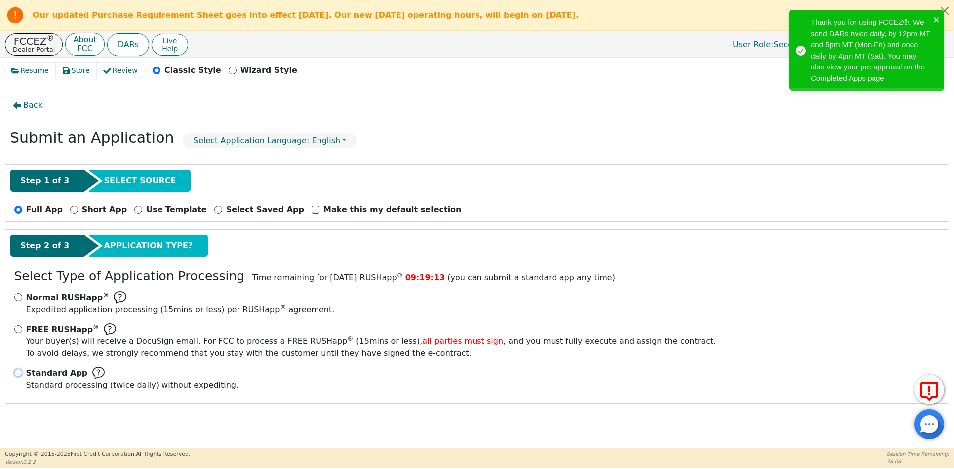
click at [20, 375] on input "Standard App Standard processing (twice daily) without expediting." at bounding box center [18, 373] width 8 height 8
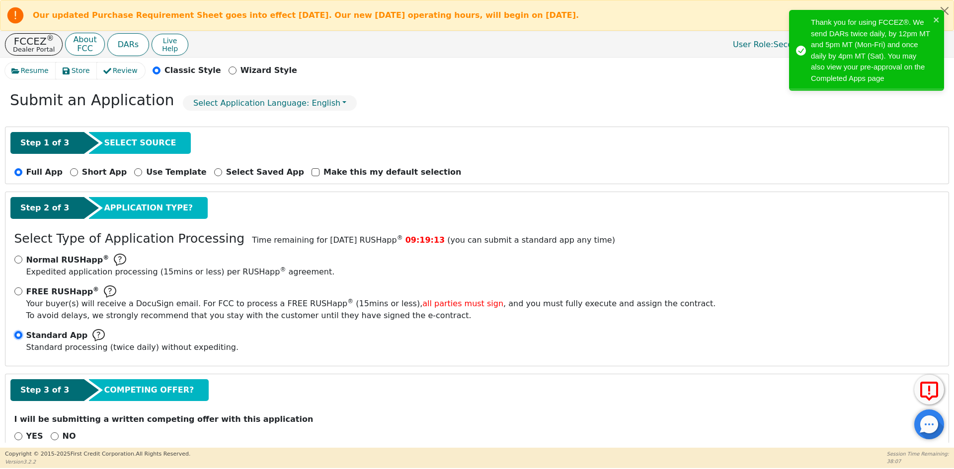
scroll to position [59, 0]
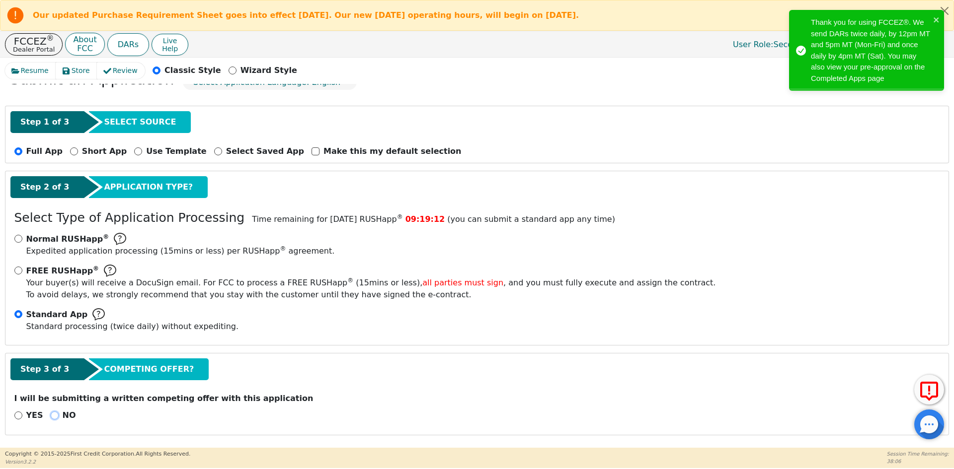
click at [52, 416] on input "NO" at bounding box center [55, 416] width 8 height 8
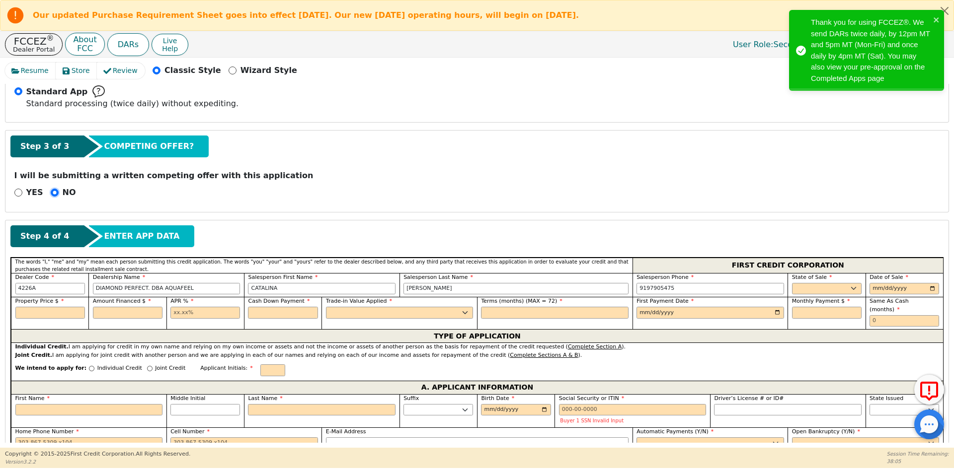
scroll to position [307, 0]
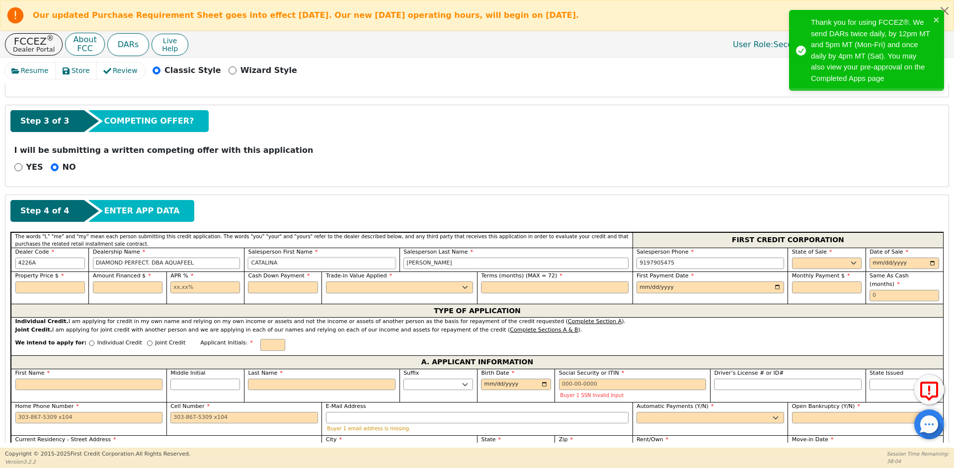
drag, startPoint x: 306, startPoint y: 263, endPoint x: 217, endPoint y: 261, distance: 88.9
click at [217, 261] on div "Dealer Code 4226A Dealership Name DIAMOND PERFECT. DBA AQUAFEEL Salesperson Fir…" at bounding box center [477, 260] width 932 height 24
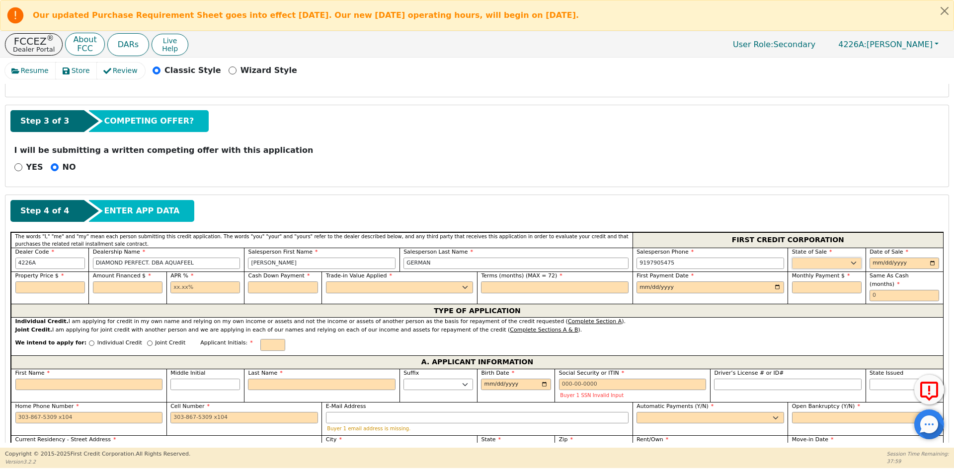
click at [813, 264] on select "AK AL AR AZ CA CO CT DC DE FL [GEOGRAPHIC_DATA] HI IA ID IL IN KS [GEOGRAPHIC_D…" at bounding box center [827, 264] width 70 height 12
click at [927, 264] on input "date" at bounding box center [904, 264] width 70 height 12
click at [49, 287] on input "text" at bounding box center [50, 288] width 70 height 12
click at [182, 288] on input "text" at bounding box center [205, 288] width 70 height 12
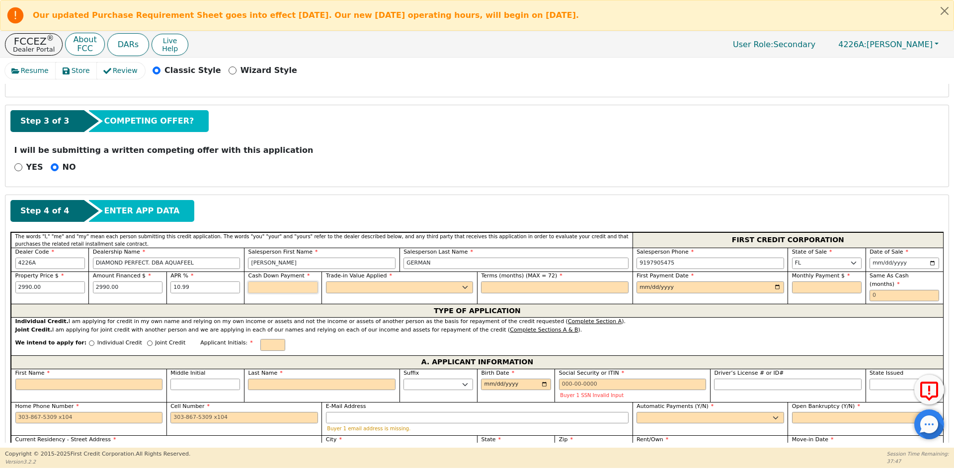
click at [277, 289] on input "text" at bounding box center [283, 288] width 70 height 12
click at [347, 293] on select "Yes No" at bounding box center [400, 288] width 148 height 12
click at [326, 282] on select "Yes No" at bounding box center [400, 288] width 148 height 12
click at [539, 287] on input "text" at bounding box center [555, 288] width 148 height 12
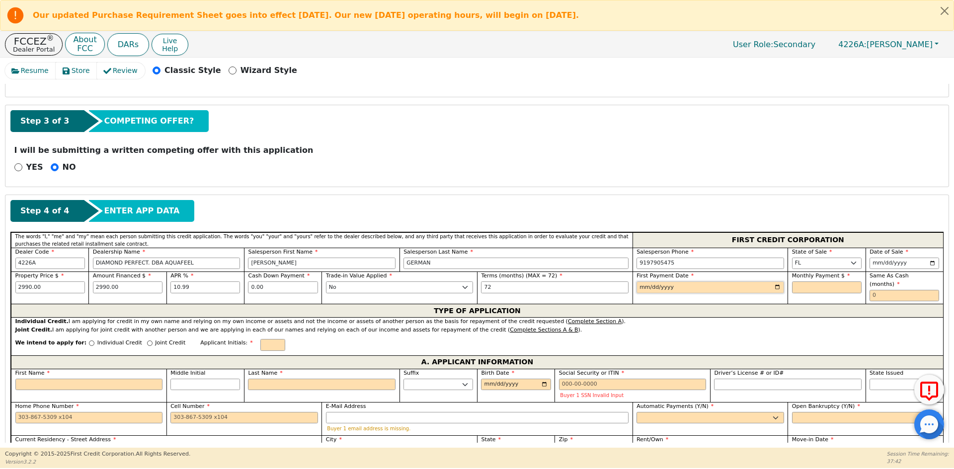
click at [776, 290] on input "date" at bounding box center [710, 288] width 148 height 12
click at [847, 286] on input "text" at bounding box center [827, 288] width 70 height 12
click at [908, 290] on input "text" at bounding box center [904, 296] width 70 height 12
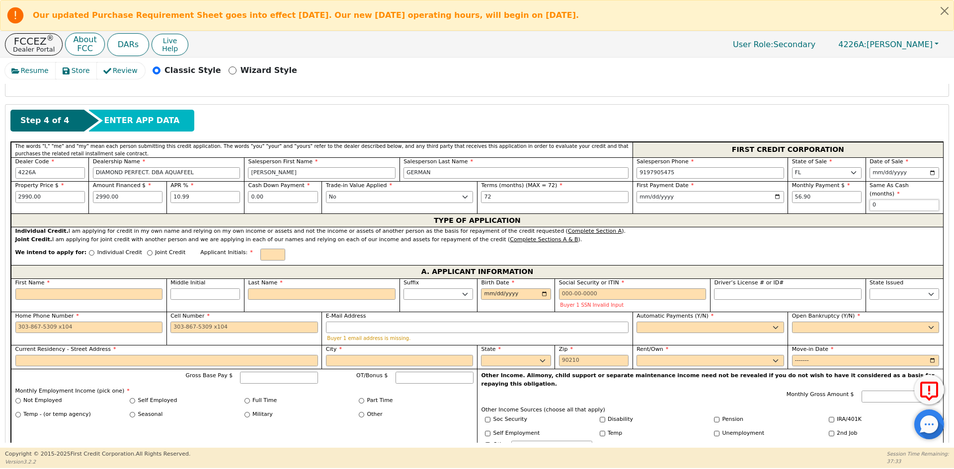
scroll to position [406, 0]
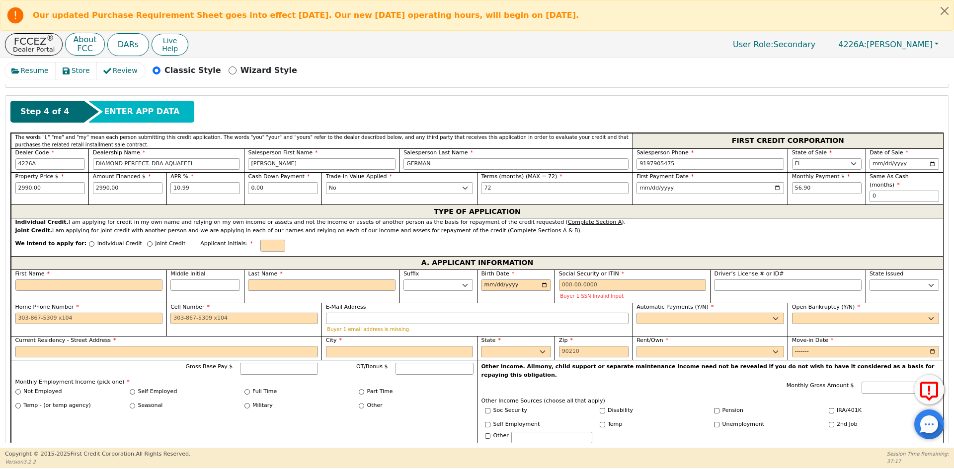
click at [97, 240] on p "Individual Credit" at bounding box center [119, 244] width 45 height 8
click at [89, 241] on input "Individual Credit" at bounding box center [91, 243] width 5 height 5
click at [260, 240] on input "text" at bounding box center [272, 246] width 25 height 12
click at [112, 280] on input "First Name" at bounding box center [89, 286] width 148 height 12
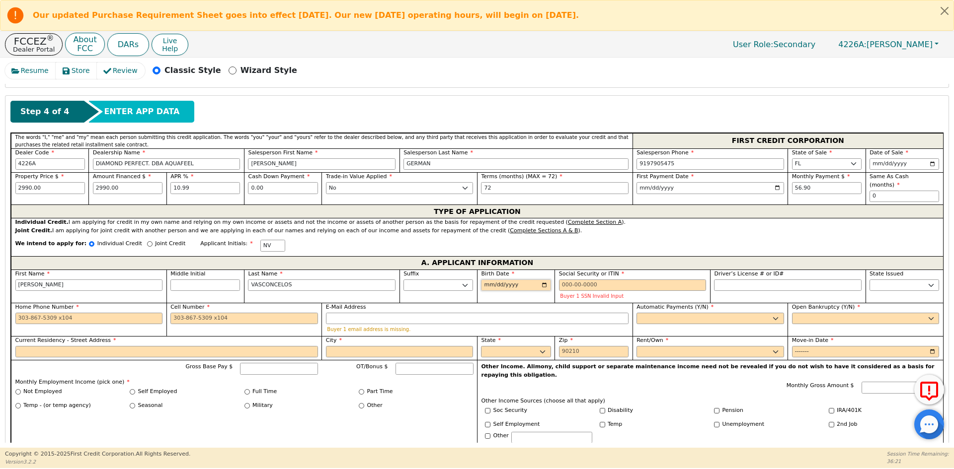
click at [544, 280] on input "Birth Date" at bounding box center [516, 286] width 70 height 12
click at [483, 280] on input "[DATE]" at bounding box center [516, 286] width 70 height 12
click at [599, 280] on input "Social Security or ITIN" at bounding box center [633, 286] width 148 height 12
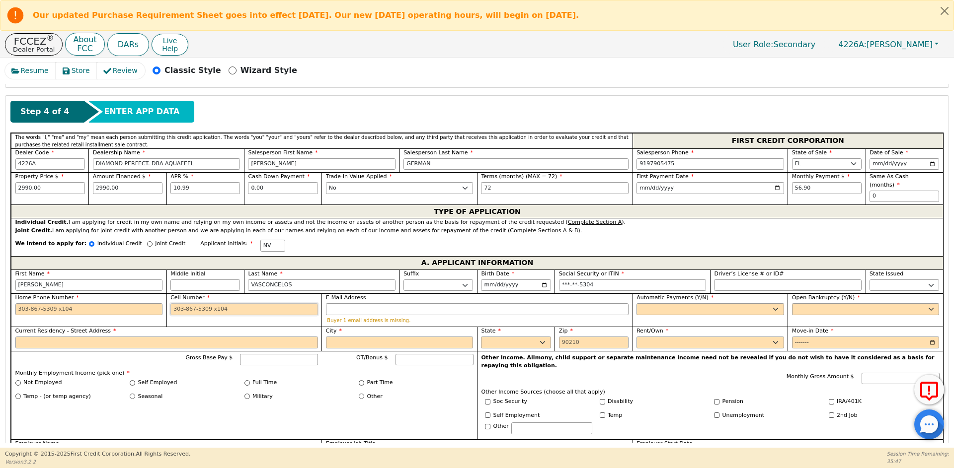
click at [176, 304] on input "Cell Number" at bounding box center [244, 310] width 148 height 12
click at [659, 304] on select "Yes No" at bounding box center [710, 310] width 148 height 12
click at [636, 304] on select "Yes No" at bounding box center [710, 310] width 148 height 12
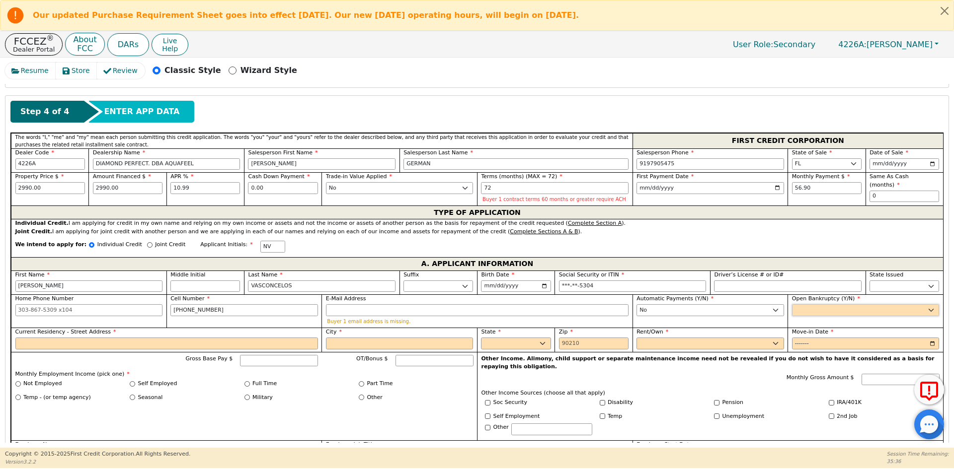
click at [806, 306] on select "Yes No" at bounding box center [866, 311] width 148 height 12
click at [748, 307] on select "Yes No" at bounding box center [710, 311] width 148 height 12
click at [636, 305] on select "Yes No" at bounding box center [710, 311] width 148 height 12
click at [799, 312] on div "Open Bankruptcy (Y/N) Yes No" at bounding box center [864, 311] width 155 height 33
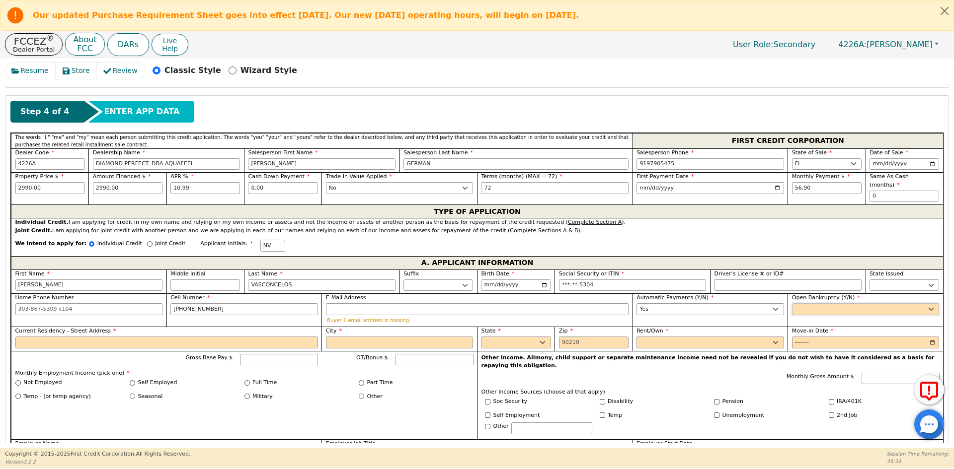
click at [797, 304] on select "Yes No" at bounding box center [866, 310] width 148 height 12
click at [792, 304] on select "Yes No" at bounding box center [866, 310] width 148 height 12
click at [81, 337] on input "Current Residency - Street Address" at bounding box center [166, 343] width 303 height 12
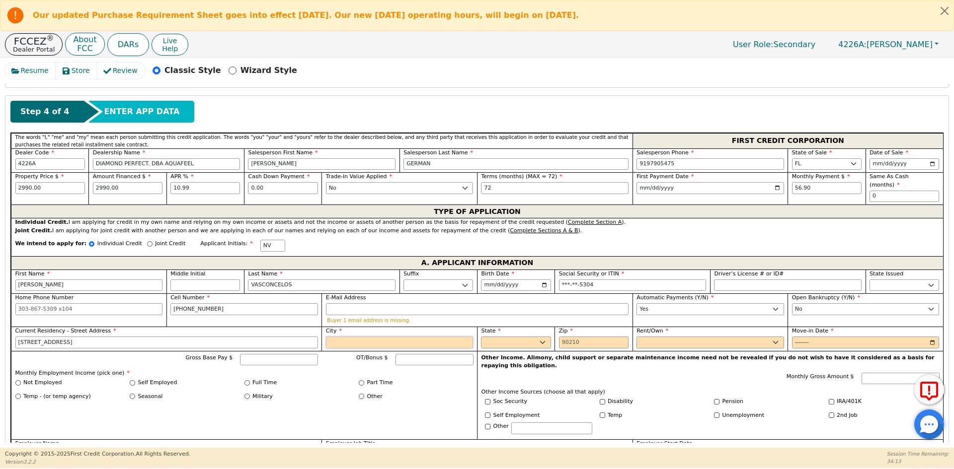
click at [365, 337] on input "City" at bounding box center [400, 343] width 148 height 12
click at [683, 337] on select "Rent Own" at bounding box center [710, 343] width 148 height 12
click at [636, 337] on select "Rent Own" at bounding box center [710, 343] width 148 height 12
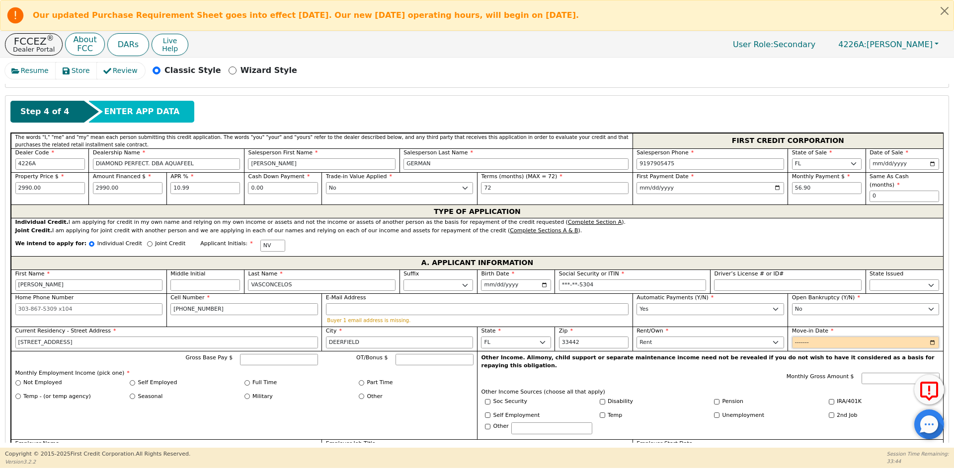
click at [792, 337] on input "Move-in Date" at bounding box center [866, 343] width 148 height 12
click at [796, 337] on input "Move-in Date" at bounding box center [866, 343] width 148 height 12
click at [803, 337] on input "Move-in Date" at bounding box center [866, 343] width 148 height 12
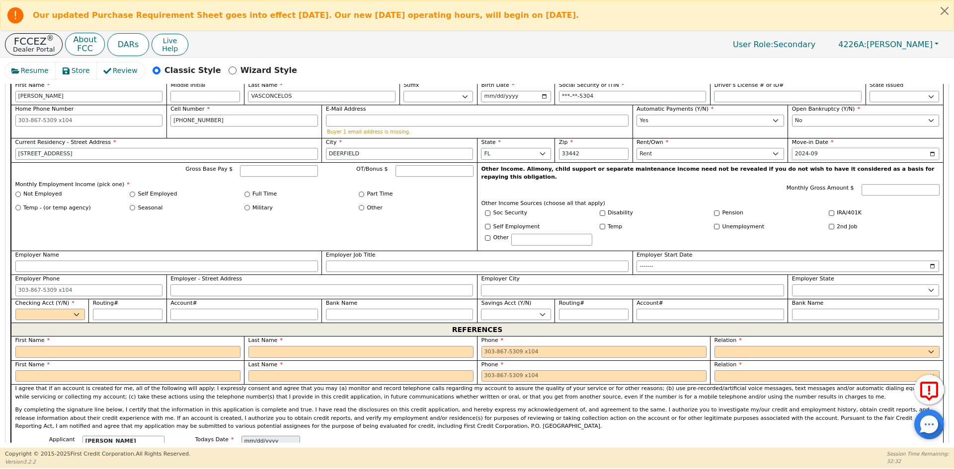
scroll to position [605, 0]
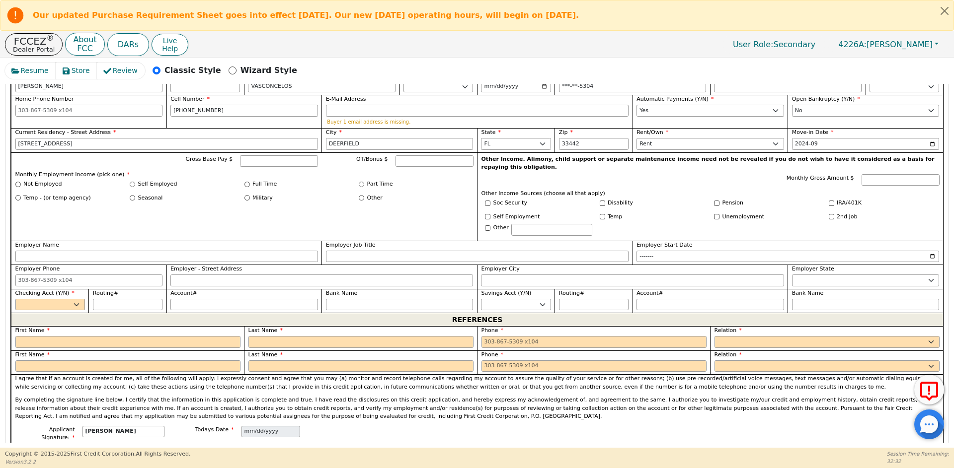
click at [63, 290] on span "Checking Acct (Y/N)" at bounding box center [44, 293] width 59 height 6
click at [63, 299] on select "Yes No" at bounding box center [50, 305] width 70 height 12
click at [15, 299] on select "Yes No" at bounding box center [50, 305] width 70 height 12
click at [124, 299] on input "Routing#" at bounding box center [128, 305] width 70 height 12
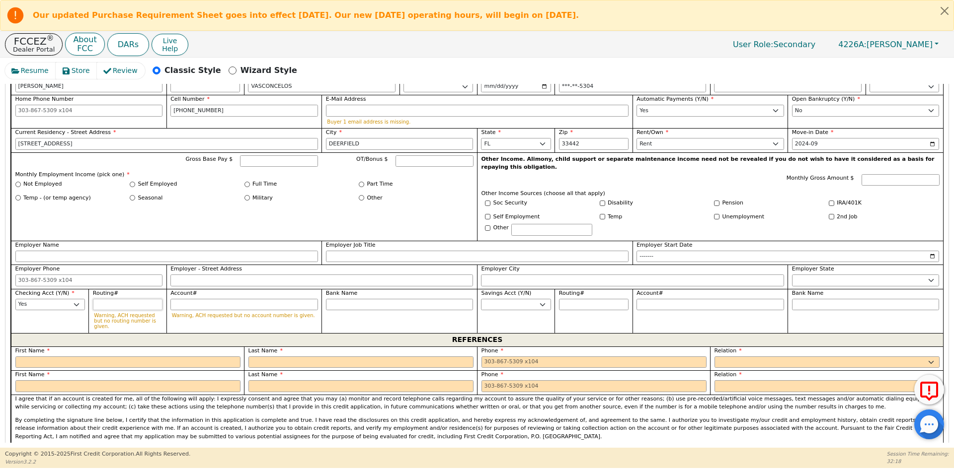
click at [103, 299] on input "Routing#" at bounding box center [128, 305] width 70 height 12
paste input "063100277"
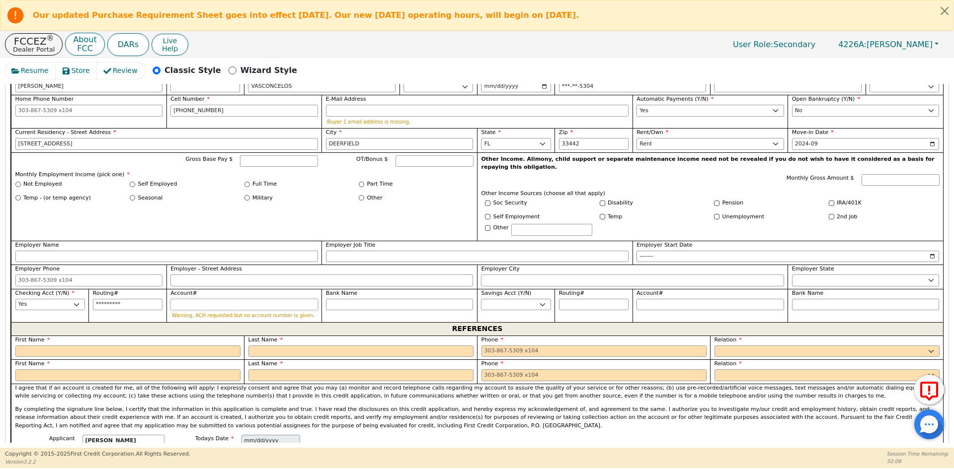
click at [197, 299] on input "Account#" at bounding box center [244, 305] width 148 height 12
paste input "2290 5346 4283"
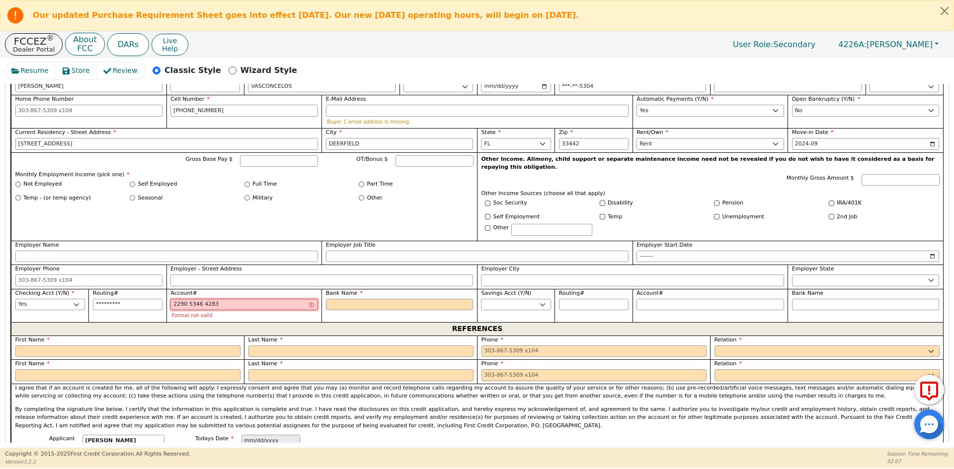
click at [187, 299] on input "2290 5346 4283" at bounding box center [244, 305] width 148 height 12
click at [197, 299] on input "22905346 4283" at bounding box center [244, 305] width 148 height 12
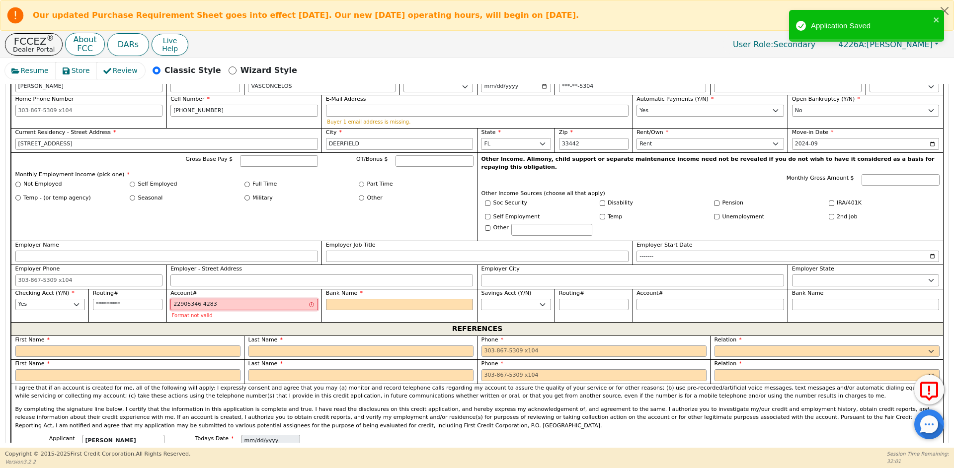
click at [200, 299] on input "22905346 4283" at bounding box center [244, 305] width 148 height 12
click at [198, 299] on input "22905346 4283" at bounding box center [244, 305] width 148 height 12
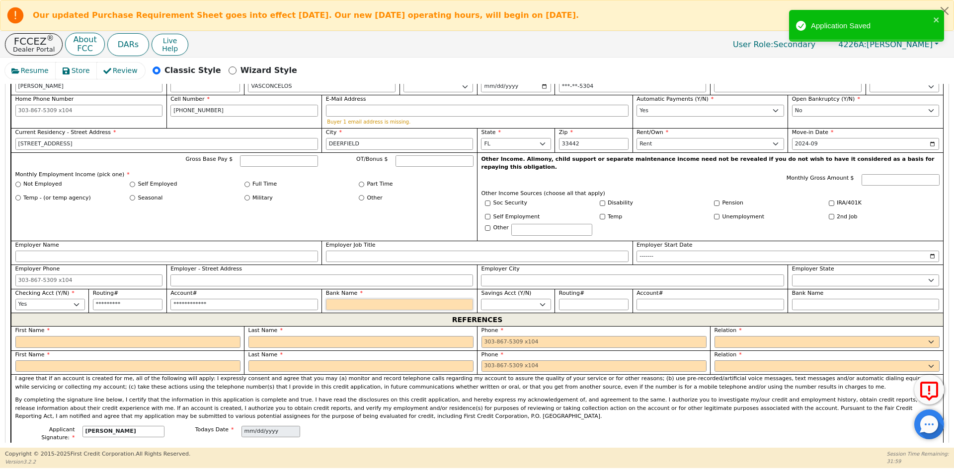
click at [366, 299] on input "Bank Name" at bounding box center [400, 305] width 148 height 12
click at [336, 299] on input "Bank Name" at bounding box center [400, 305] width 148 height 12
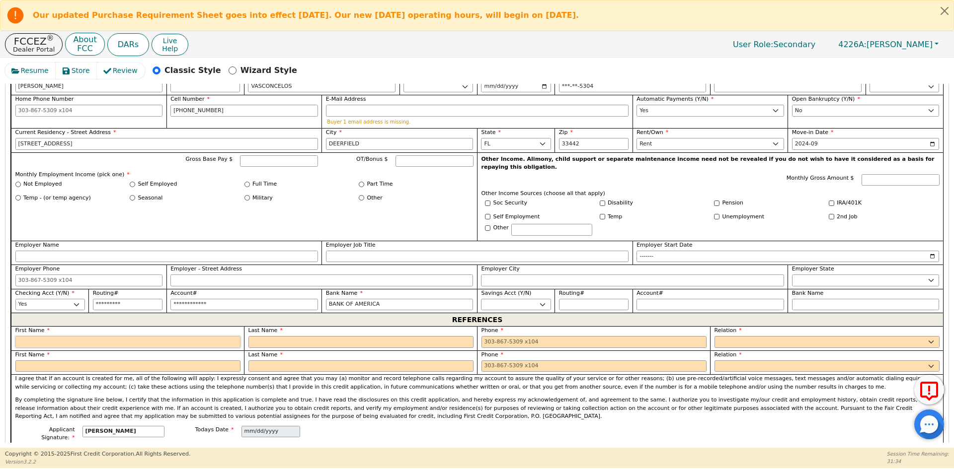
click at [94, 336] on input "text" at bounding box center [127, 342] width 225 height 12
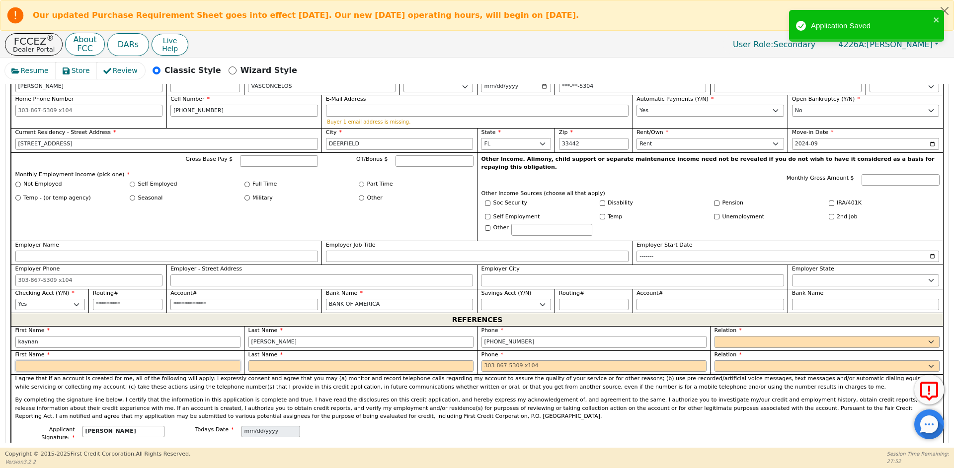
click at [70, 361] on input "text" at bounding box center [127, 367] width 225 height 12
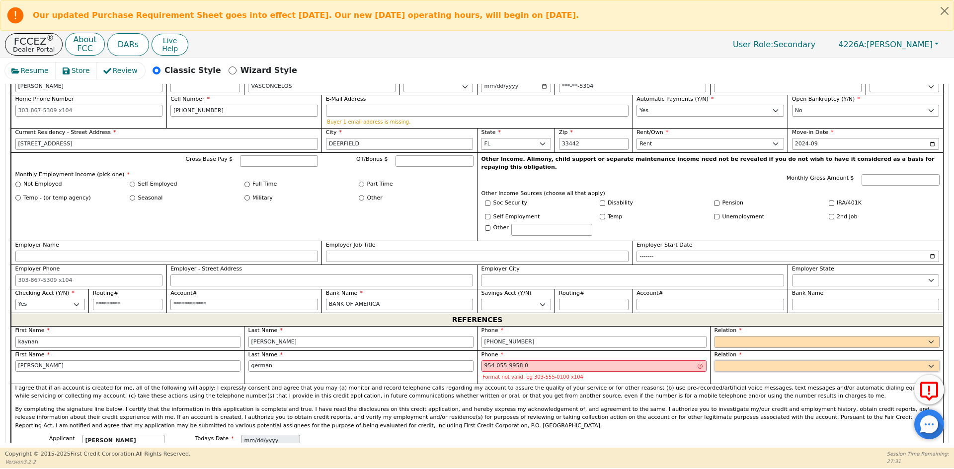
click at [805, 361] on select "FATHER MOTHER SISTER BROTHER DAUGHTER SON CO-WORKER NEIGHBOR FRIEND COUSIN G-MO…" at bounding box center [826, 367] width 225 height 12
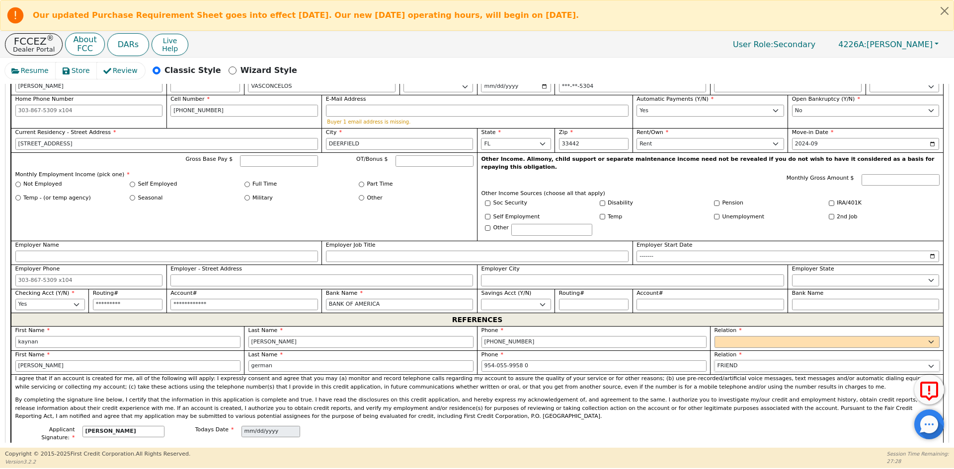
click at [803, 361] on select "FATHER MOTHER SISTER BROTHER DAUGHTER SON CO-WORKER NEIGHBOR FRIEND COUSIN G-MO…" at bounding box center [826, 367] width 225 height 12
click at [759, 336] on select "FATHER MOTHER SISTER BROTHER DAUGHTER SON CO-WORKER NEIGHBOR FRIEND COUSIN G-MO…" at bounding box center [826, 342] width 225 height 12
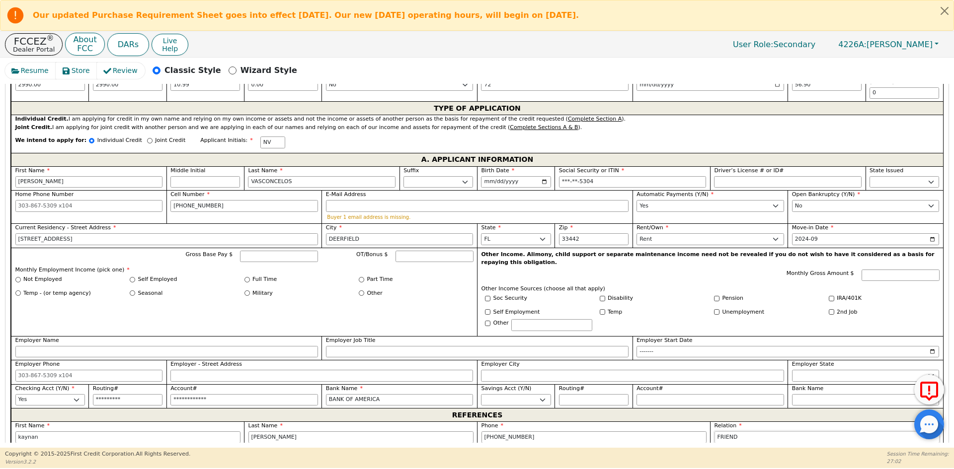
scroll to position [506, 0]
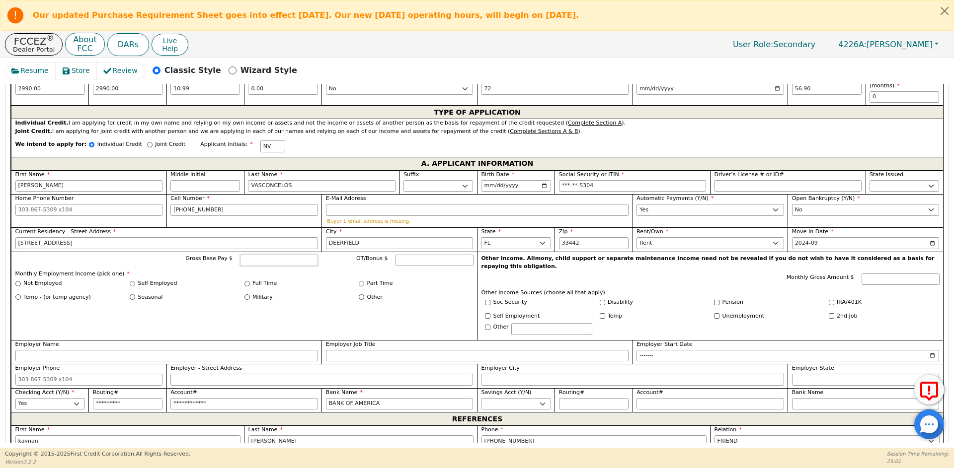
click at [269, 255] on input "Gross Base Pay $" at bounding box center [279, 261] width 78 height 12
click at [268, 255] on input "Gross Base Pay $" at bounding box center [279, 261] width 78 height 12
click at [255, 280] on label "Full Time" at bounding box center [264, 284] width 24 height 8
click at [250, 281] on input "Full Time" at bounding box center [246, 283] width 5 height 5
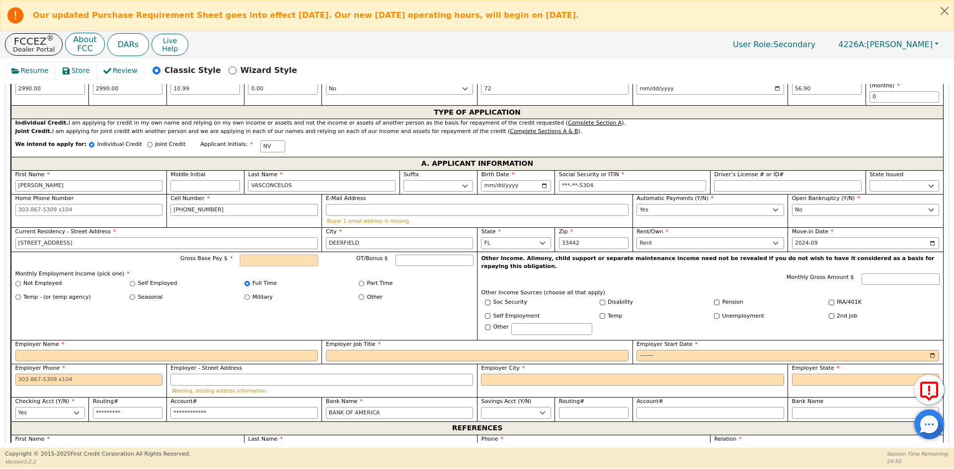
click at [264, 255] on input "Gross Base Pay $" at bounding box center [279, 261] width 78 height 12
click at [269, 255] on input "Gross Base Pay $" at bounding box center [279, 261] width 78 height 12
click at [268, 255] on input "Gross Base Pay $" at bounding box center [279, 261] width 78 height 12
click at [174, 350] on input "Employer Name" at bounding box center [166, 356] width 303 height 12
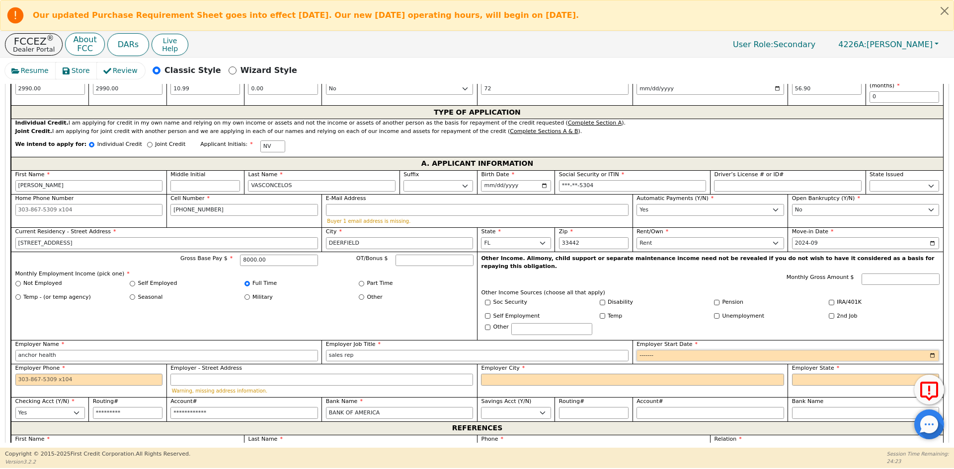
click at [650, 350] on input "Employer Start Date" at bounding box center [787, 356] width 303 height 12
click at [93, 374] on input "Employer Phone" at bounding box center [89, 380] width 148 height 12
click at [506, 374] on input "Employer City" at bounding box center [632, 380] width 303 height 12
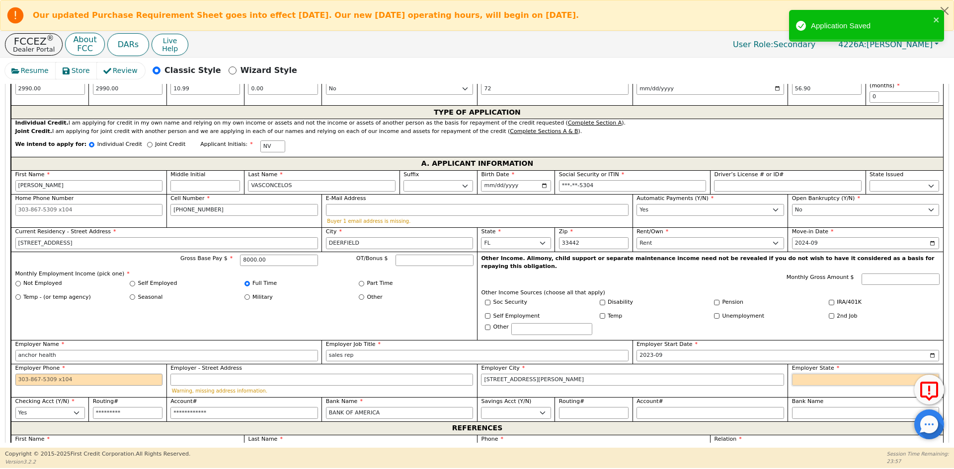
click at [810, 374] on select "AK AL AR AZ CA CO CT DC DE FL [GEOGRAPHIC_DATA] HI IA ID [GEOGRAPHIC_DATA] IN K…" at bounding box center [866, 380] width 148 height 12
click at [38, 374] on input "Employer Phone" at bounding box center [89, 380] width 148 height 12
drag, startPoint x: 76, startPoint y: 339, endPoint x: 12, endPoint y: 339, distance: 63.1
click at [12, 340] on div "Employer Name anchor health" at bounding box center [166, 352] width 310 height 24
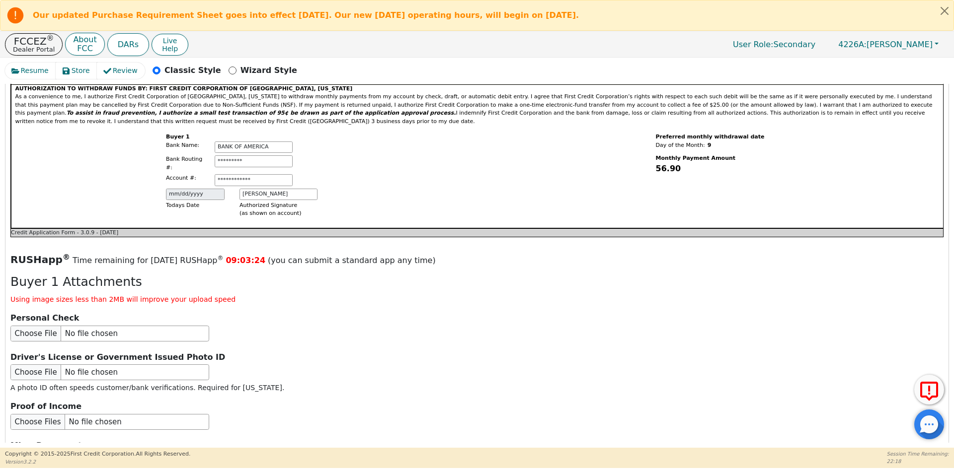
scroll to position [1153, 0]
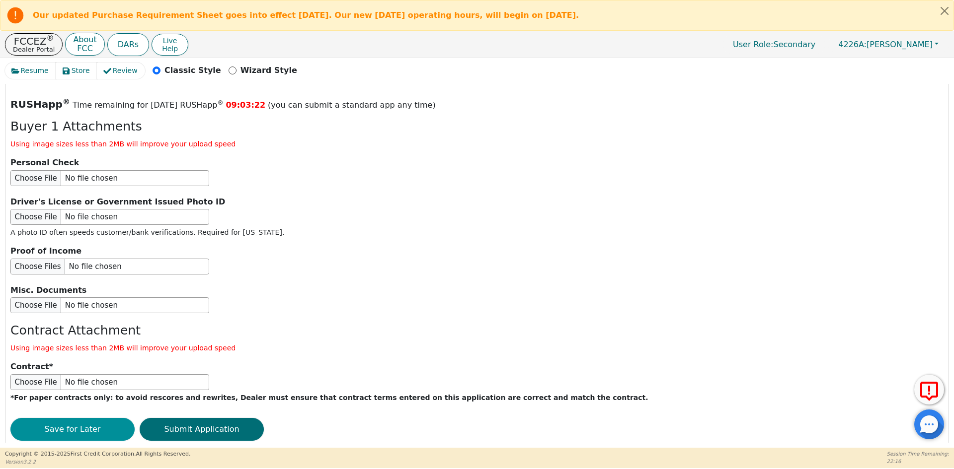
click at [86, 418] on button "Save for Later" at bounding box center [72, 429] width 124 height 23
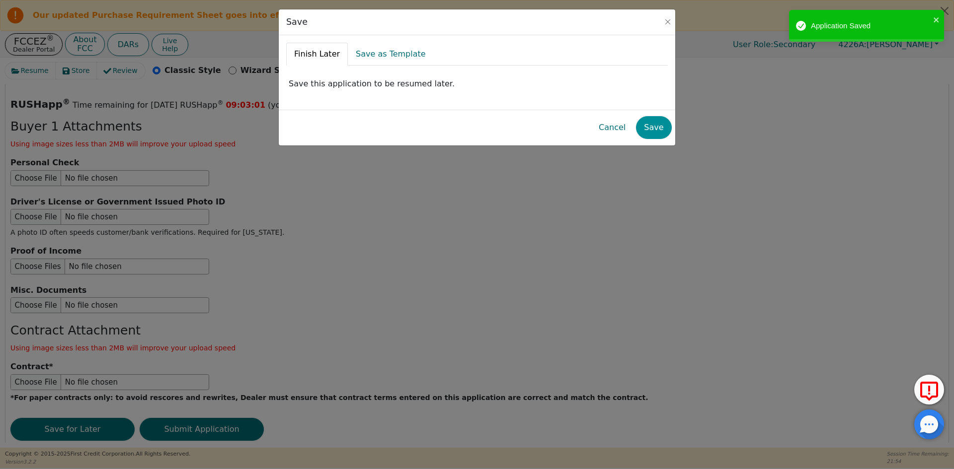
click at [656, 128] on button "Save" at bounding box center [653, 127] width 35 height 23
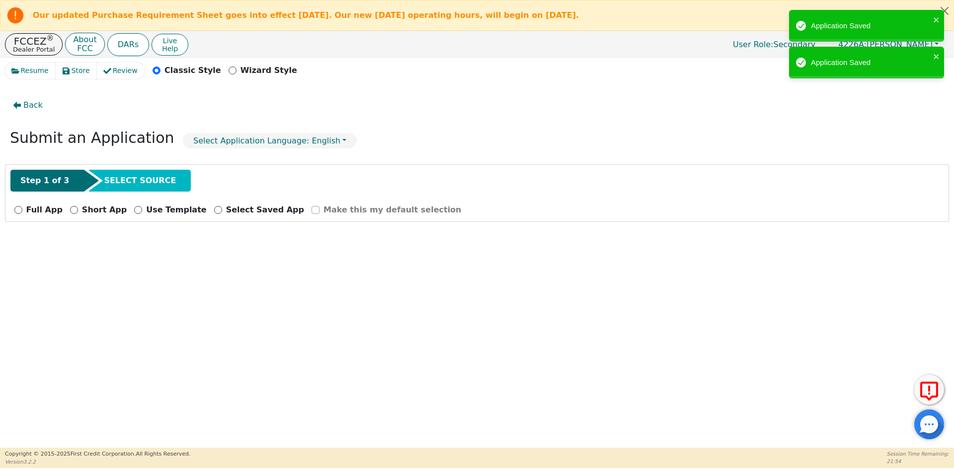
scroll to position [0, 0]
